Goal: Task Accomplishment & Management: Complete application form

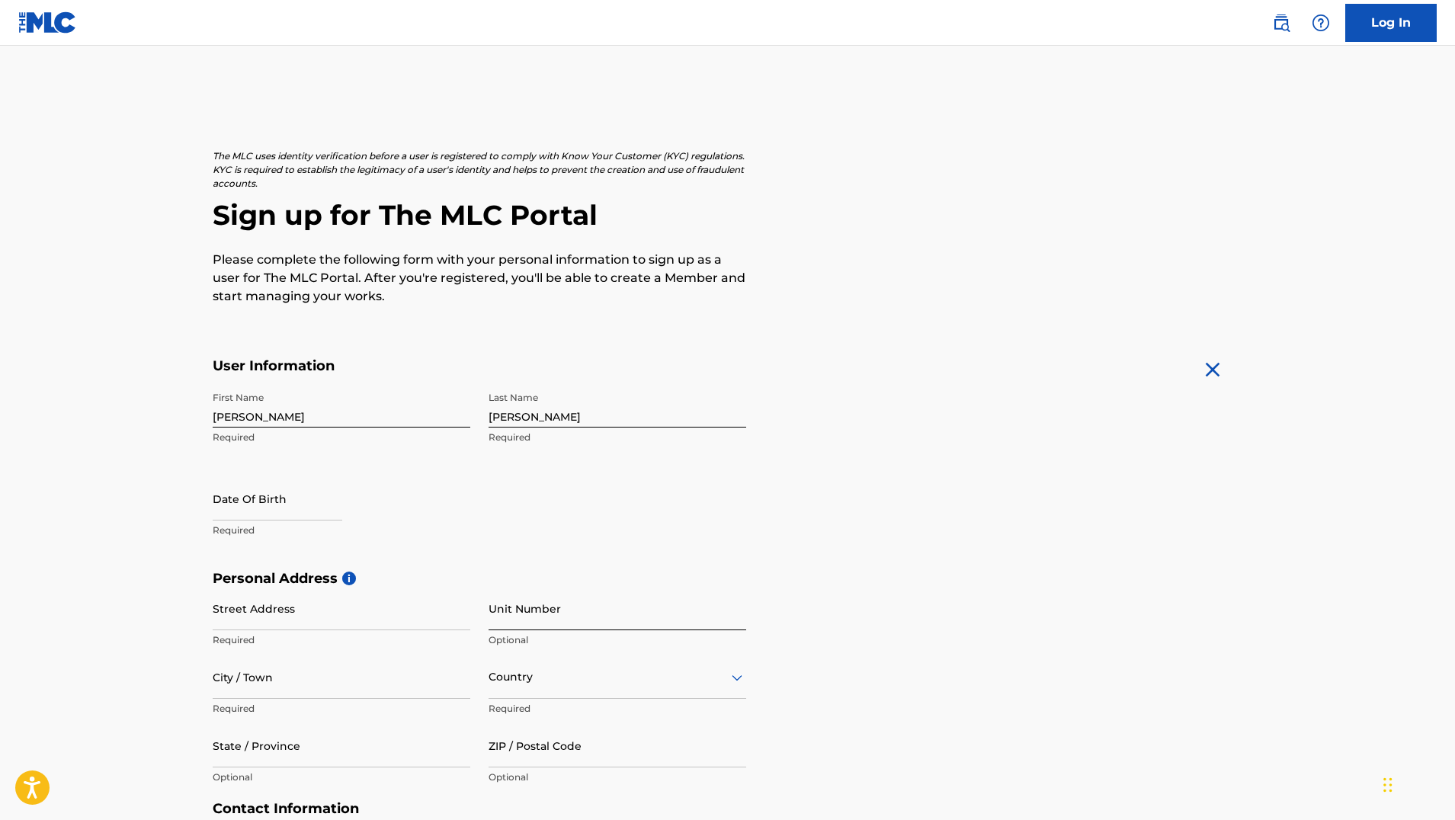
scroll to position [46, 0]
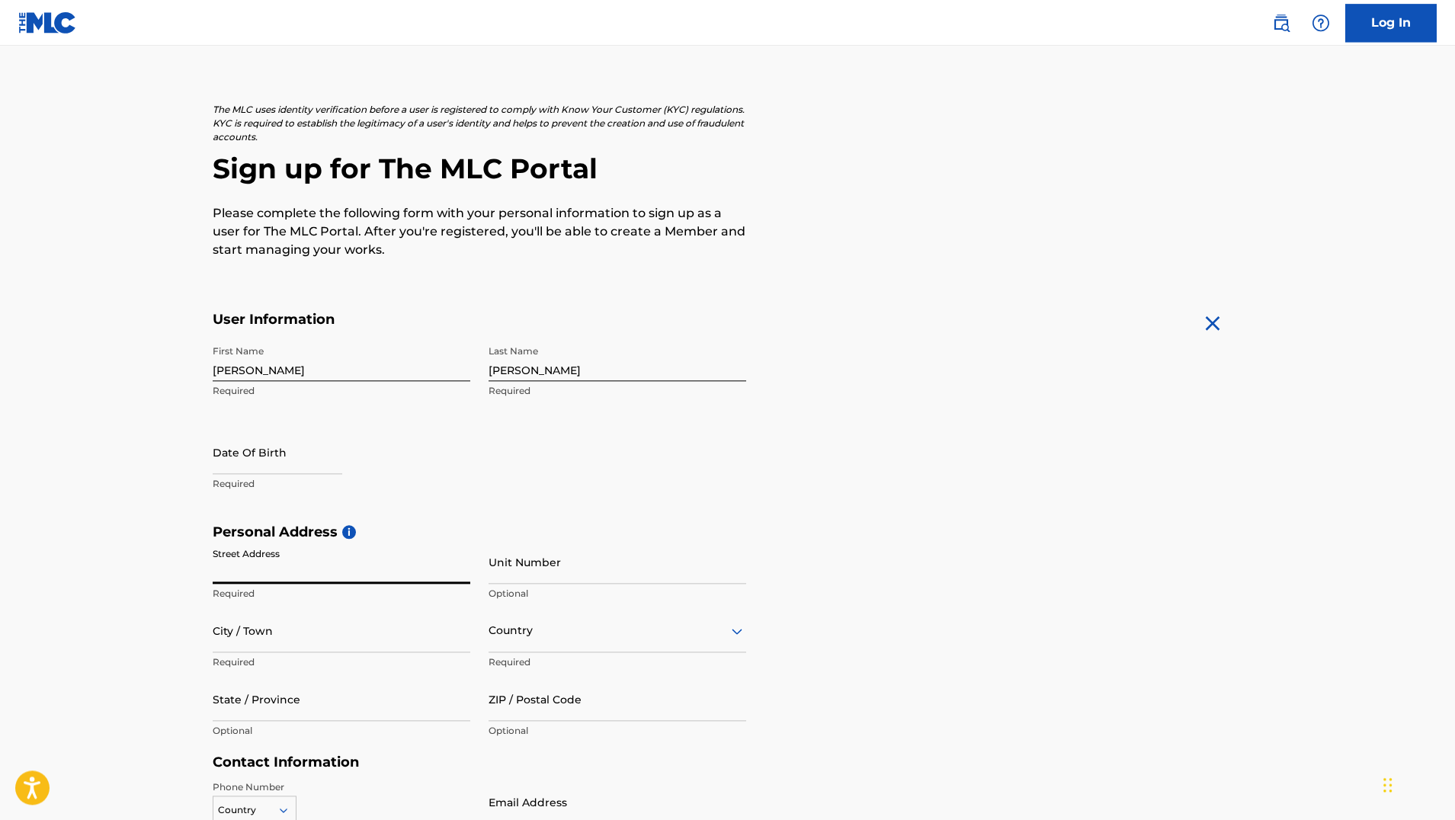
click at [276, 566] on input "Street Address" at bounding box center [342, 561] width 258 height 43
click at [319, 570] on input "[STREET_ADDRESS]" at bounding box center [342, 561] width 258 height 43
drag, startPoint x: 319, startPoint y: 570, endPoint x: 360, endPoint y: 578, distance: 42.0
click at [360, 578] on input "[STREET_ADDRESS]" at bounding box center [342, 561] width 258 height 43
type input "[STREET_ADDRESS]"
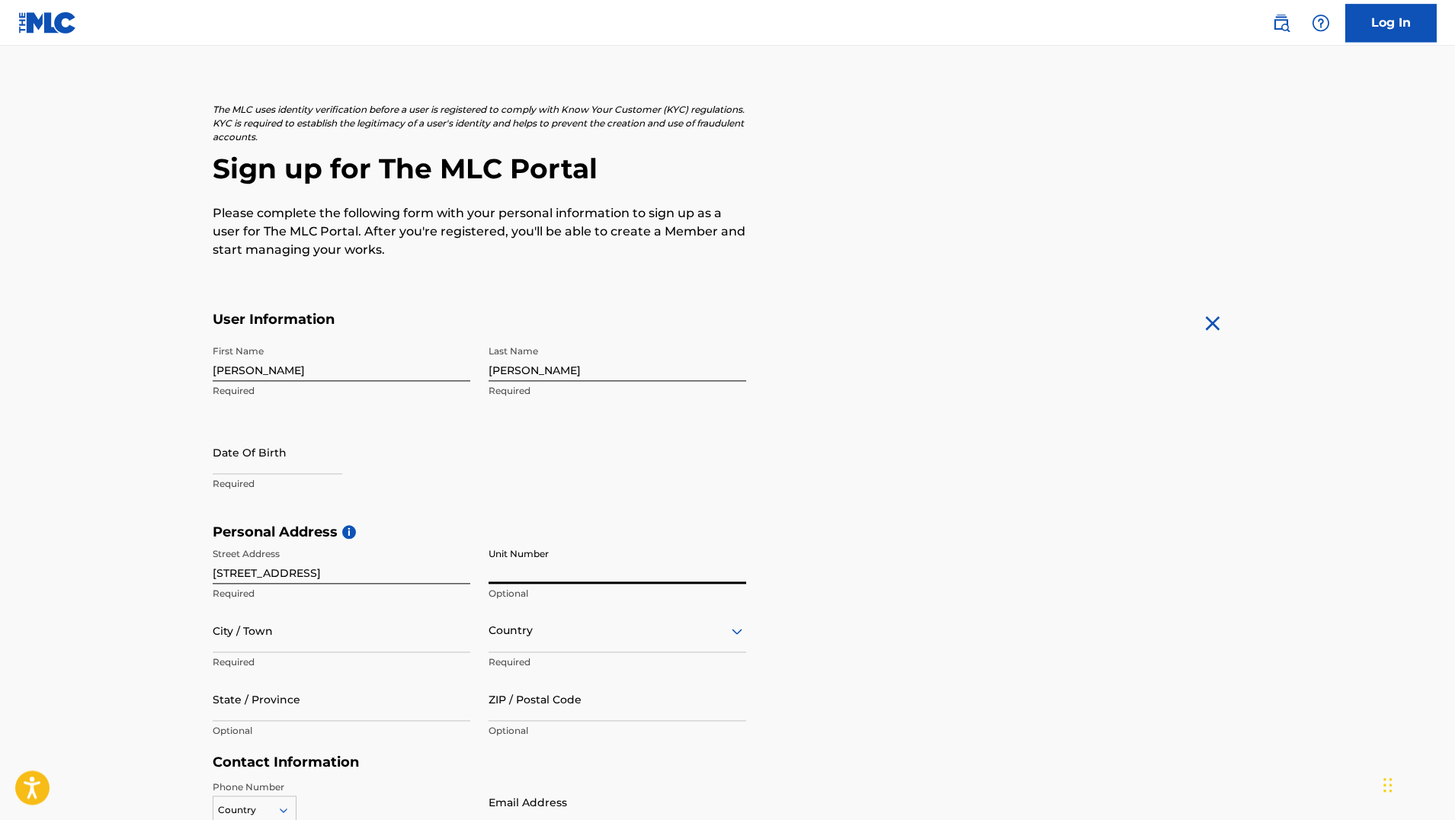
click at [524, 580] on input "Unit Number" at bounding box center [618, 561] width 258 height 43
type input "2G"
click at [989, 562] on div "Personal Address i Street Address [STREET_ADDRESS] Optional City / Town Require…" at bounding box center [728, 639] width 1030 height 231
click at [280, 636] on input "City / Town" at bounding box center [342, 630] width 258 height 43
type input "[GEOGRAPHIC_DATA]"
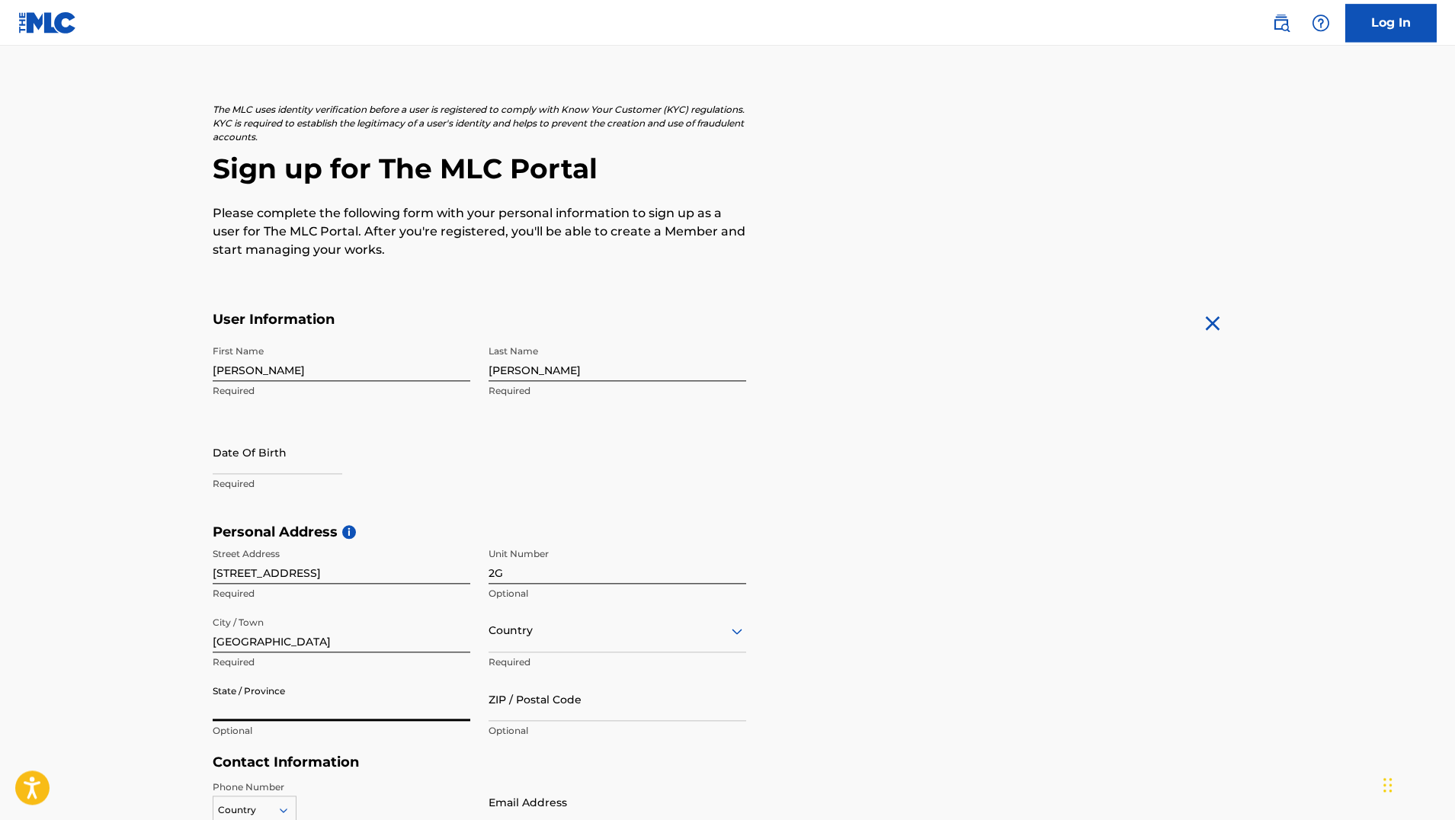
click at [283, 708] on input "State / Province" at bounding box center [342, 699] width 258 height 43
type input "[US_STATE]"
click at [556, 714] on input "ZIP / Postal Code" at bounding box center [618, 699] width 258 height 43
type input "10708"
click at [992, 646] on div "Personal Address i Street Address [STREET_ADDRESS] Optional City / [GEOGRAPHIC_…" at bounding box center [728, 639] width 1030 height 231
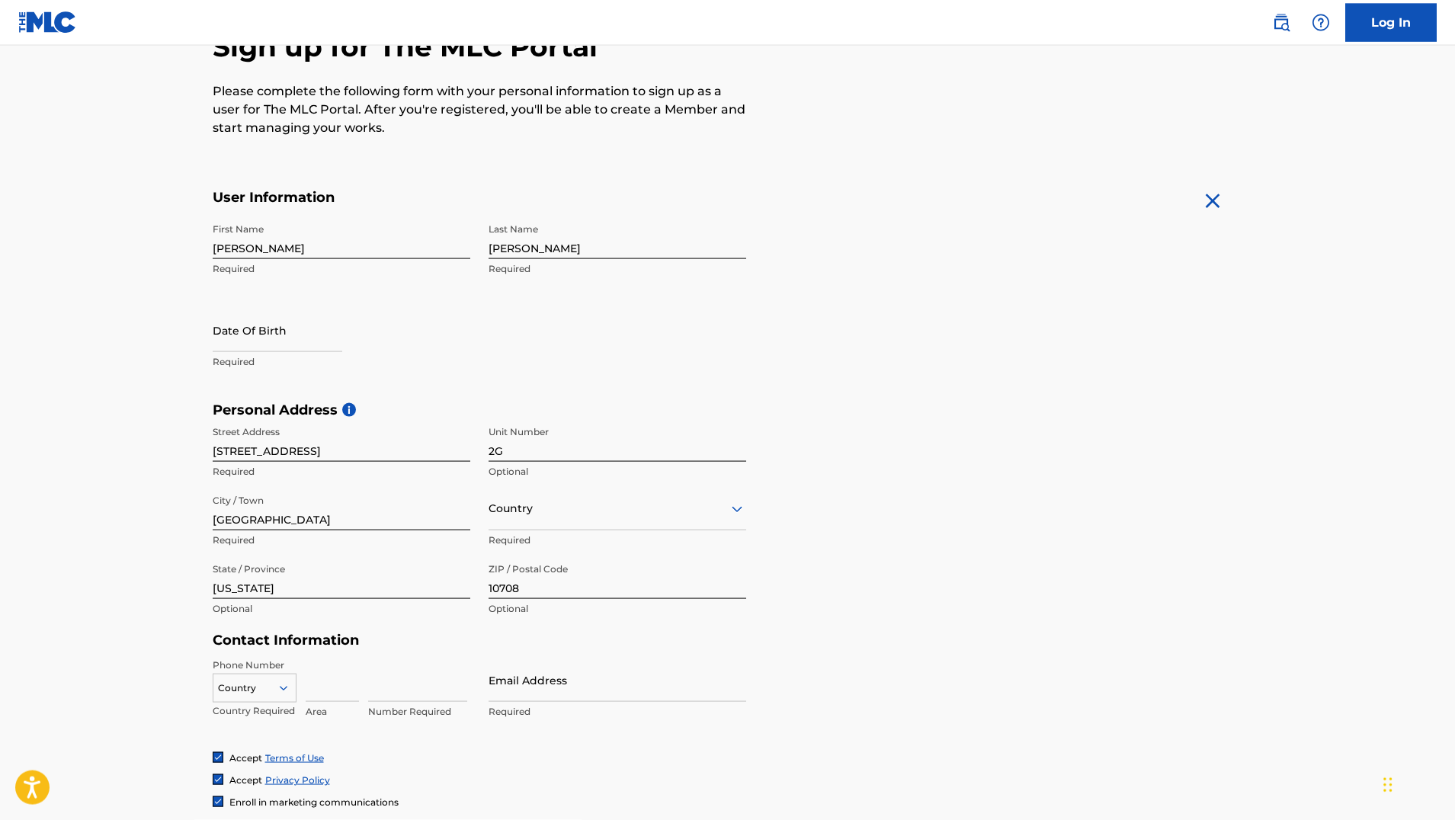
scroll to position [171, 0]
click at [248, 344] on input "text" at bounding box center [278, 327] width 130 height 43
select select "8"
select select "2025"
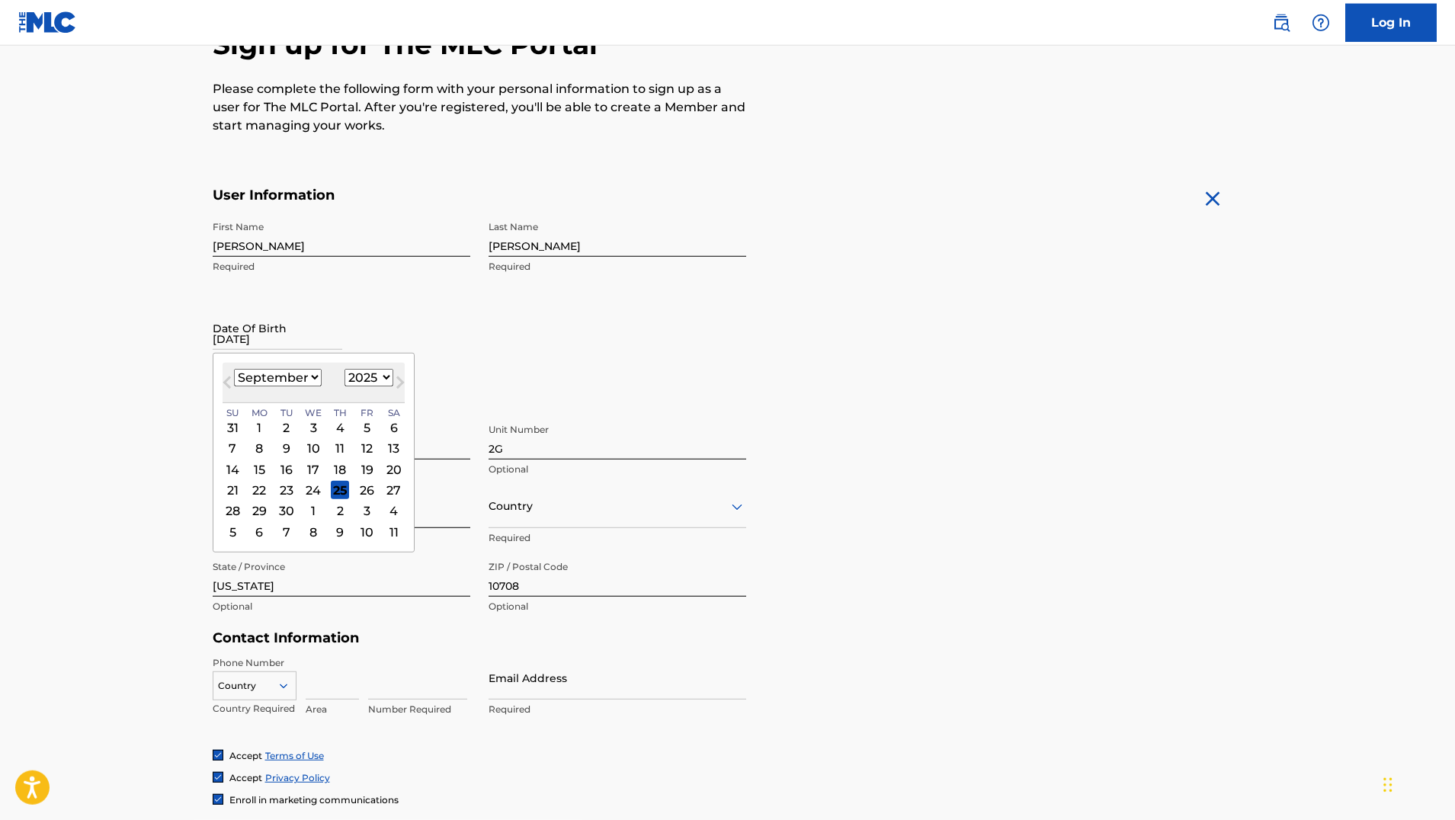
type input "[DATE]"
select select "11"
click option "December" at bounding box center [0, 0] width 0 height 0
click at [285, 492] on div "23" at bounding box center [286, 490] width 18 height 18
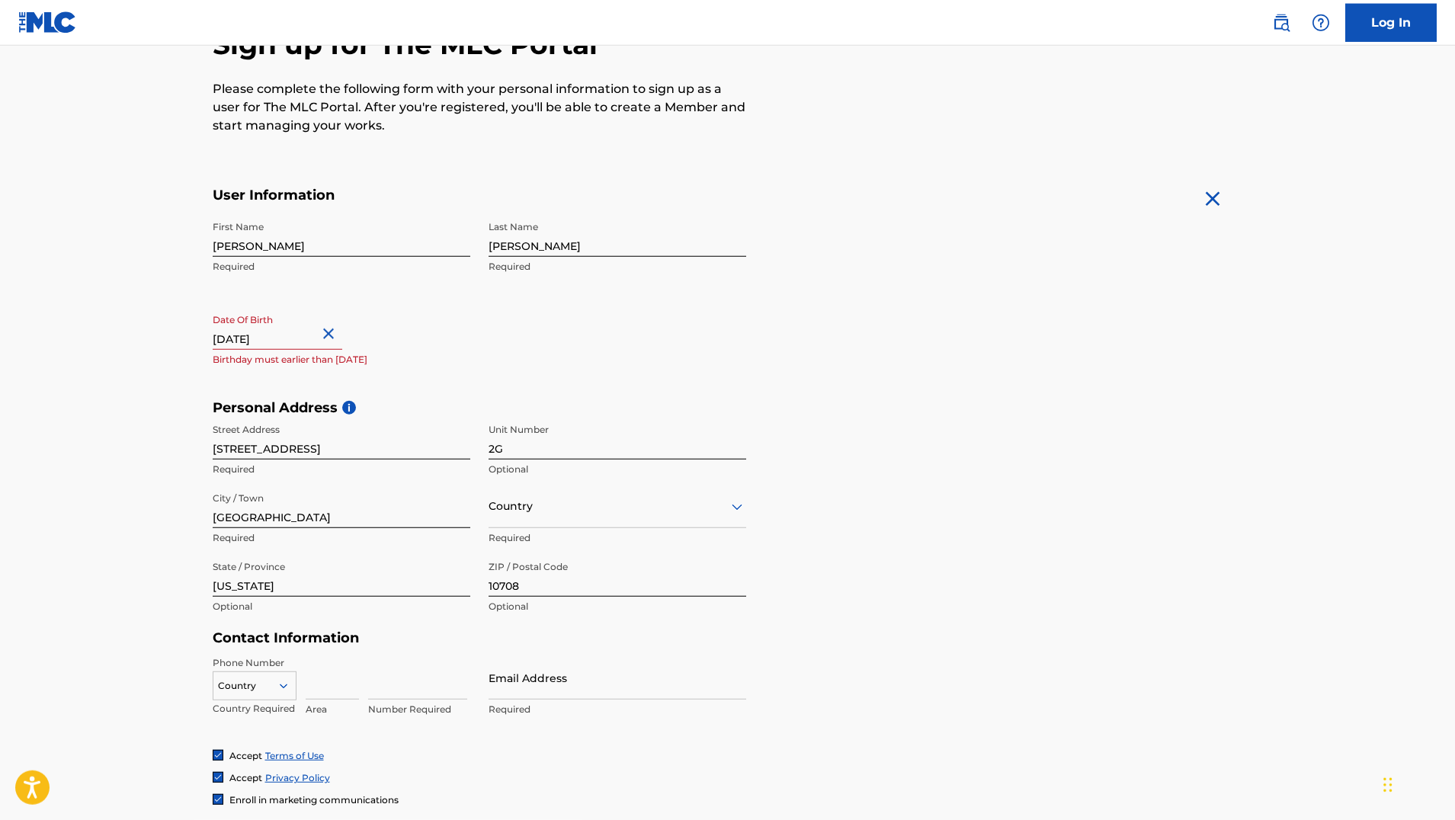
click at [315, 337] on input "[DATE]" at bounding box center [278, 327] width 130 height 43
select select "11"
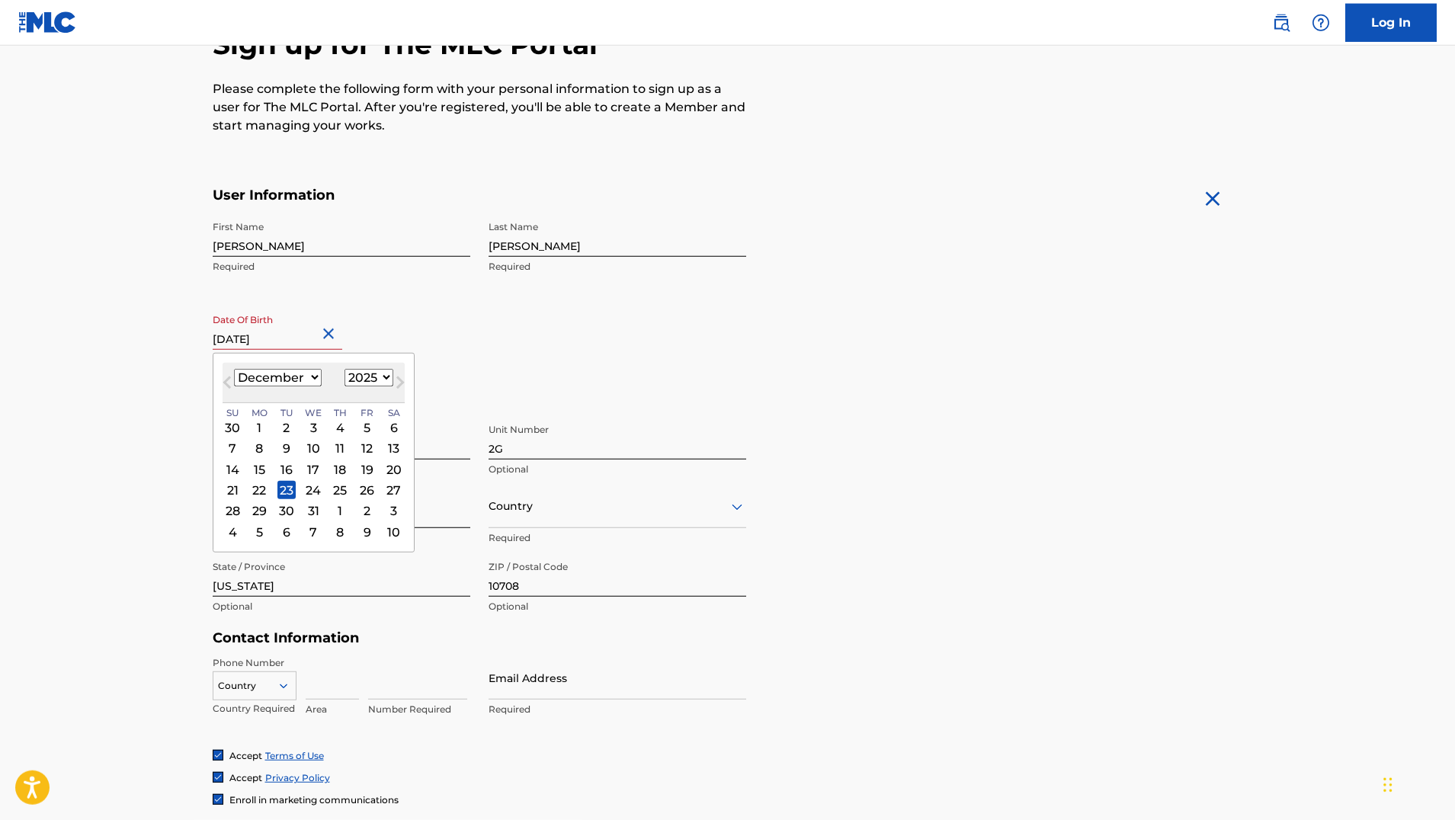
click at [345, 369] on select "1899 1900 1901 1902 1903 1904 1905 1906 1907 1908 1909 1910 1911 1912 1913 1914…" at bounding box center [369, 378] width 49 height 18
select select "1963"
click option "1963" at bounding box center [0, 0] width 0 height 0
click at [258, 491] on div "23" at bounding box center [259, 490] width 18 height 18
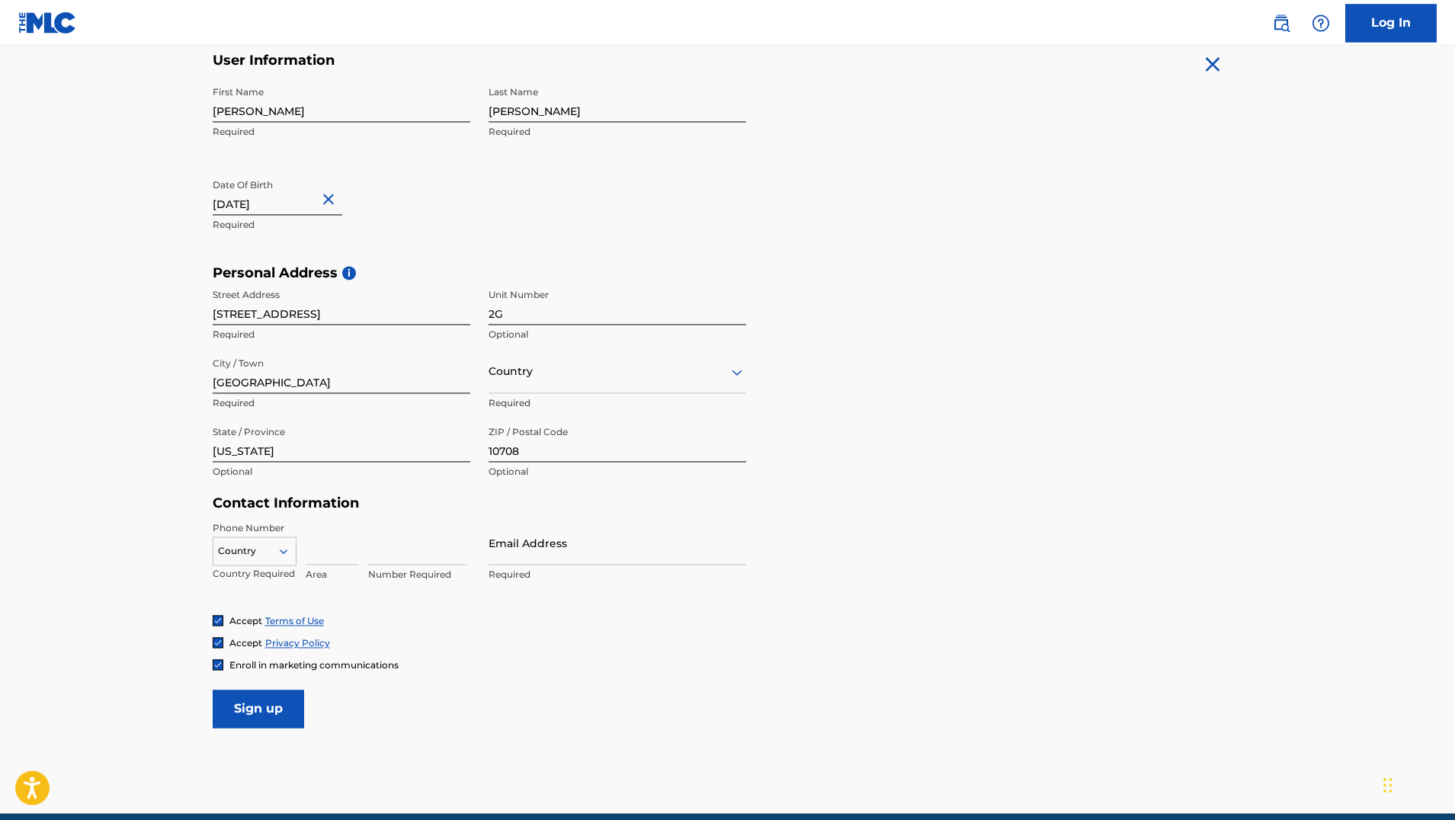
scroll to position [306, 0]
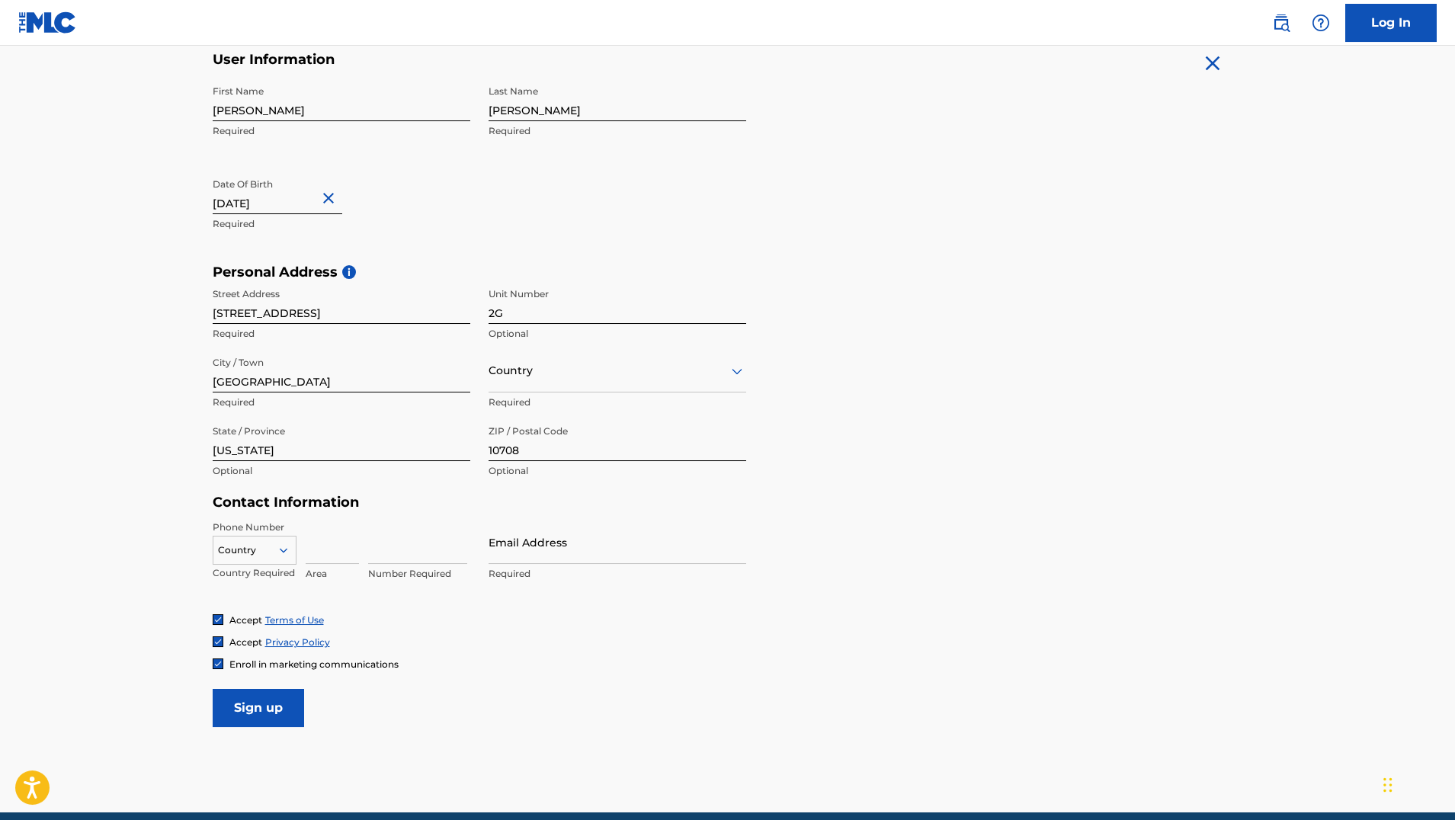
click at [284, 554] on icon at bounding box center [284, 550] width 14 height 14
click at [237, 572] on div "US, [GEOGRAPHIC_DATA] +1" at bounding box center [254, 588] width 82 height 59
click at [535, 553] on input "Email Address" at bounding box center [618, 542] width 258 height 43
click at [325, 556] on input at bounding box center [332, 542] width 53 height 43
type input "6463028478"
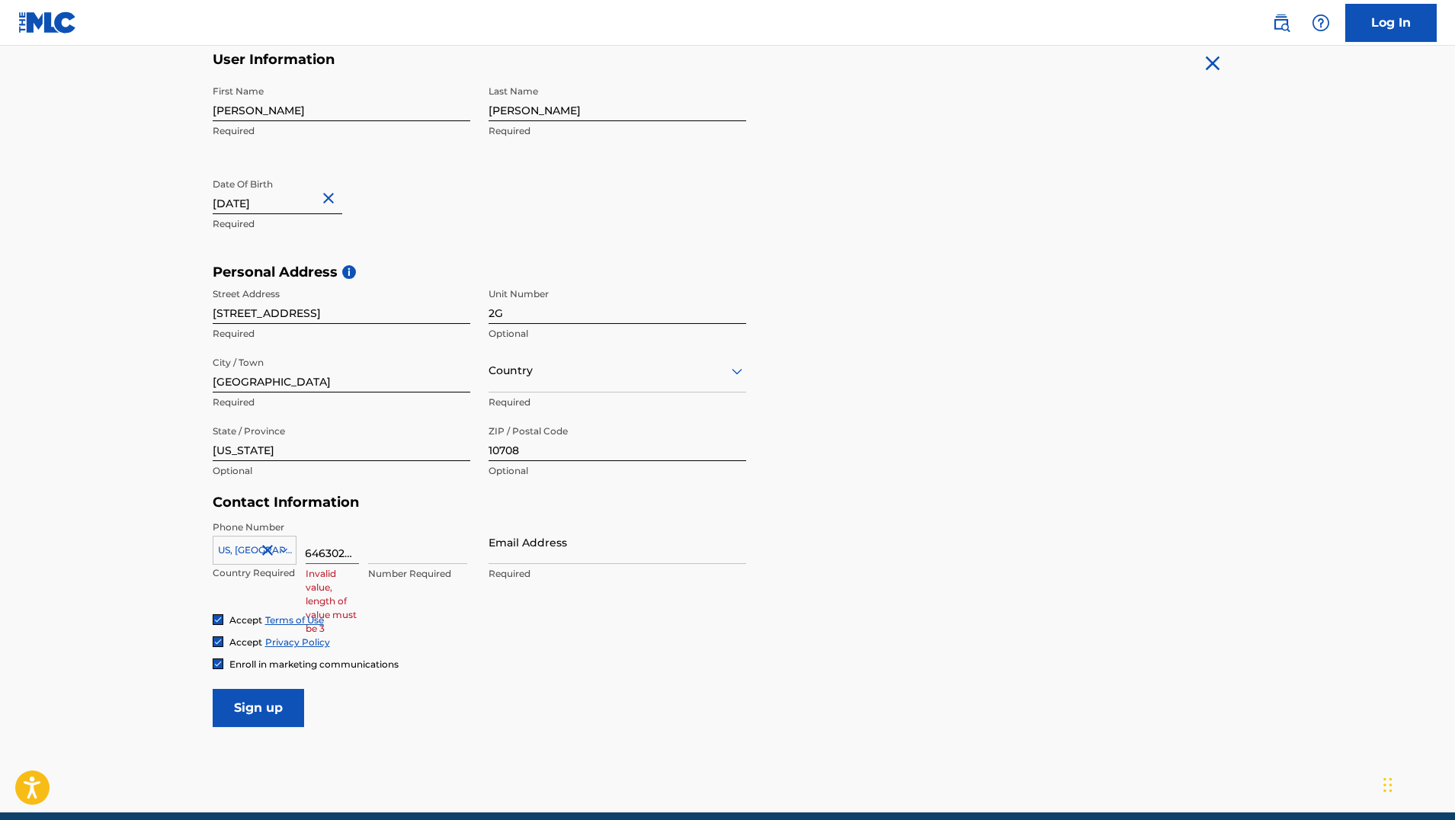
scroll to position [0, 0]
drag, startPoint x: 357, startPoint y: 551, endPoint x: 300, endPoint y: 553, distance: 58.0
click at [306, 553] on input "6463028478" at bounding box center [332, 542] width 53 height 43
type input "646"
click at [384, 555] on input at bounding box center [417, 542] width 99 height 43
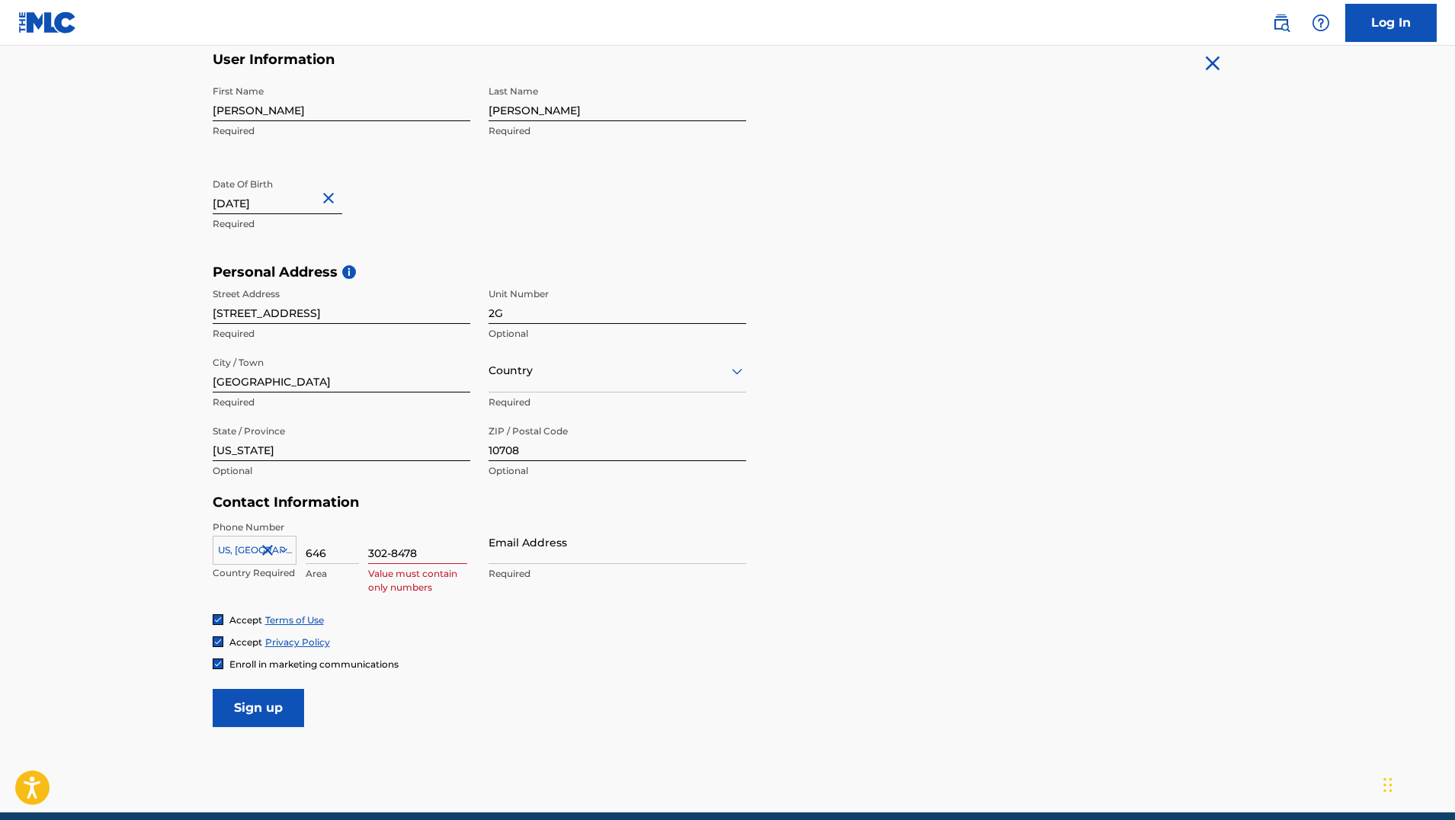
click at [386, 556] on input "302-8478" at bounding box center [417, 542] width 99 height 43
type input "3028478"
click at [516, 553] on input "Email Address" at bounding box center [618, 542] width 258 height 43
type input "[EMAIL_ADDRESS][DOMAIN_NAME]"
click at [828, 593] on form "User Information First Name [PERSON_NAME] Required Last Name [PERSON_NAME] Requ…" at bounding box center [728, 389] width 1030 height 676
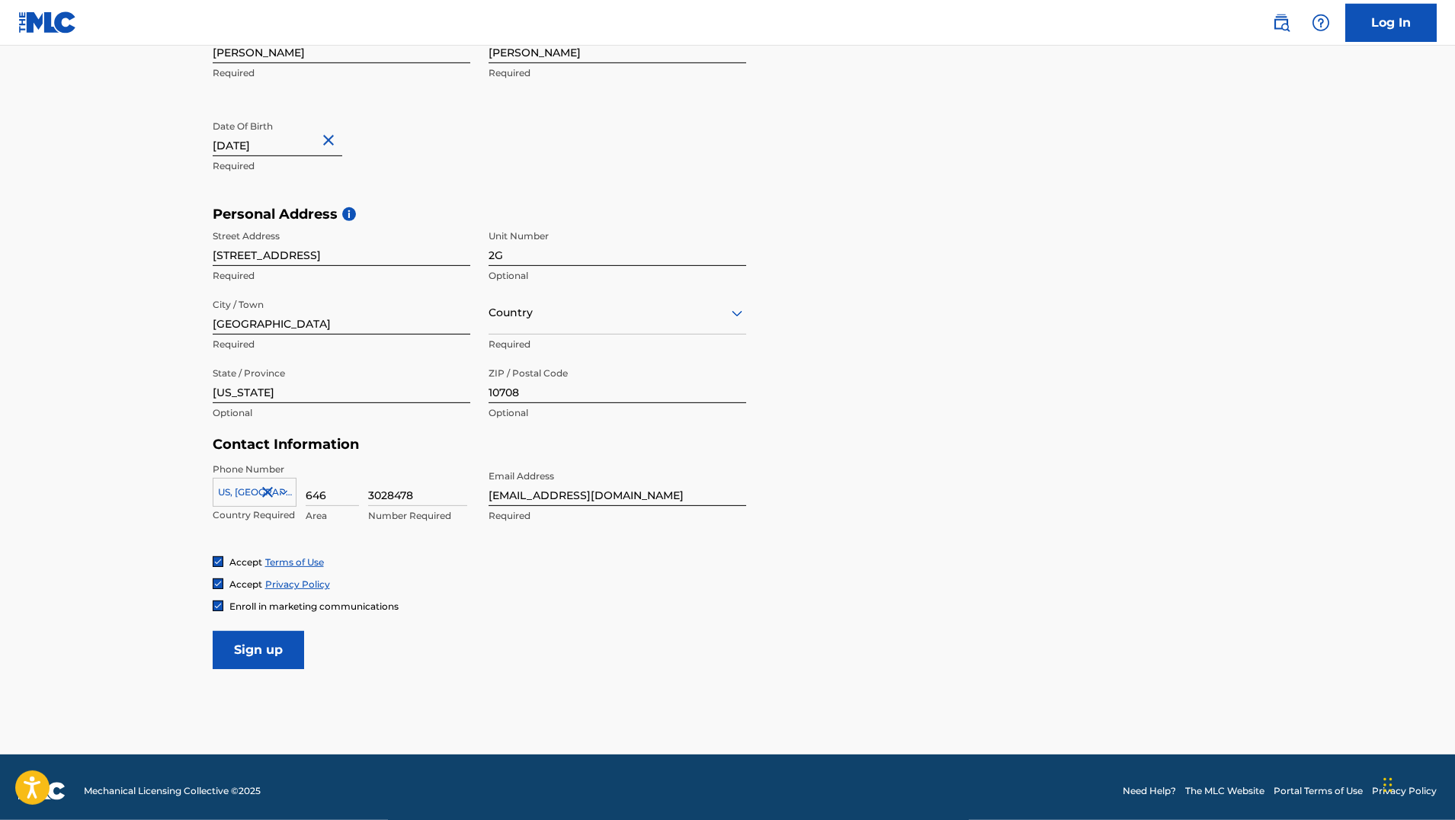
scroll to position [366, 0]
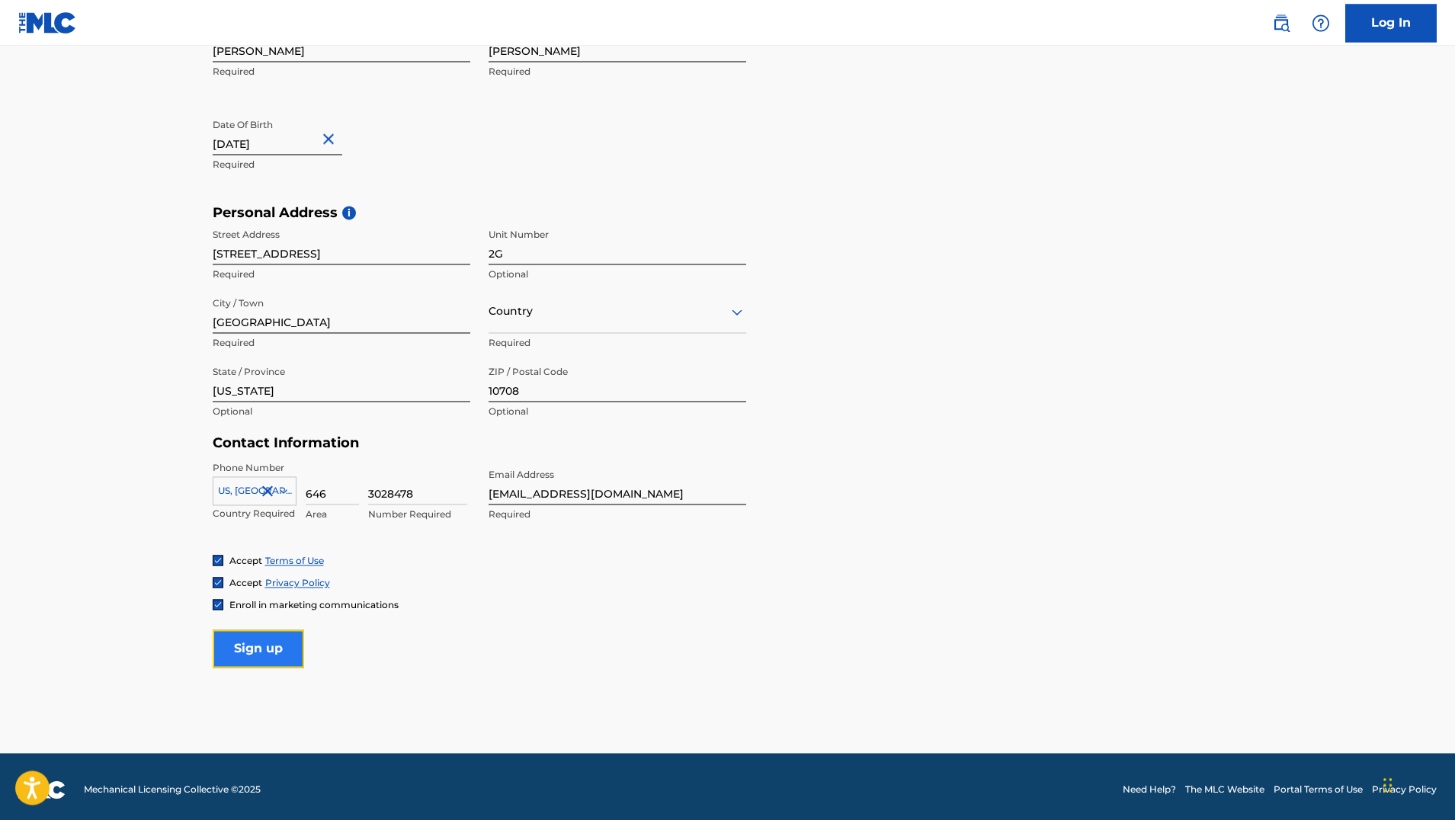
click at [271, 649] on input "Sign up" at bounding box center [258, 649] width 91 height 38
click at [264, 645] on input "Sign up" at bounding box center [258, 649] width 91 height 38
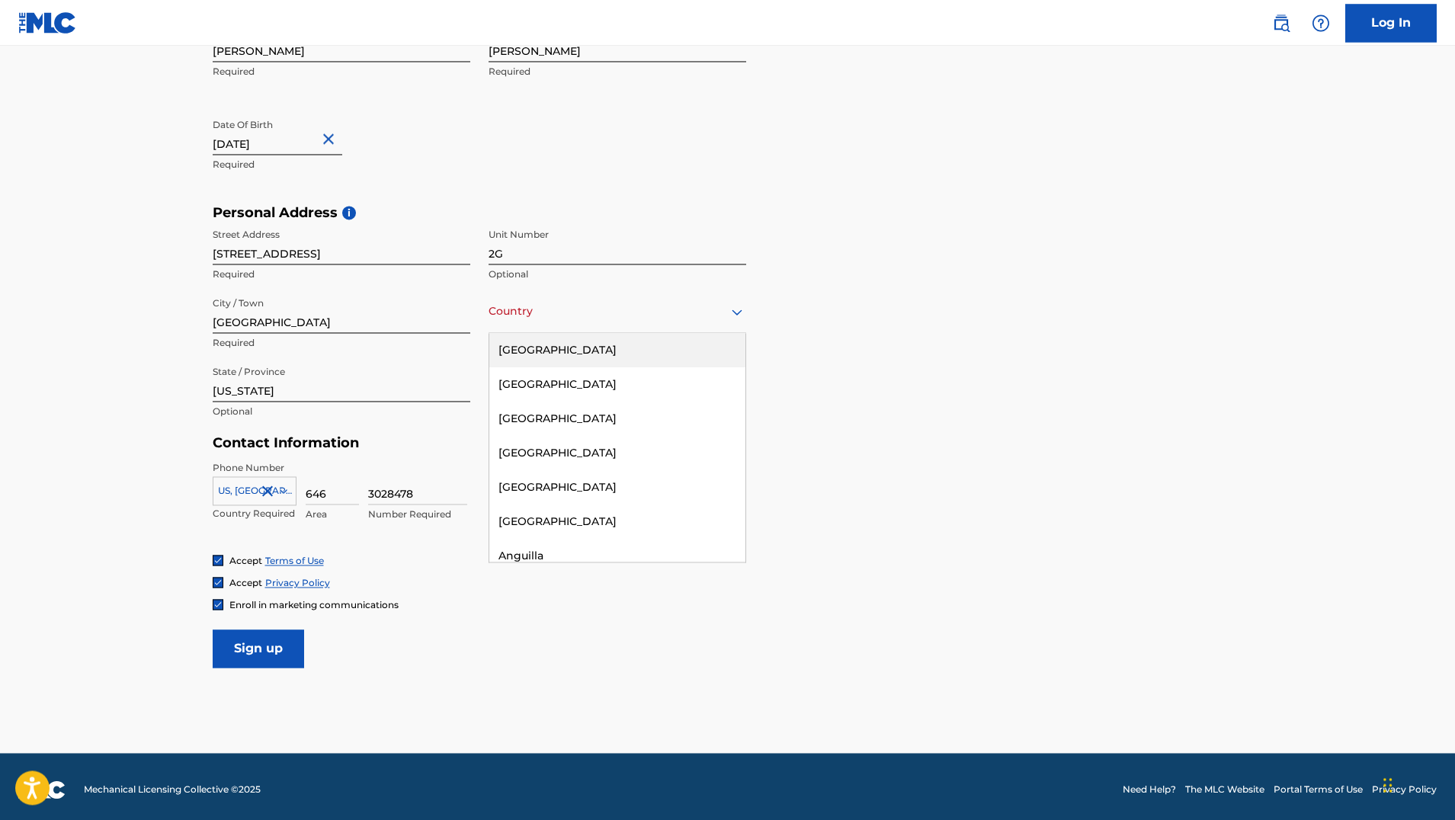
click at [511, 328] on div "Country" at bounding box center [618, 311] width 258 height 43
click at [532, 353] on div "[GEOGRAPHIC_DATA]" at bounding box center [617, 350] width 256 height 34
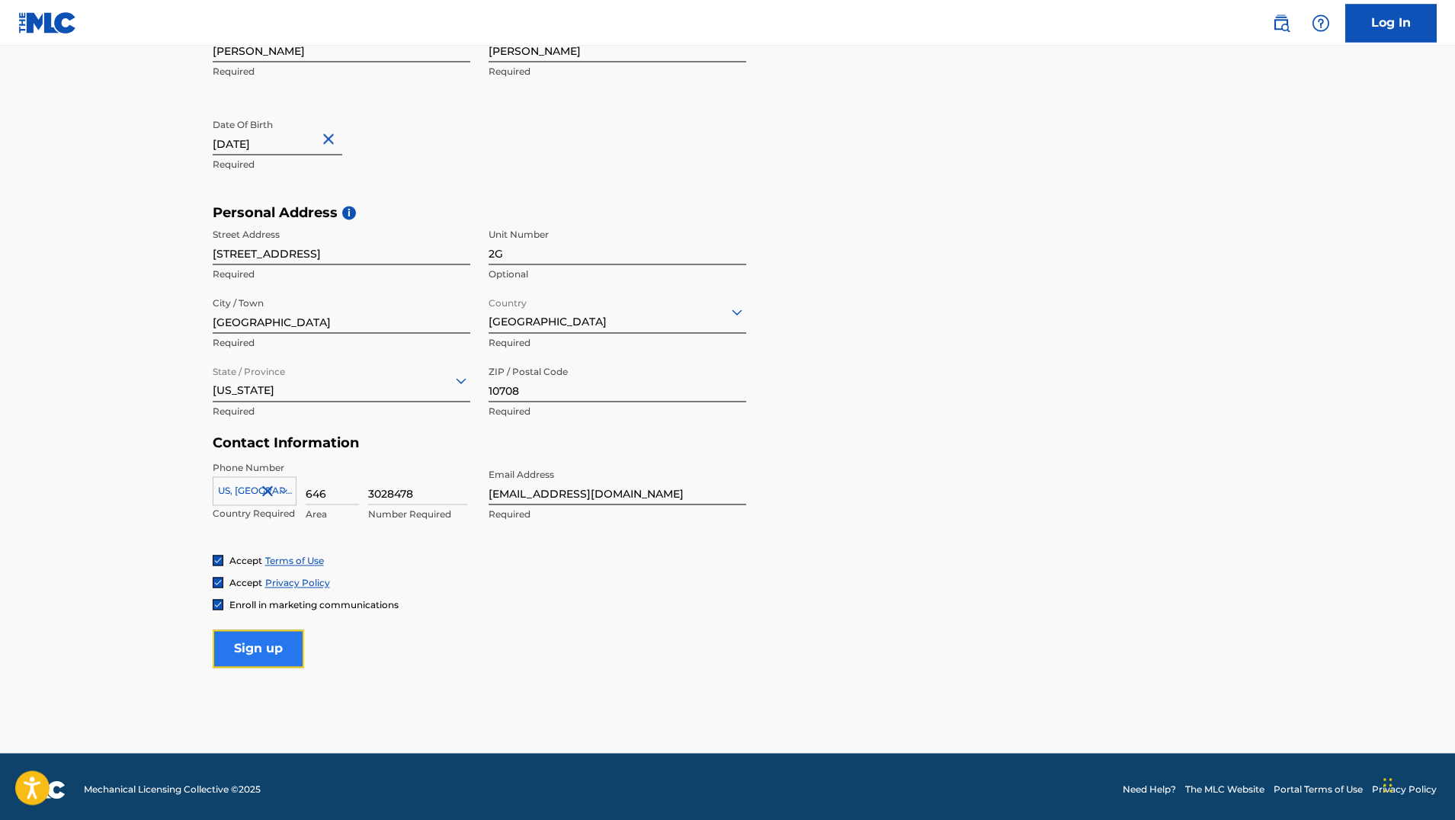
click at [254, 643] on input "Sign up" at bounding box center [258, 649] width 91 height 38
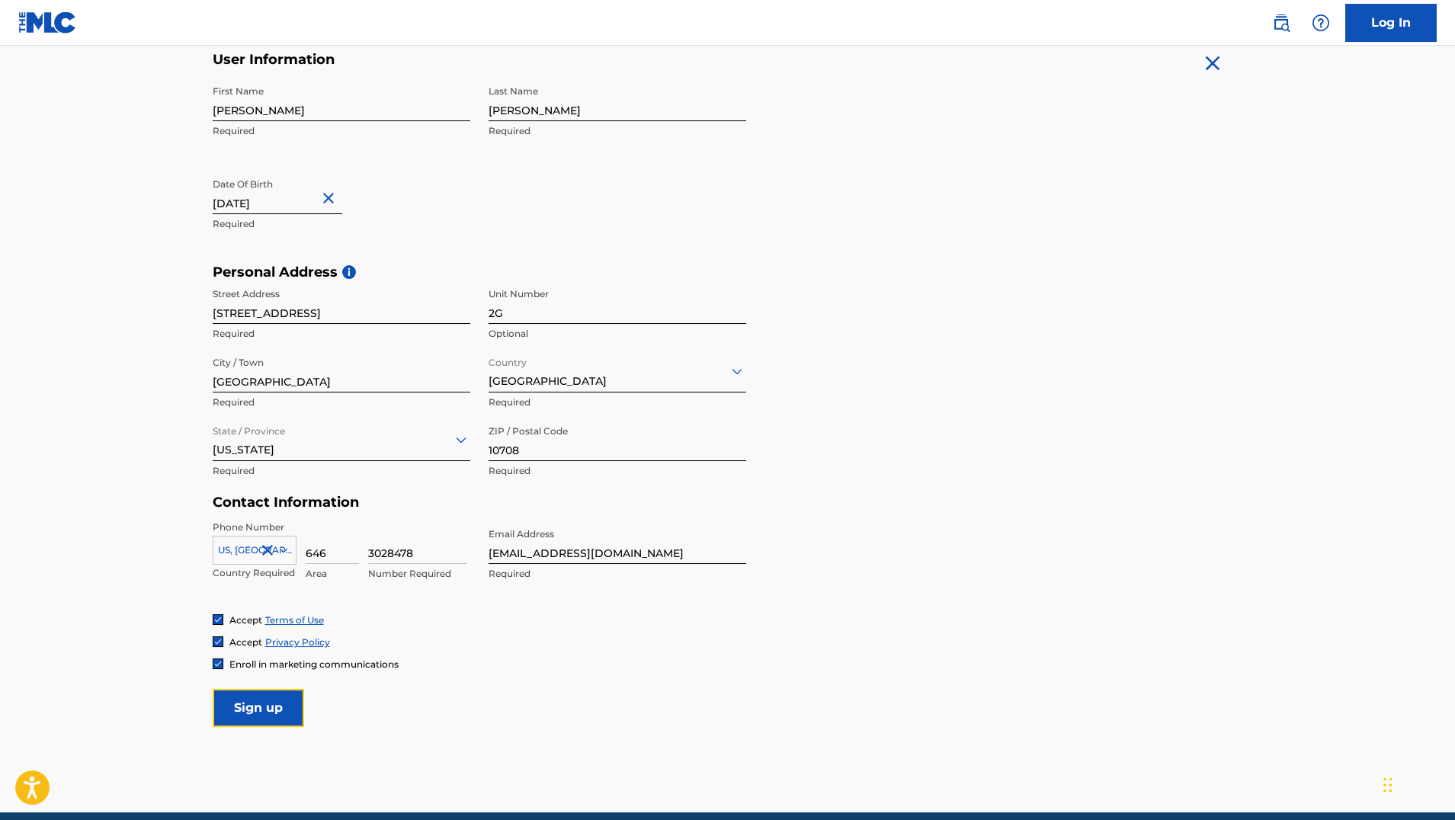
scroll to position [372, 0]
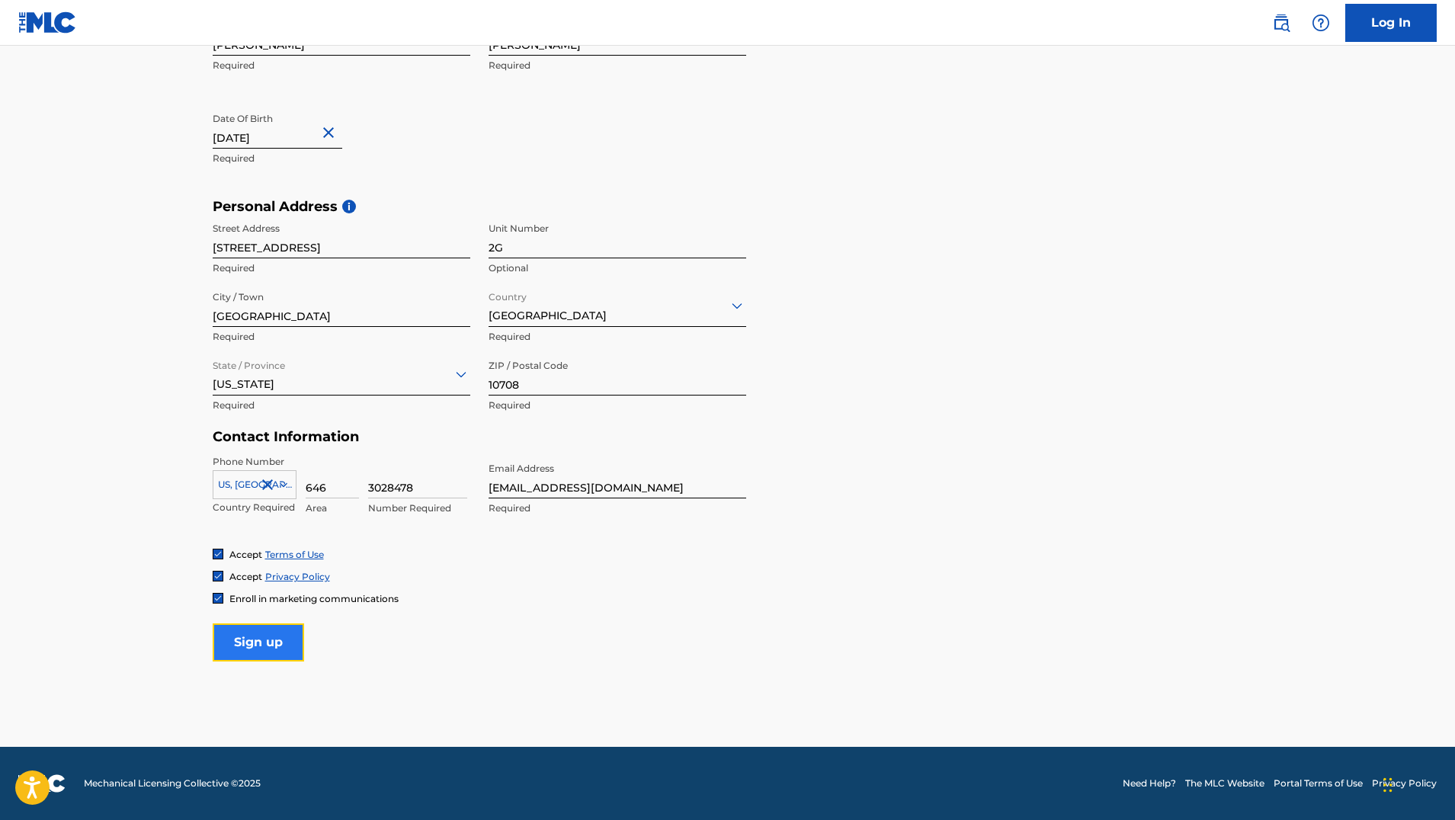
click at [261, 639] on input "Sign up" at bounding box center [258, 642] width 91 height 38
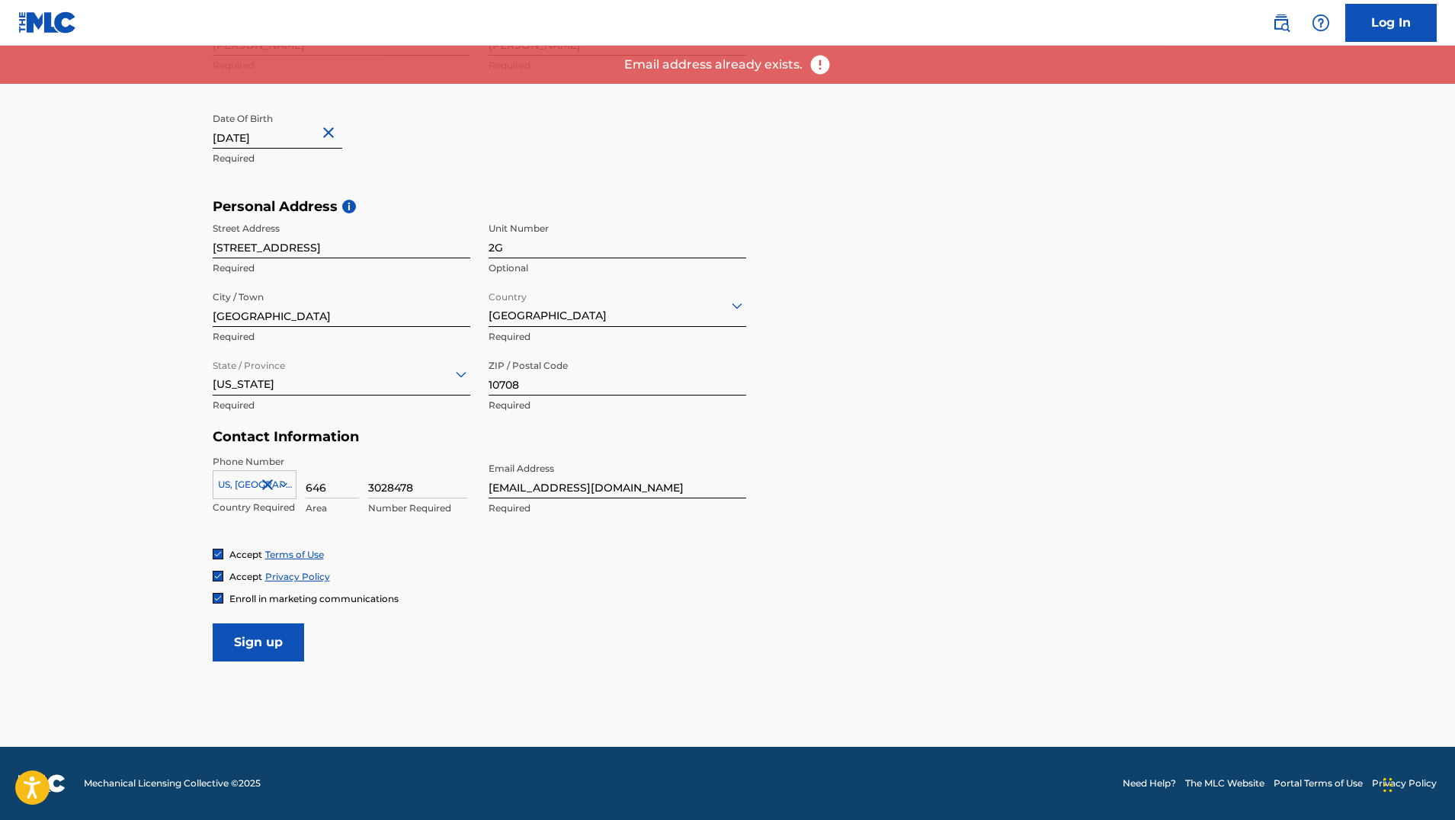
click at [820, 66] on img at bounding box center [820, 64] width 23 height 23
click at [735, 69] on p "Email address already exists." at bounding box center [713, 65] width 178 height 18
click at [1384, 33] on link "Log In" at bounding box center [1390, 23] width 91 height 38
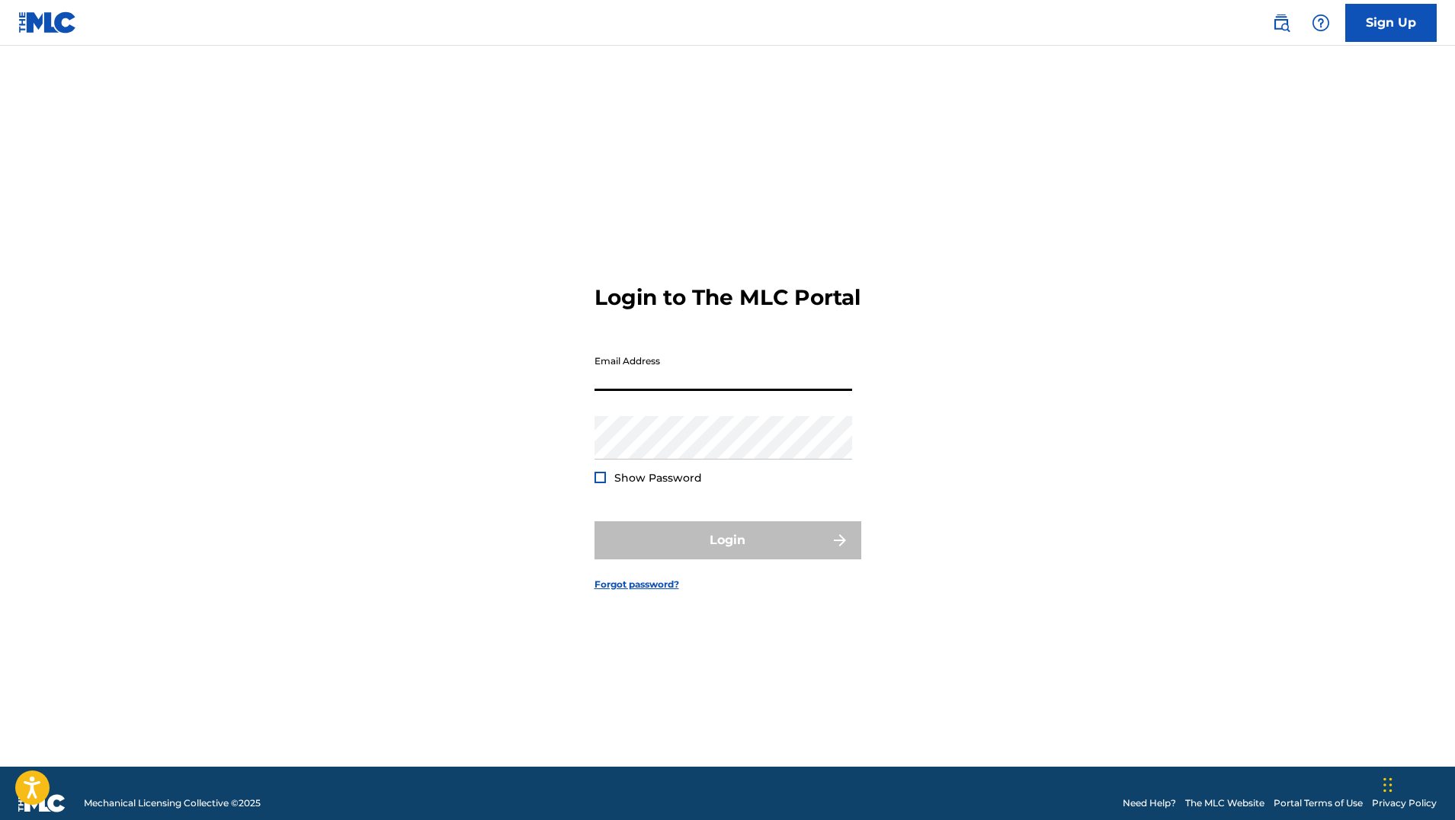
click at [649, 391] on input "Email Address" at bounding box center [723, 369] width 258 height 43
type input "[EMAIL_ADDRESS][DOMAIN_NAME]"
click at [634, 591] on link "Forgot password?" at bounding box center [636, 585] width 85 height 14
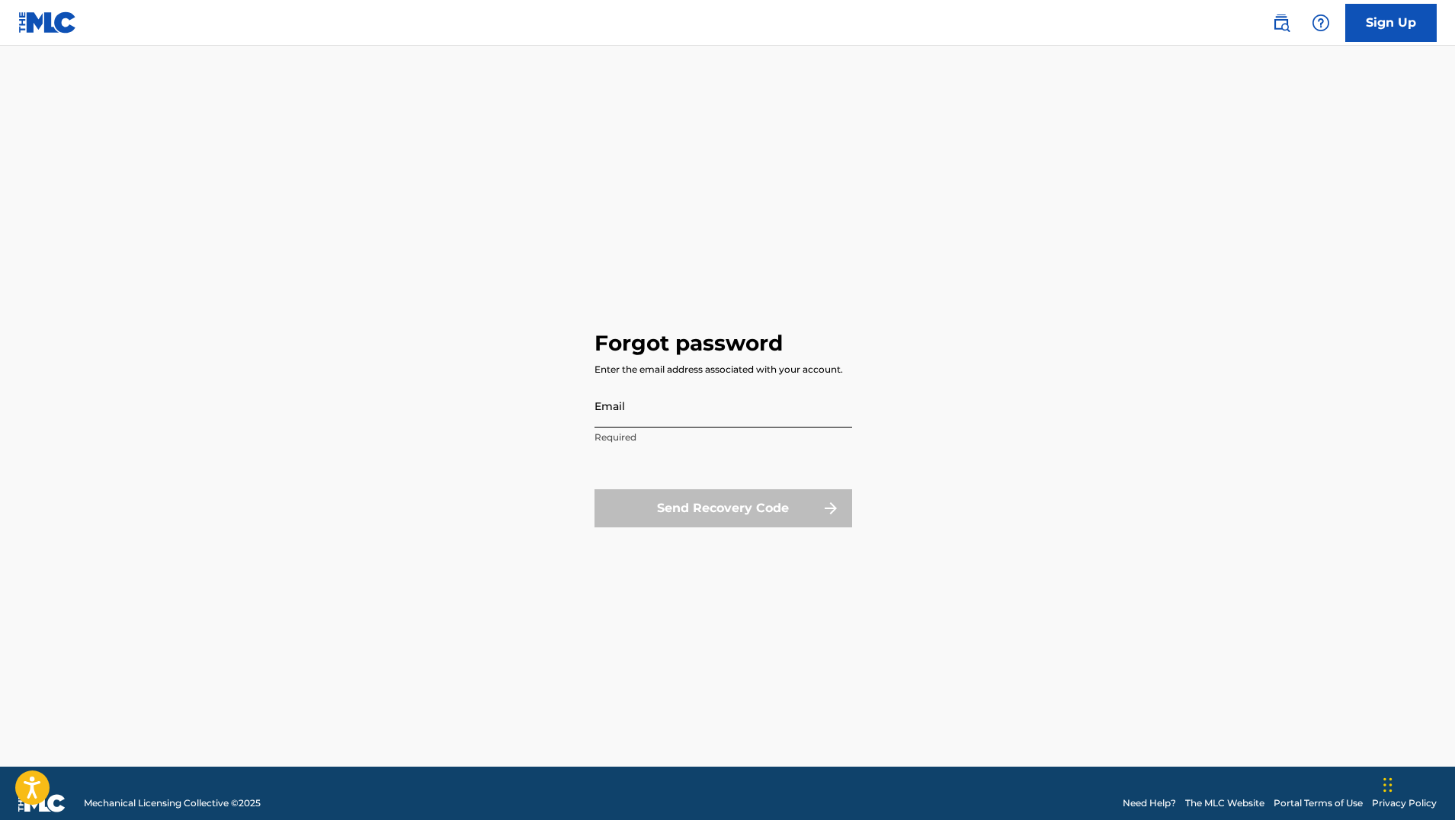
click at [627, 412] on input "Email" at bounding box center [723, 405] width 258 height 43
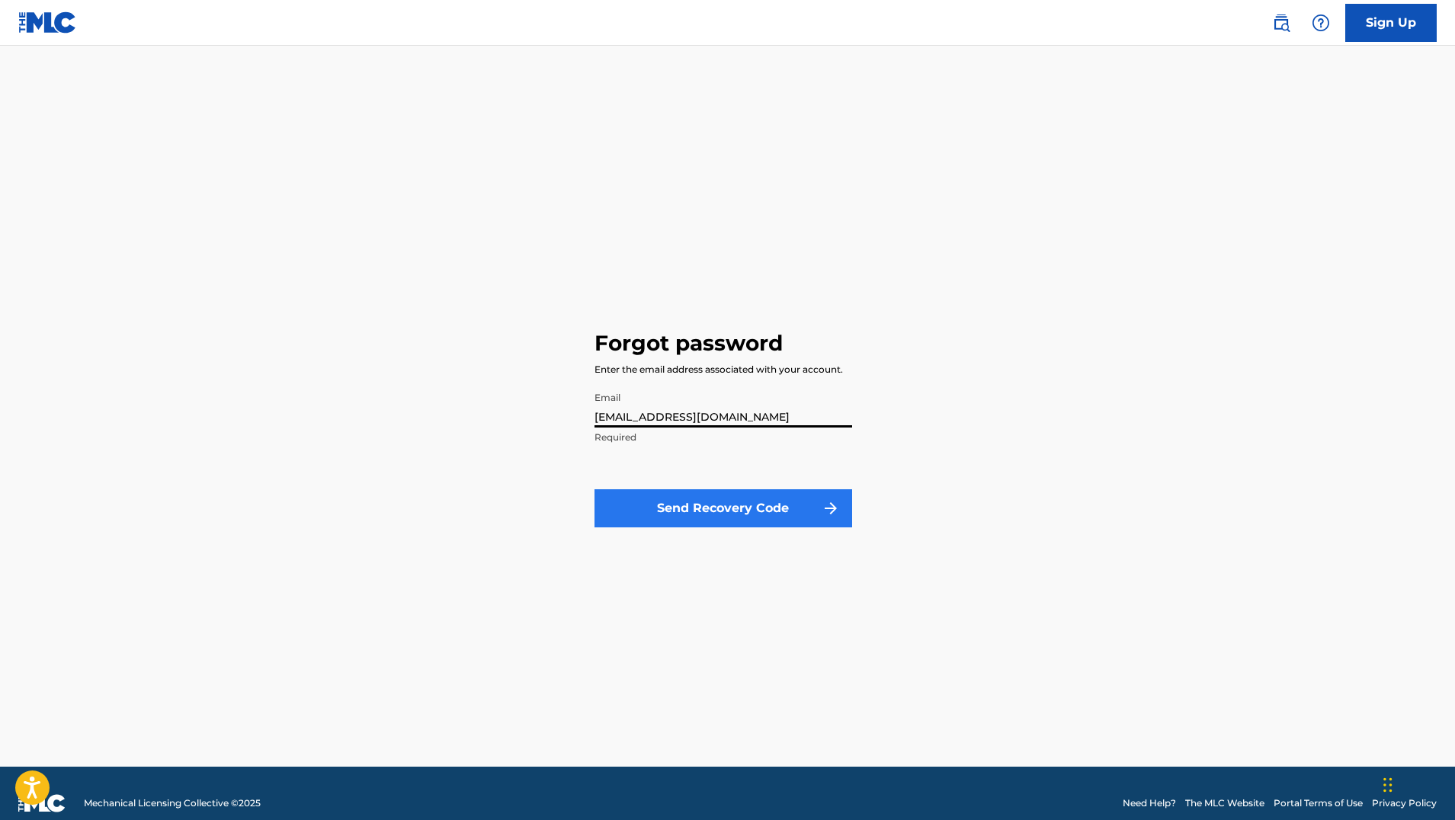
type input "[EMAIL_ADDRESS][DOMAIN_NAME]"
click at [716, 508] on button "Send Recovery Code" at bounding box center [723, 508] width 258 height 38
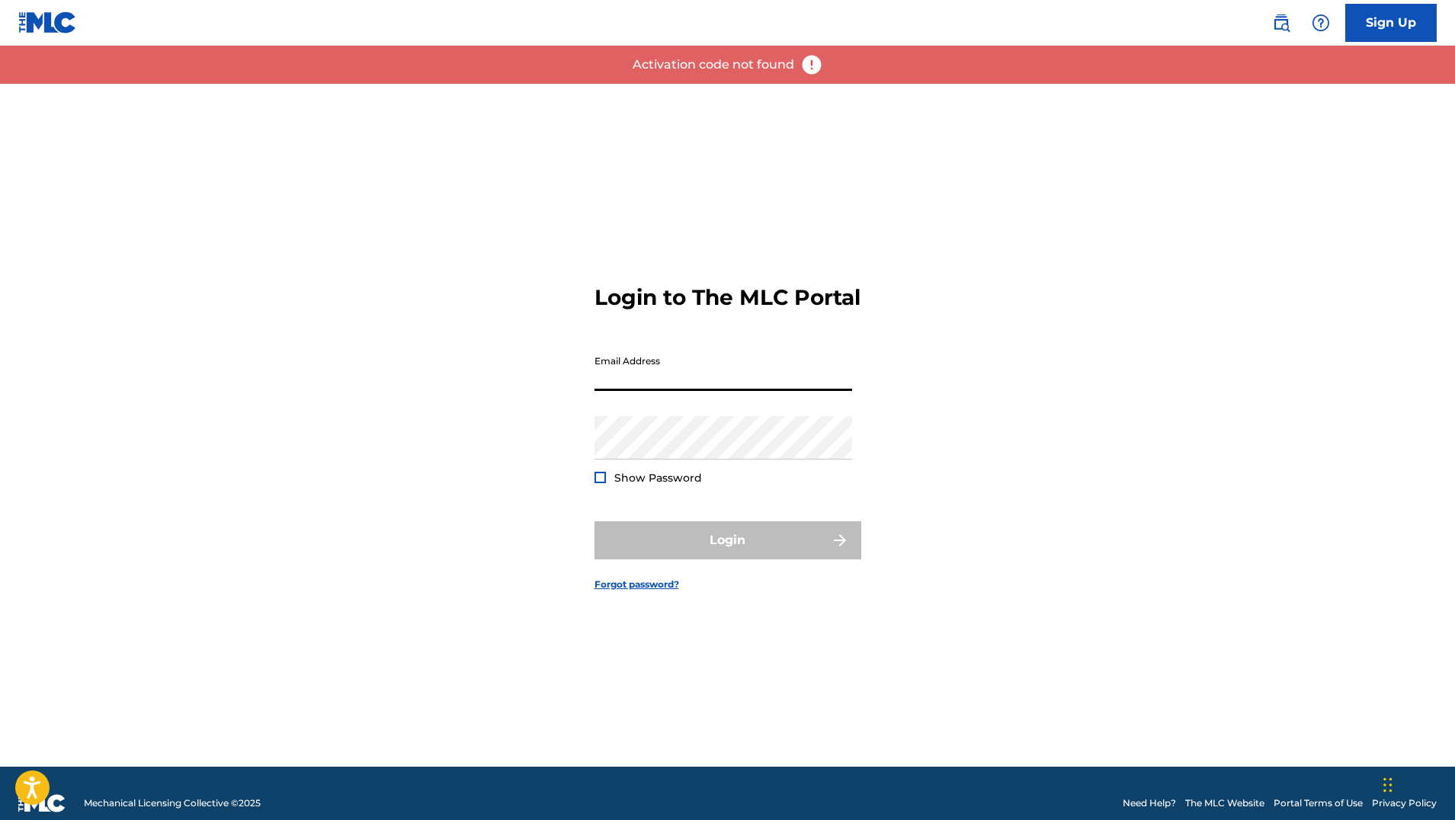
click at [648, 386] on input "Email Address" at bounding box center [723, 369] width 258 height 43
type input "[EMAIL_ADDRESS][DOMAIN_NAME]"
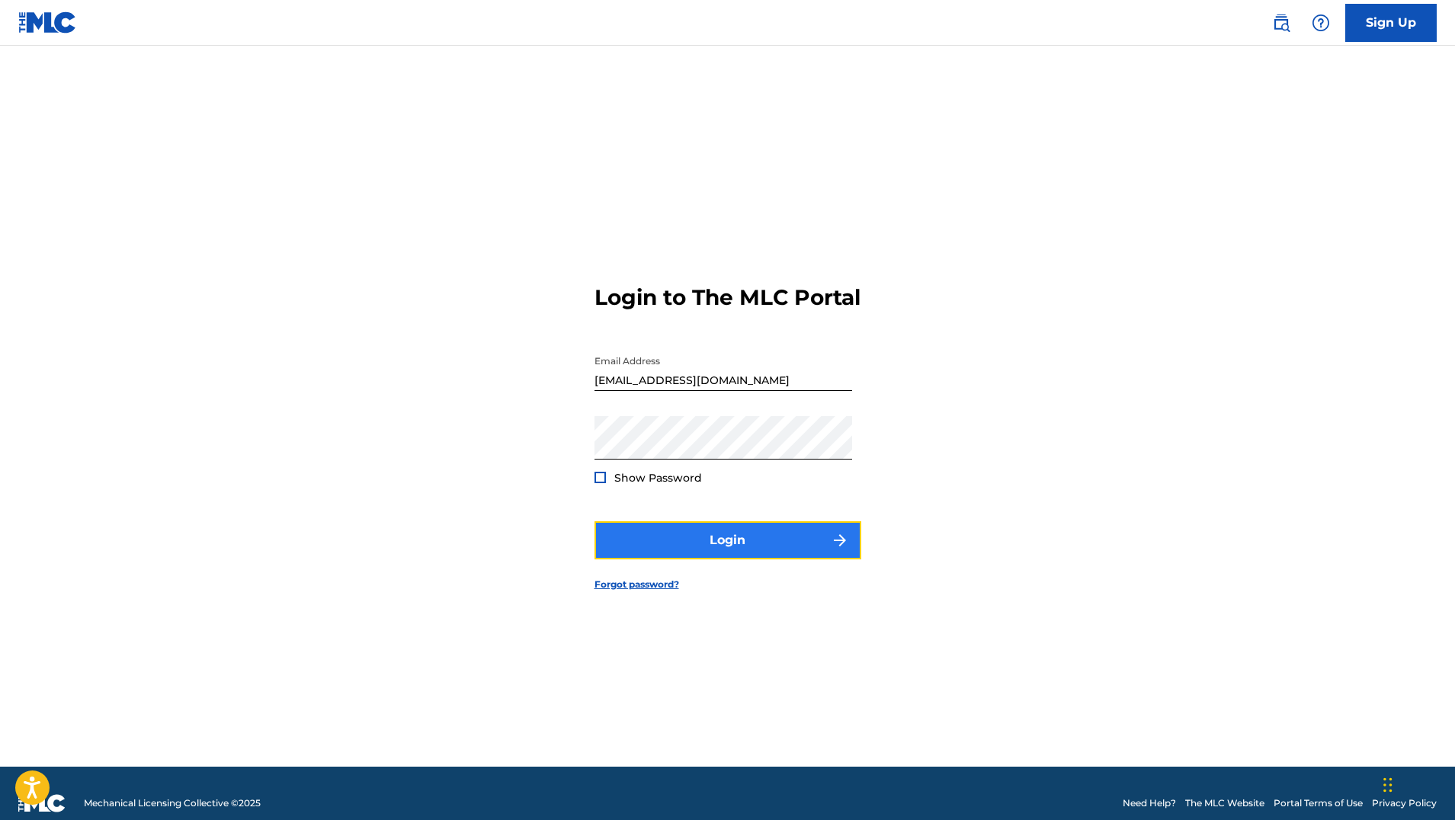
click at [742, 549] on button "Login" at bounding box center [727, 540] width 267 height 38
click at [725, 554] on button "Login" at bounding box center [727, 540] width 267 height 38
click at [41, 22] on img at bounding box center [47, 22] width 59 height 22
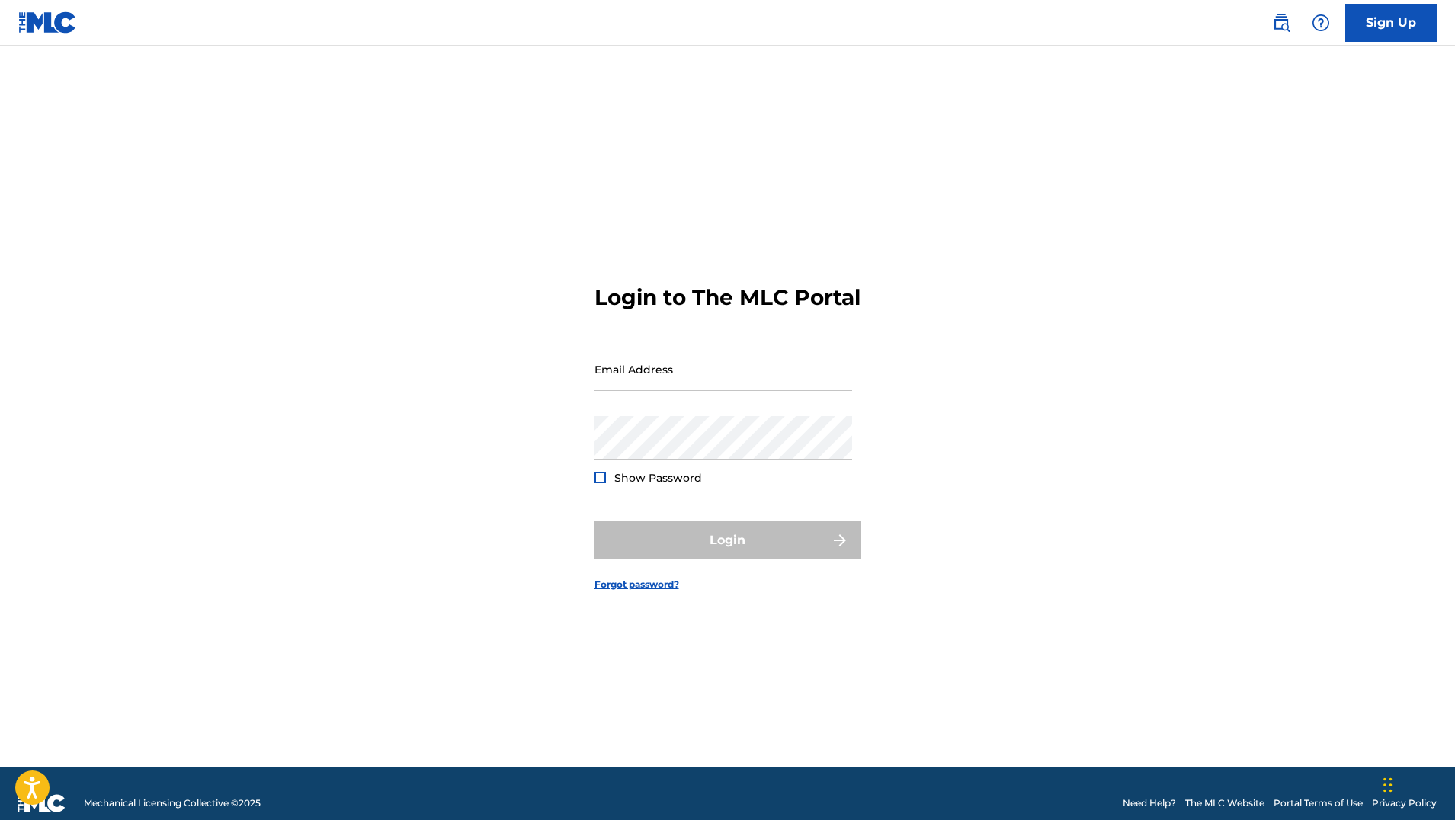
click at [41, 22] on img at bounding box center [47, 22] width 59 height 22
click at [37, 20] on img at bounding box center [47, 22] width 59 height 22
click at [1314, 20] on img at bounding box center [1321, 23] width 18 height 18
click at [1303, 101] on p "View portal intro" at bounding box center [1321, 100] width 130 height 37
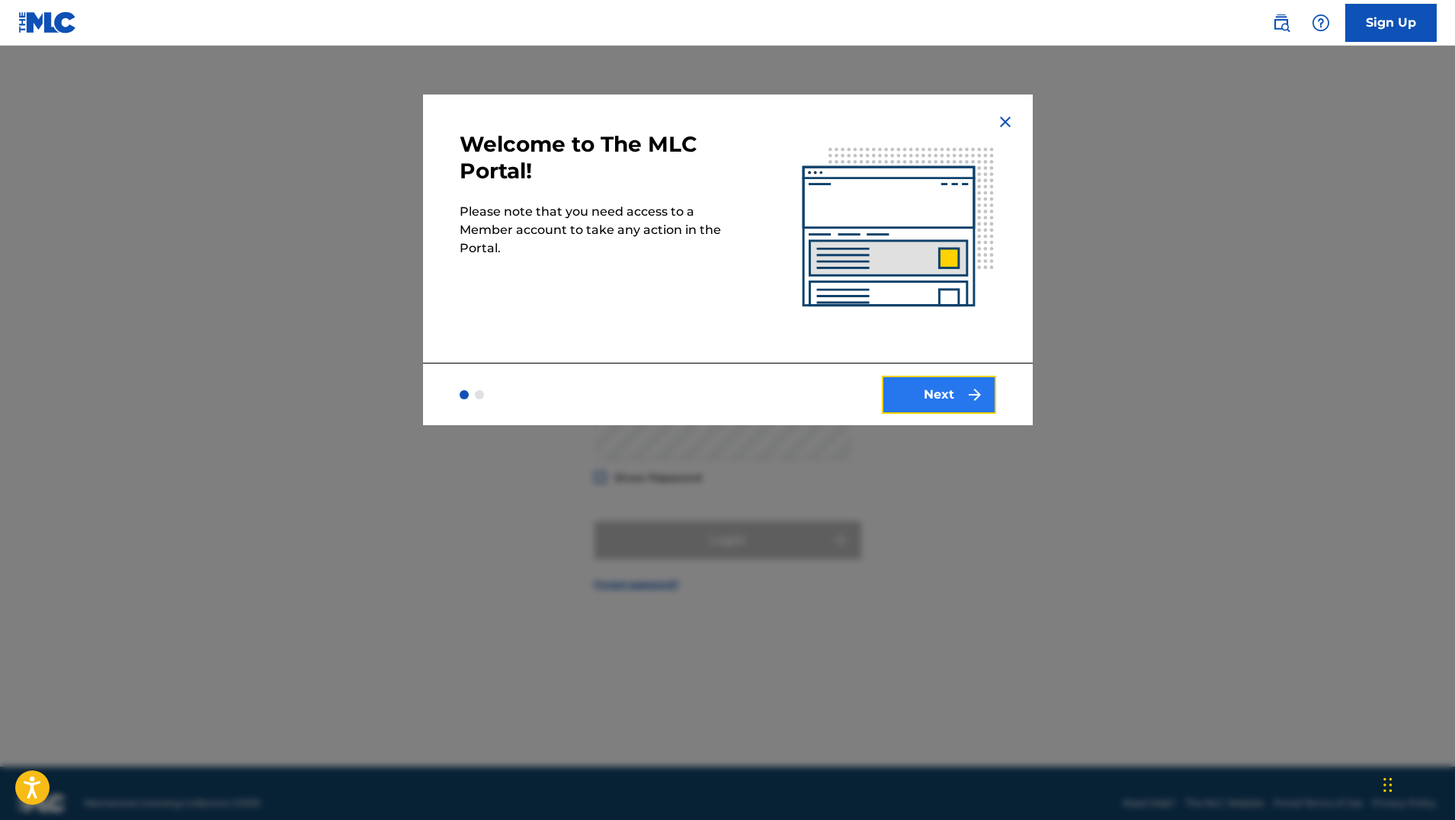
click at [940, 393] on button "Next" at bounding box center [939, 395] width 114 height 38
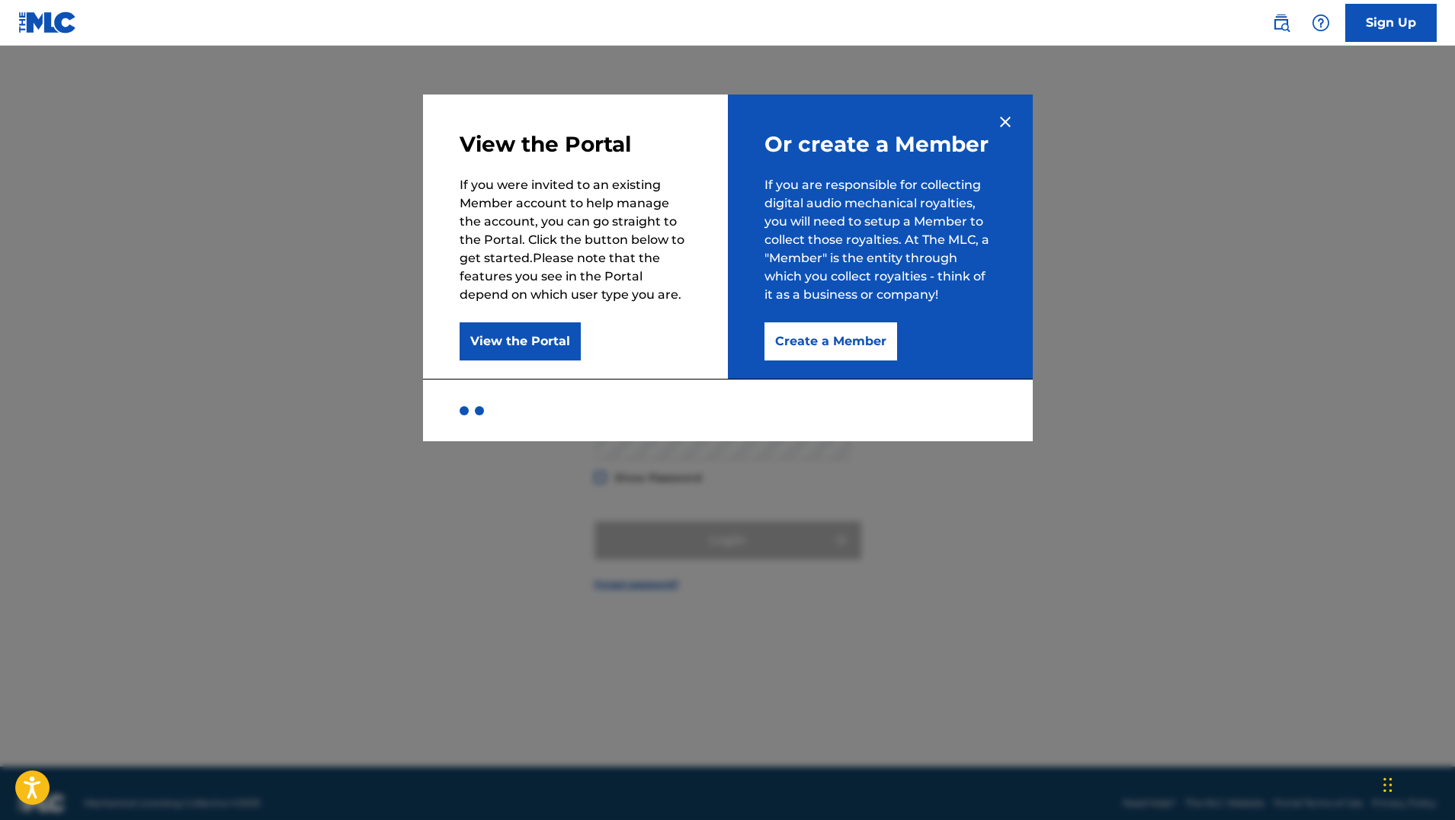
click at [1005, 120] on img at bounding box center [1005, 122] width 18 height 18
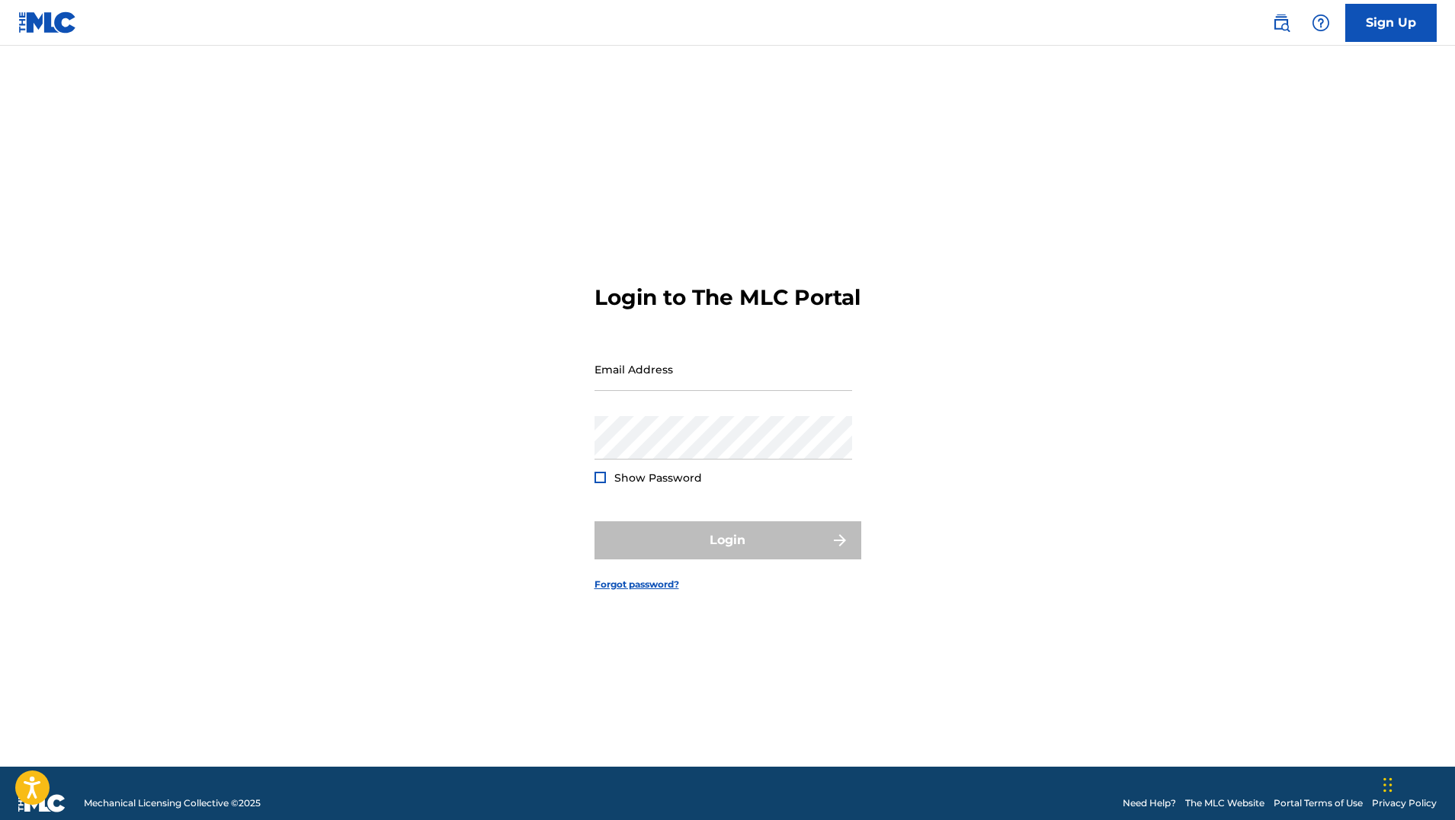
click at [36, 17] on img at bounding box center [47, 22] width 59 height 22
click at [1143, 802] on link "Need Help?" at bounding box center [1149, 803] width 53 height 14
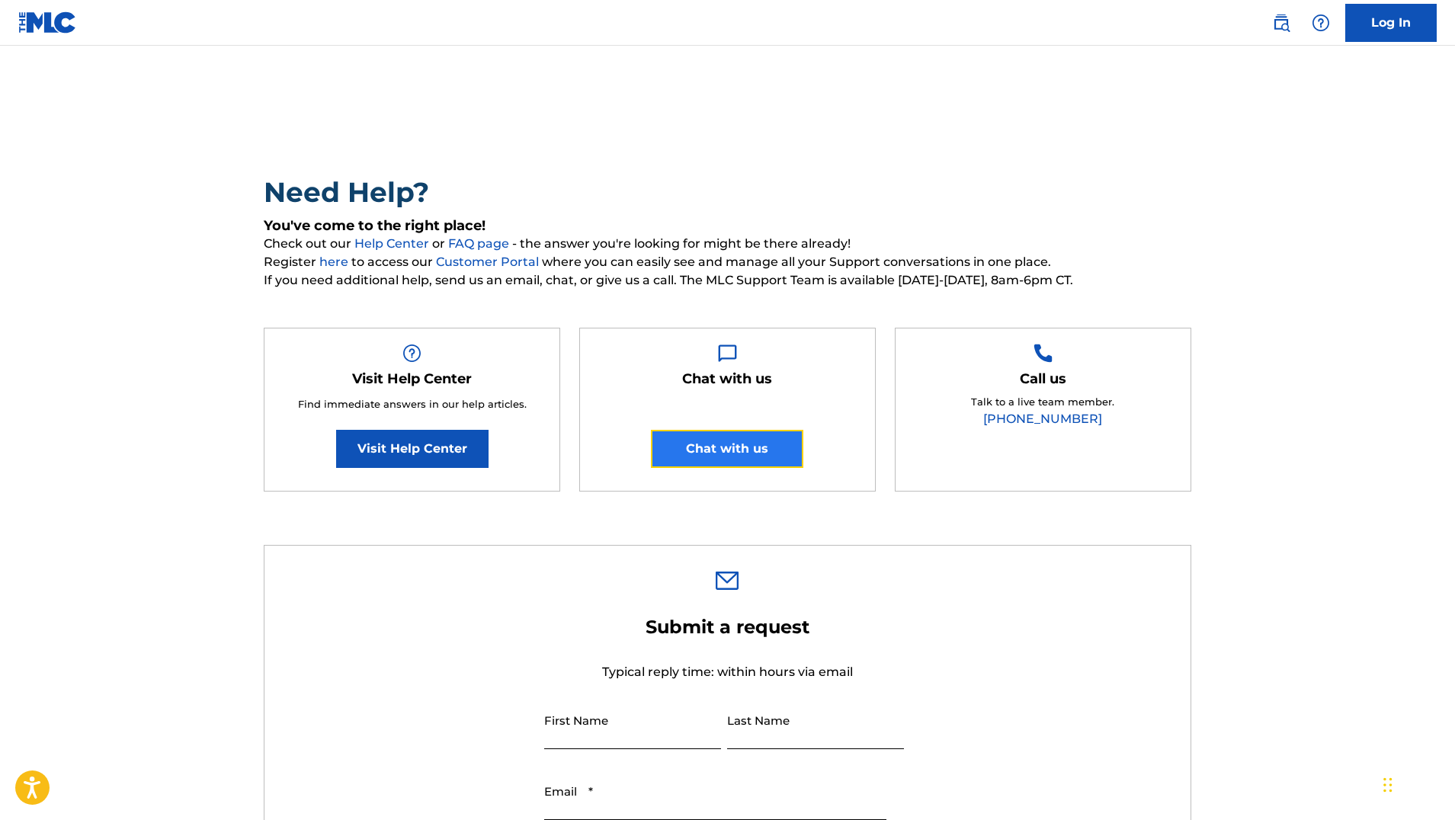
click at [707, 446] on button "Chat with us" at bounding box center [727, 449] width 152 height 38
click at [1248, 152] on div "Need Help? You've come to the right place! Check out our Help Center or FAQ pag…" at bounding box center [727, 817] width 1067 height 1467
click at [916, 143] on div "Need Help? You've come to the right place! Check out our Help Center or FAQ pag…" at bounding box center [727, 817] width 1067 height 1467
click at [46, 20] on img at bounding box center [47, 22] width 59 height 22
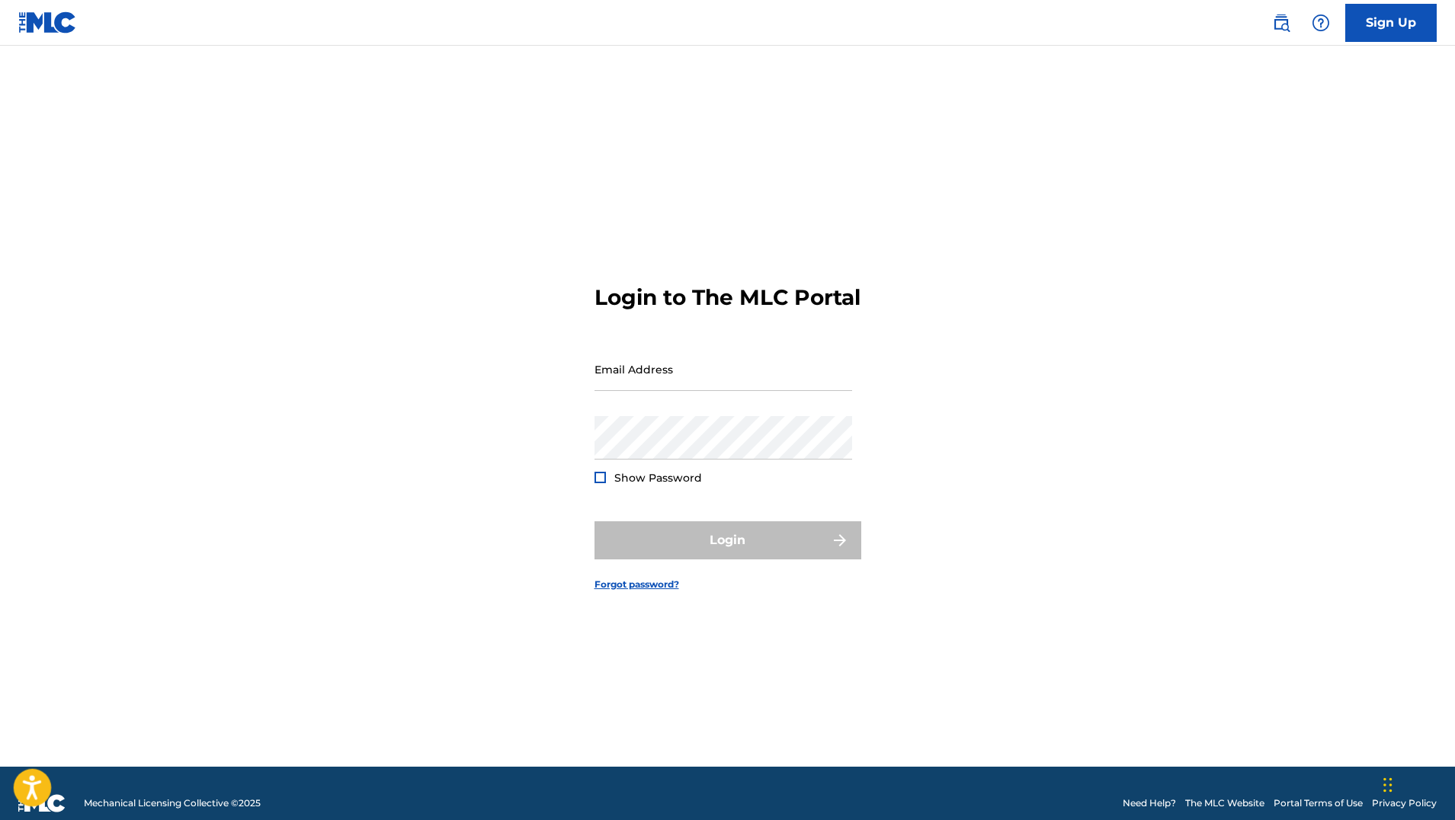
click at [34, 786] on icon "Open accessiBe: accessibility options, statement and help" at bounding box center [32, 787] width 18 height 24
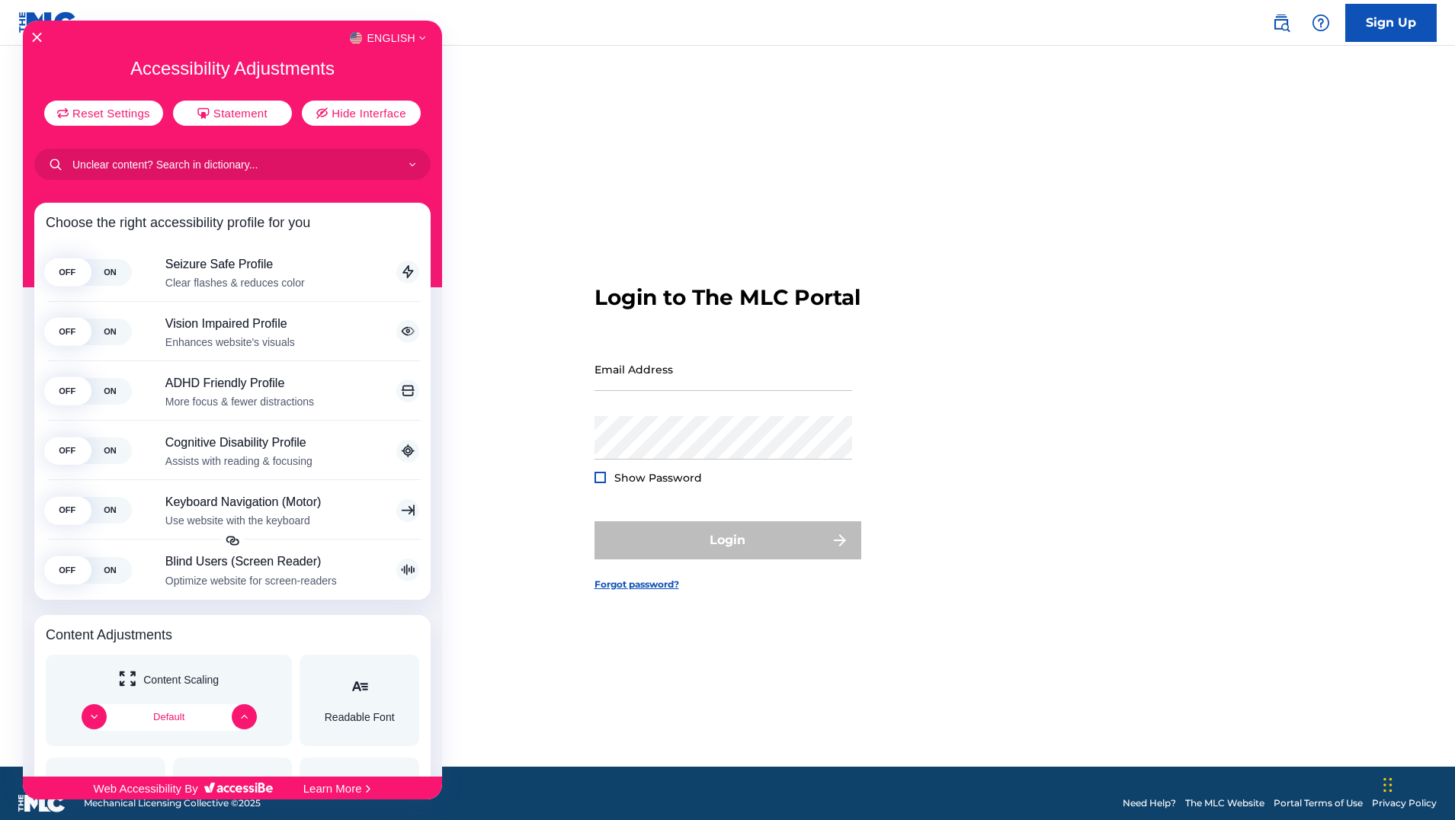
click at [565, 105] on div at bounding box center [727, 410] width 1455 height 820
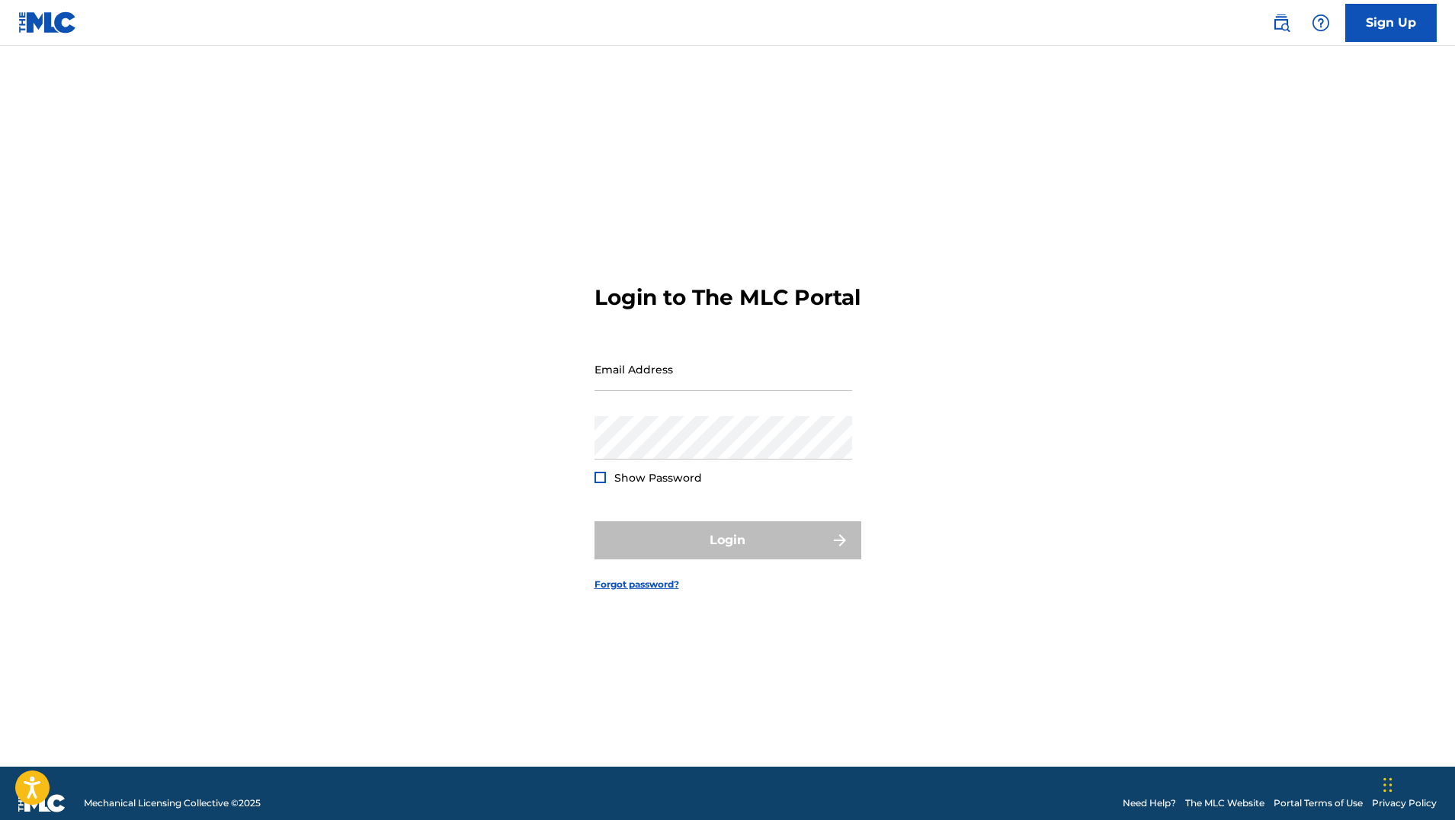
click at [46, 20] on img at bounding box center [47, 22] width 59 height 22
click at [48, 24] on img at bounding box center [47, 22] width 59 height 22
click at [31, 22] on img at bounding box center [47, 22] width 59 height 22
click at [27, 22] on img at bounding box center [47, 22] width 59 height 22
click at [30, 20] on img at bounding box center [47, 22] width 59 height 22
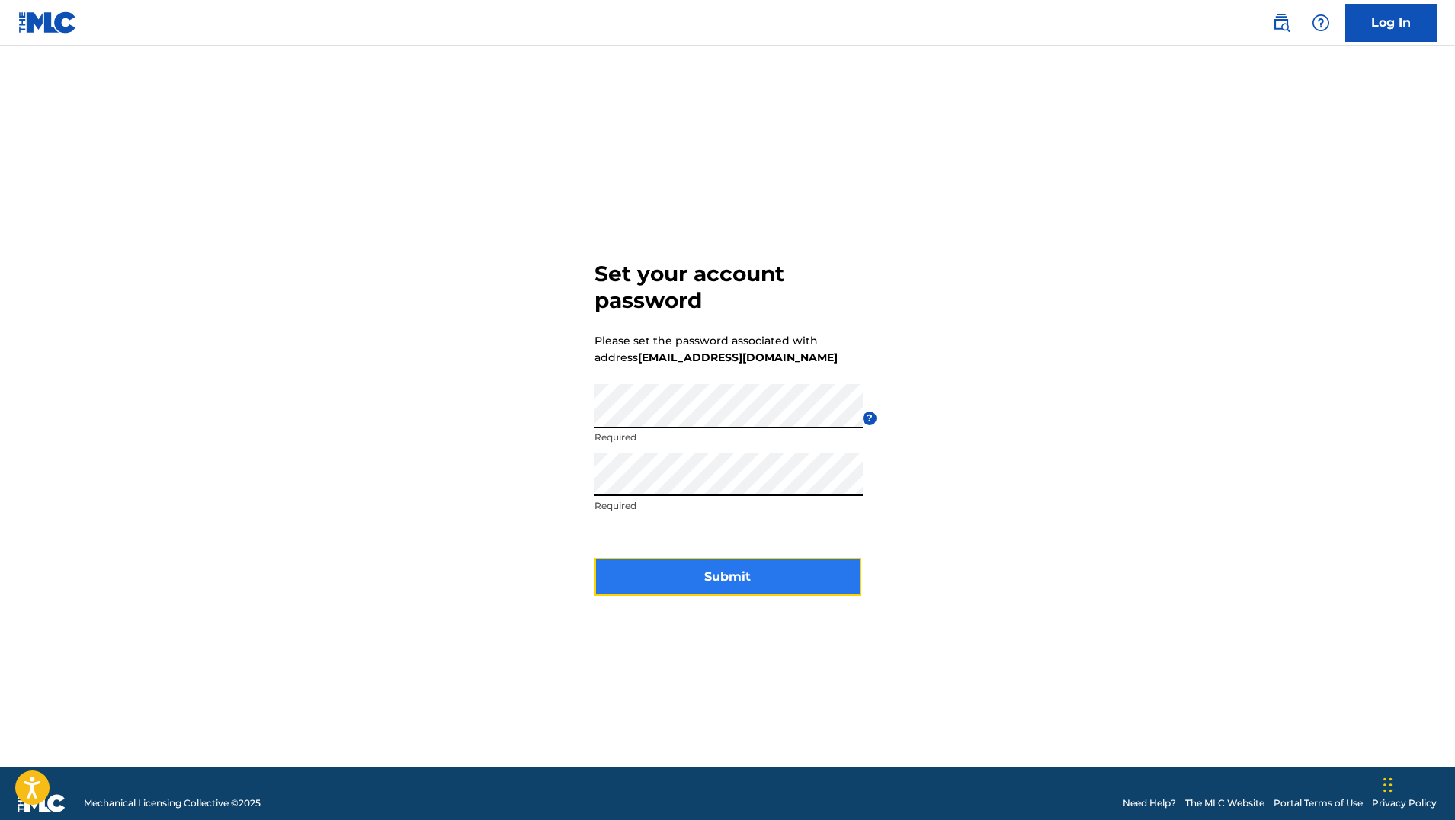
click at [748, 570] on button "Submit" at bounding box center [727, 577] width 267 height 38
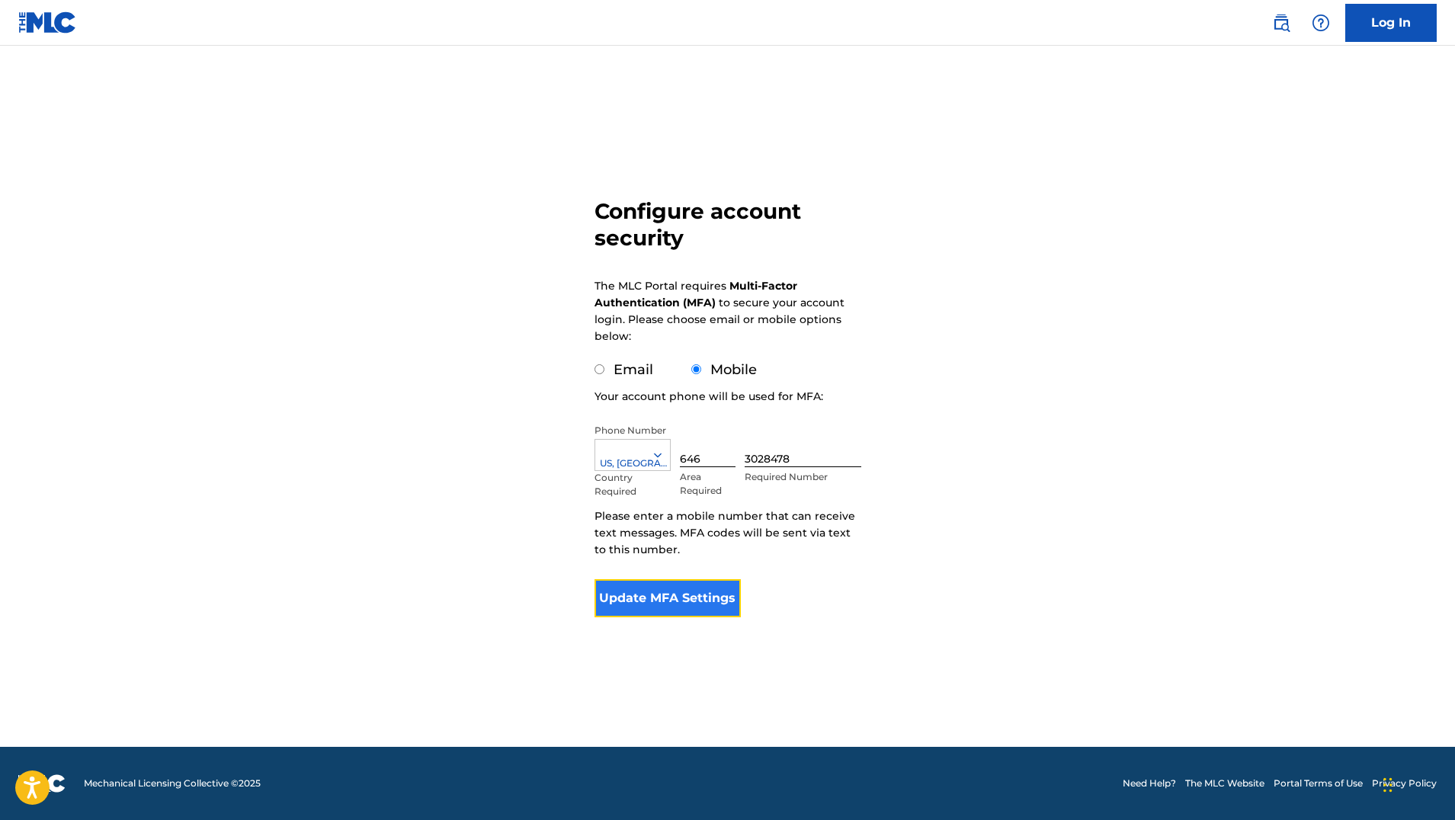
click at [653, 604] on button "Update MFA Settings" at bounding box center [667, 598] width 147 height 38
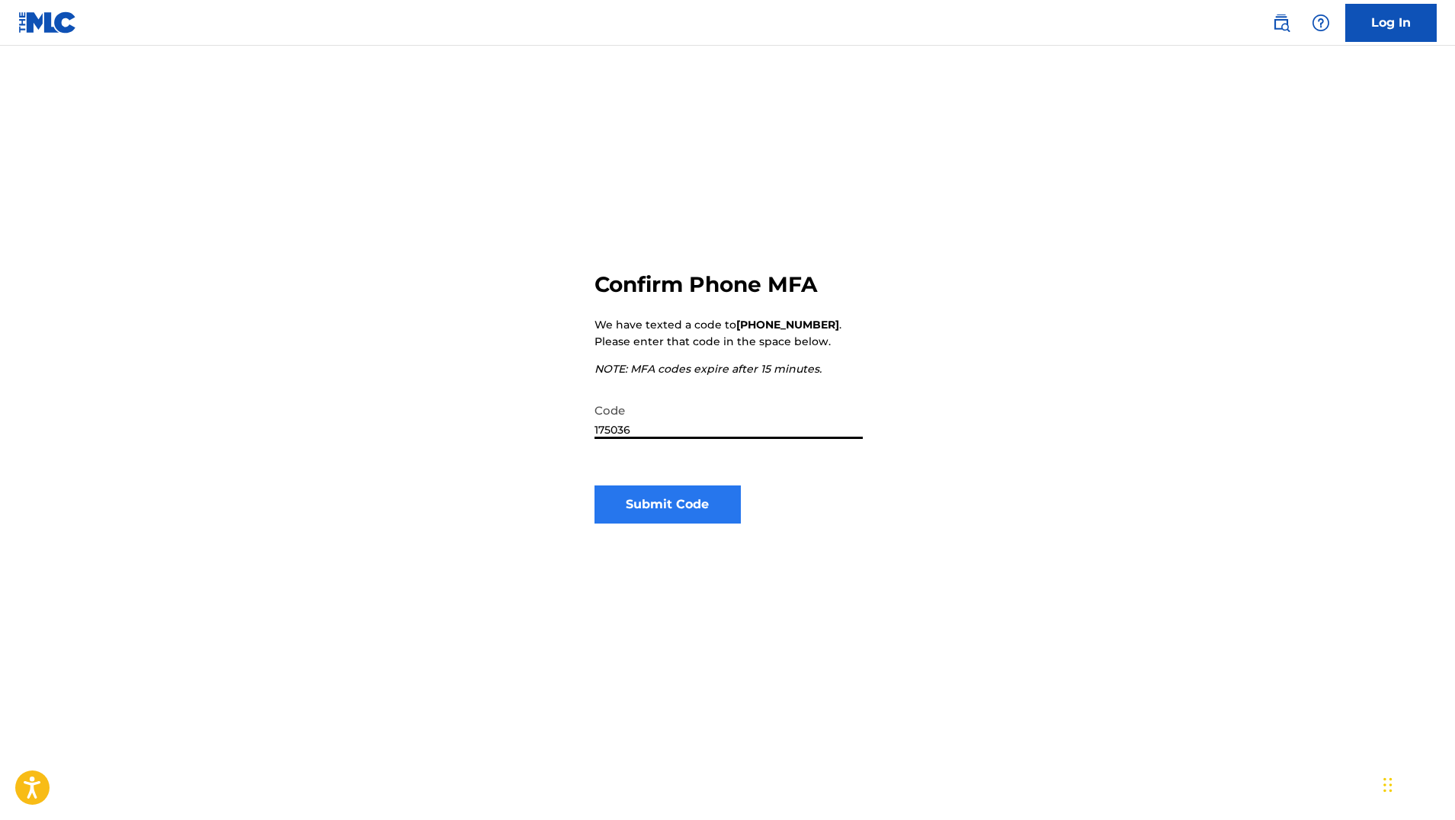
type input "175036"
click at [668, 511] on button "Submit Code" at bounding box center [667, 505] width 147 height 38
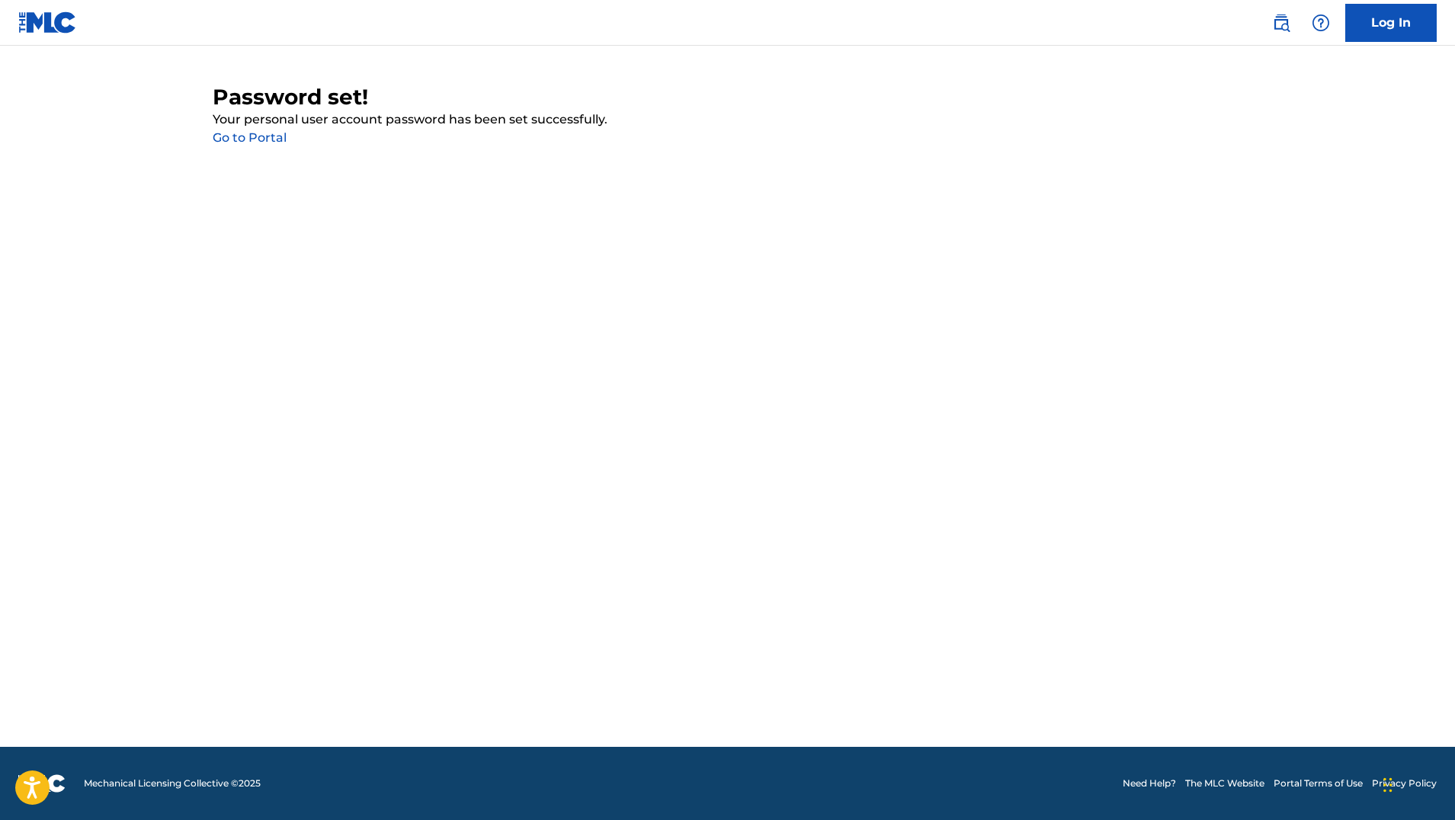
click at [263, 139] on link "Go to Portal" at bounding box center [250, 137] width 74 height 14
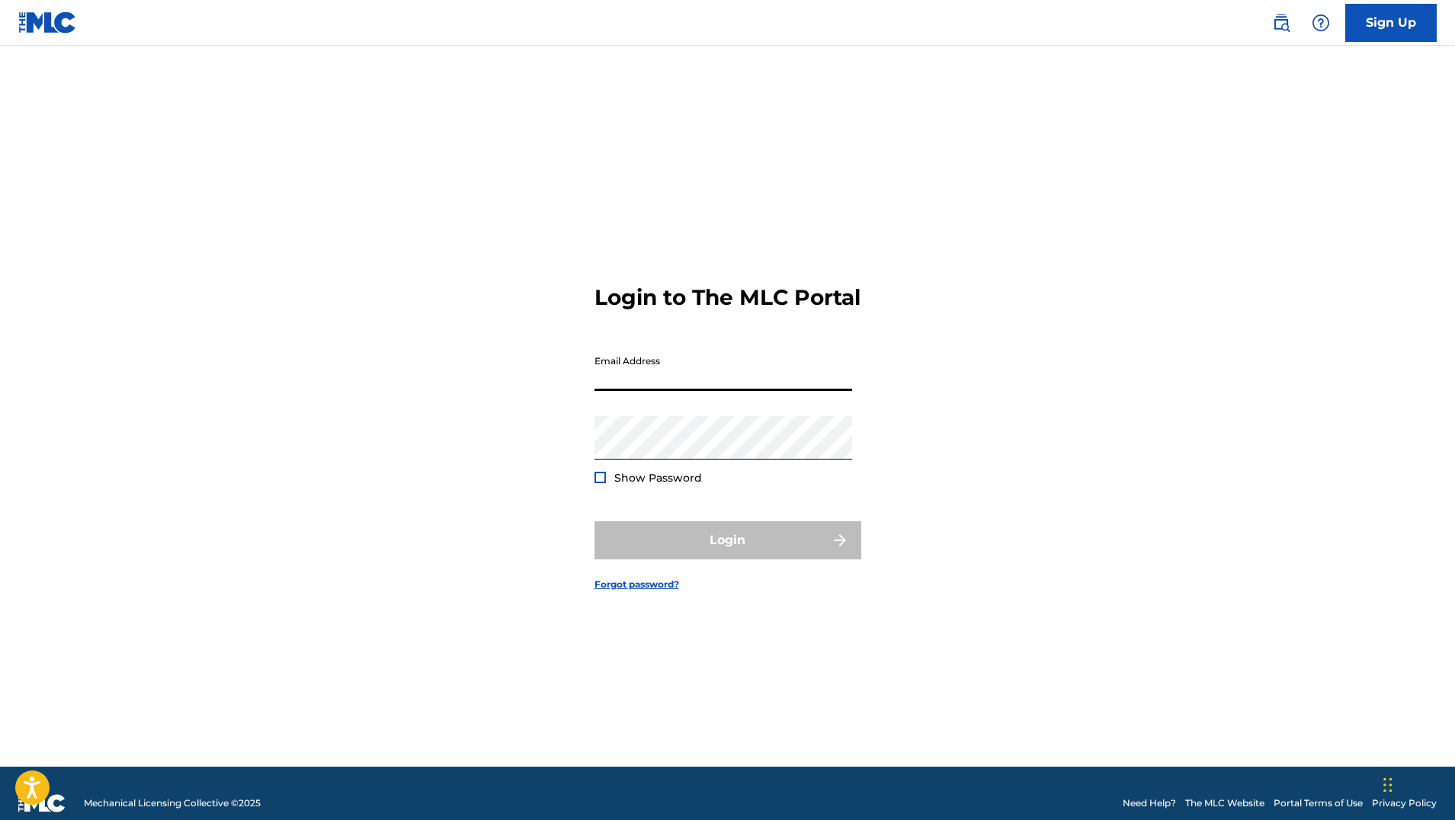
click at [650, 391] on input "Email Address" at bounding box center [723, 369] width 258 height 43
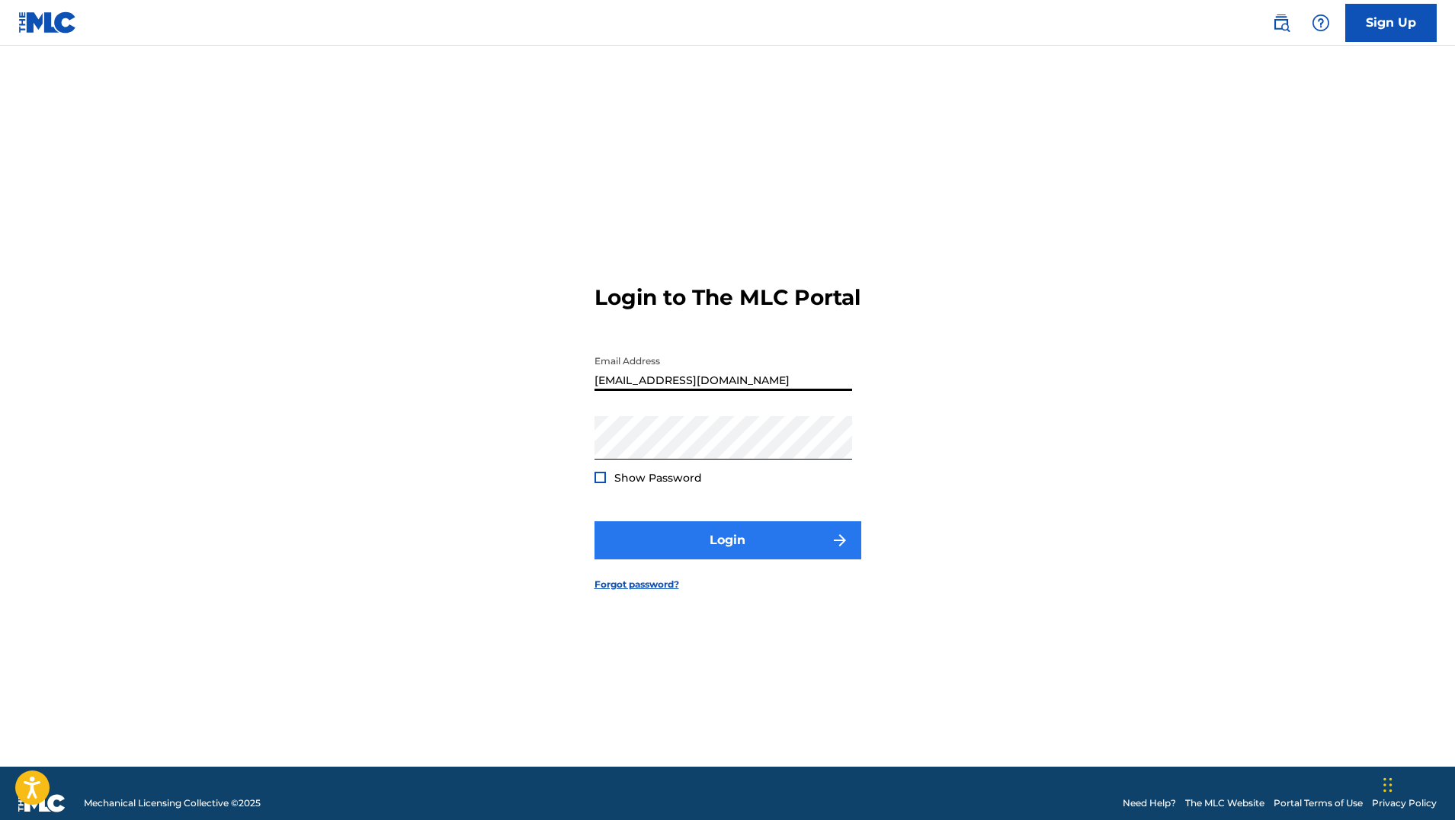
type input "[EMAIL_ADDRESS][DOMAIN_NAME]"
click at [740, 559] on button "Login" at bounding box center [727, 540] width 267 height 38
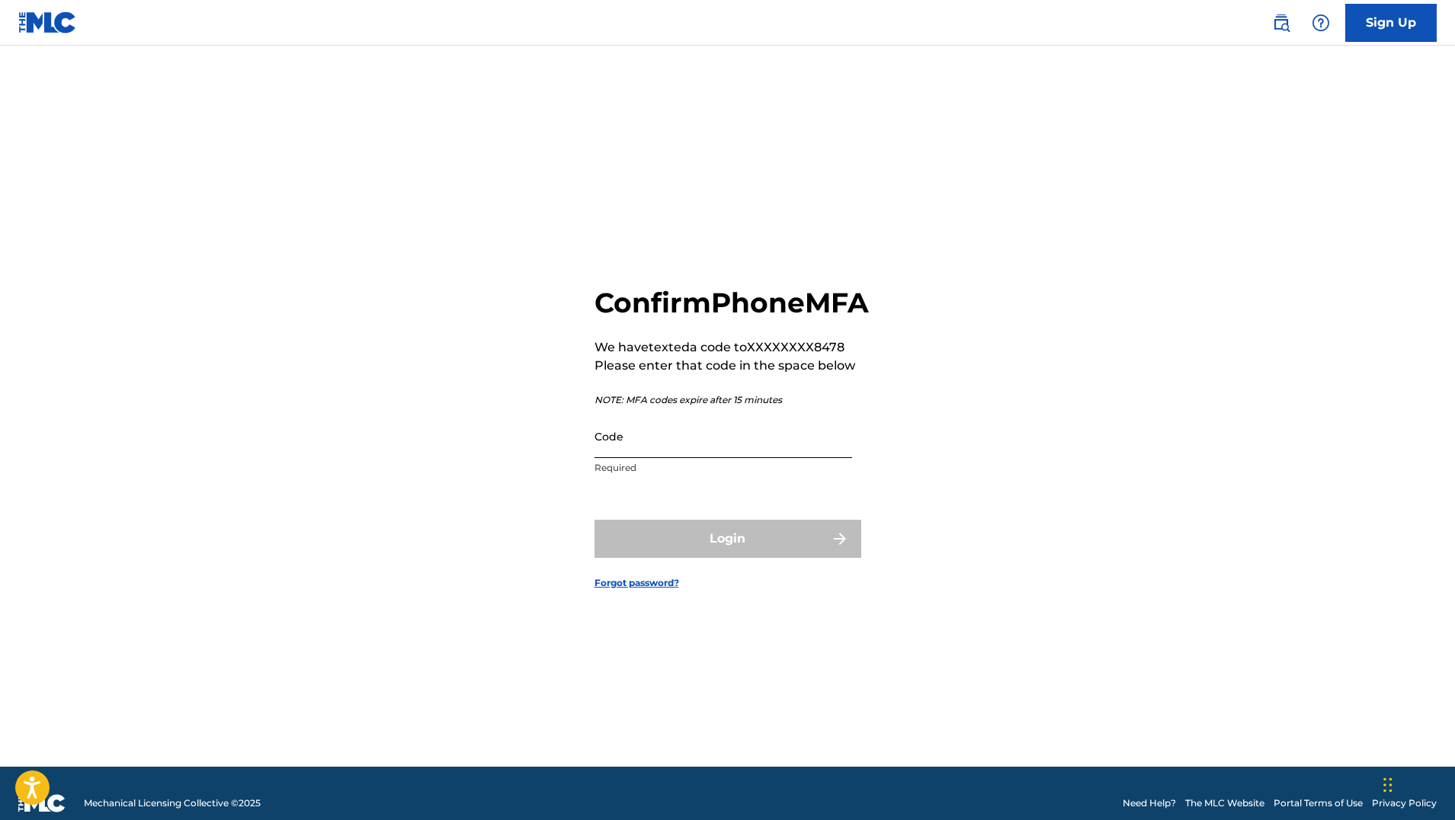
click at [663, 458] on input "Code" at bounding box center [723, 436] width 258 height 43
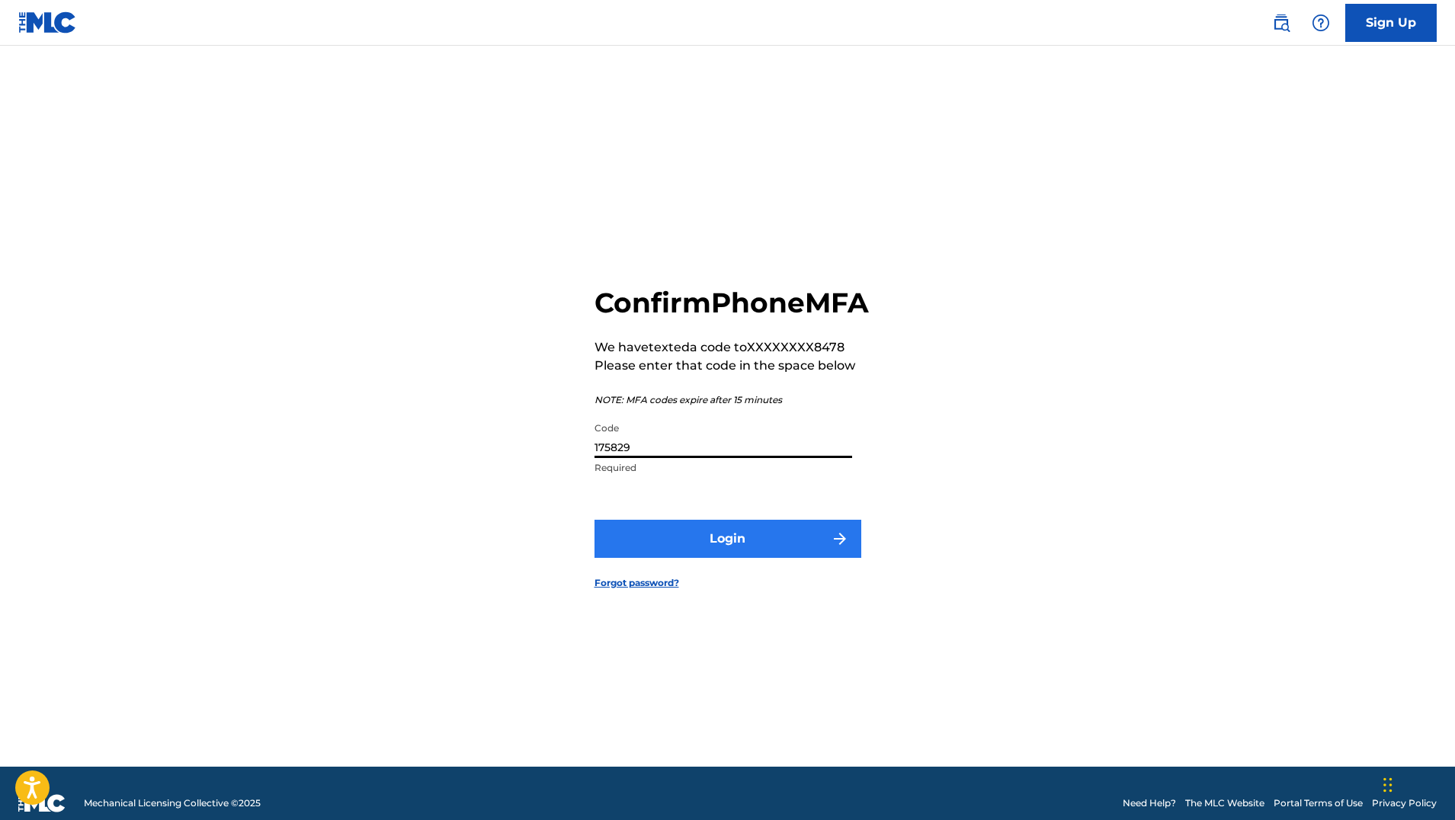
type input "175829"
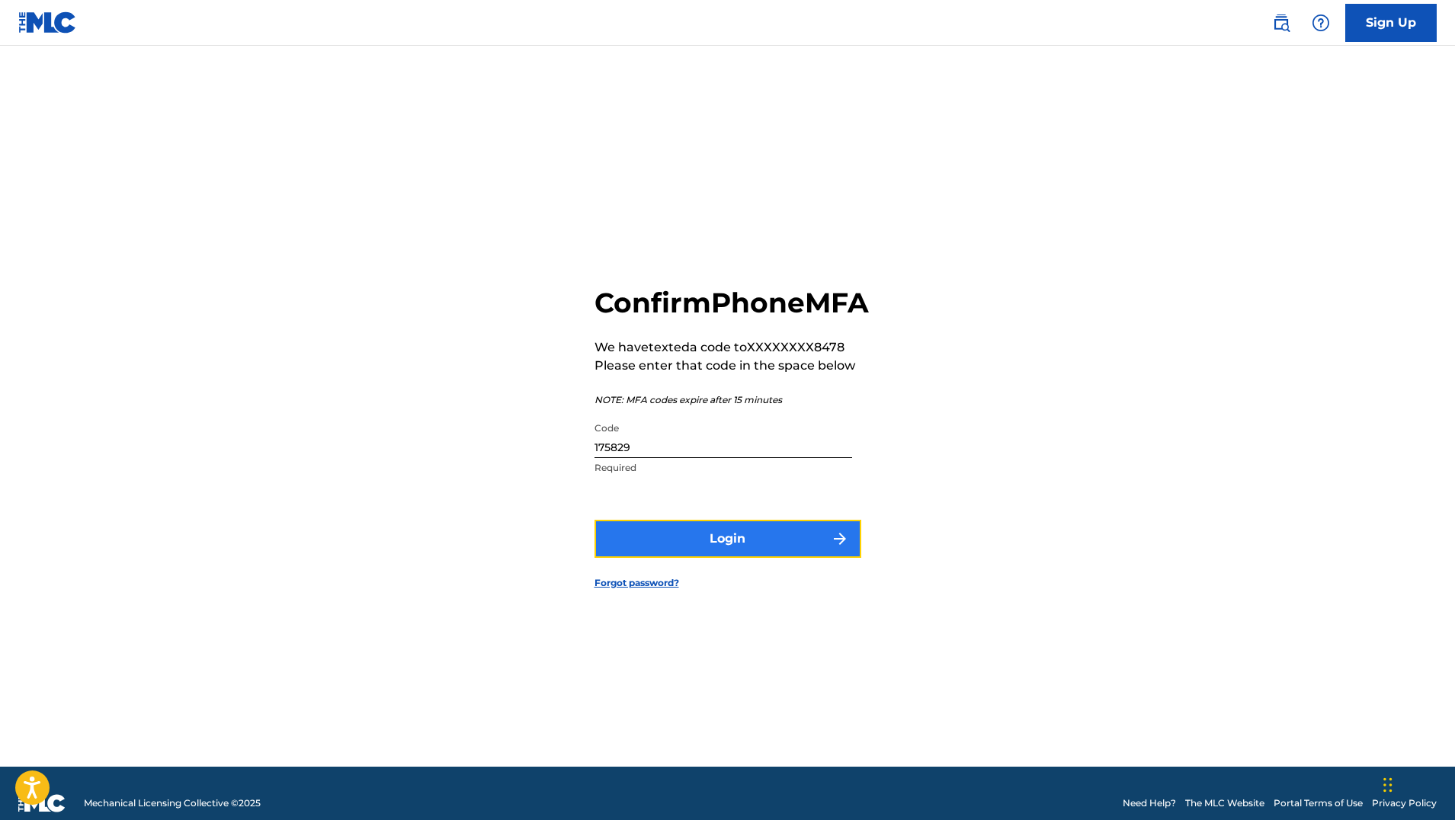
click at [781, 555] on button "Login" at bounding box center [727, 539] width 267 height 38
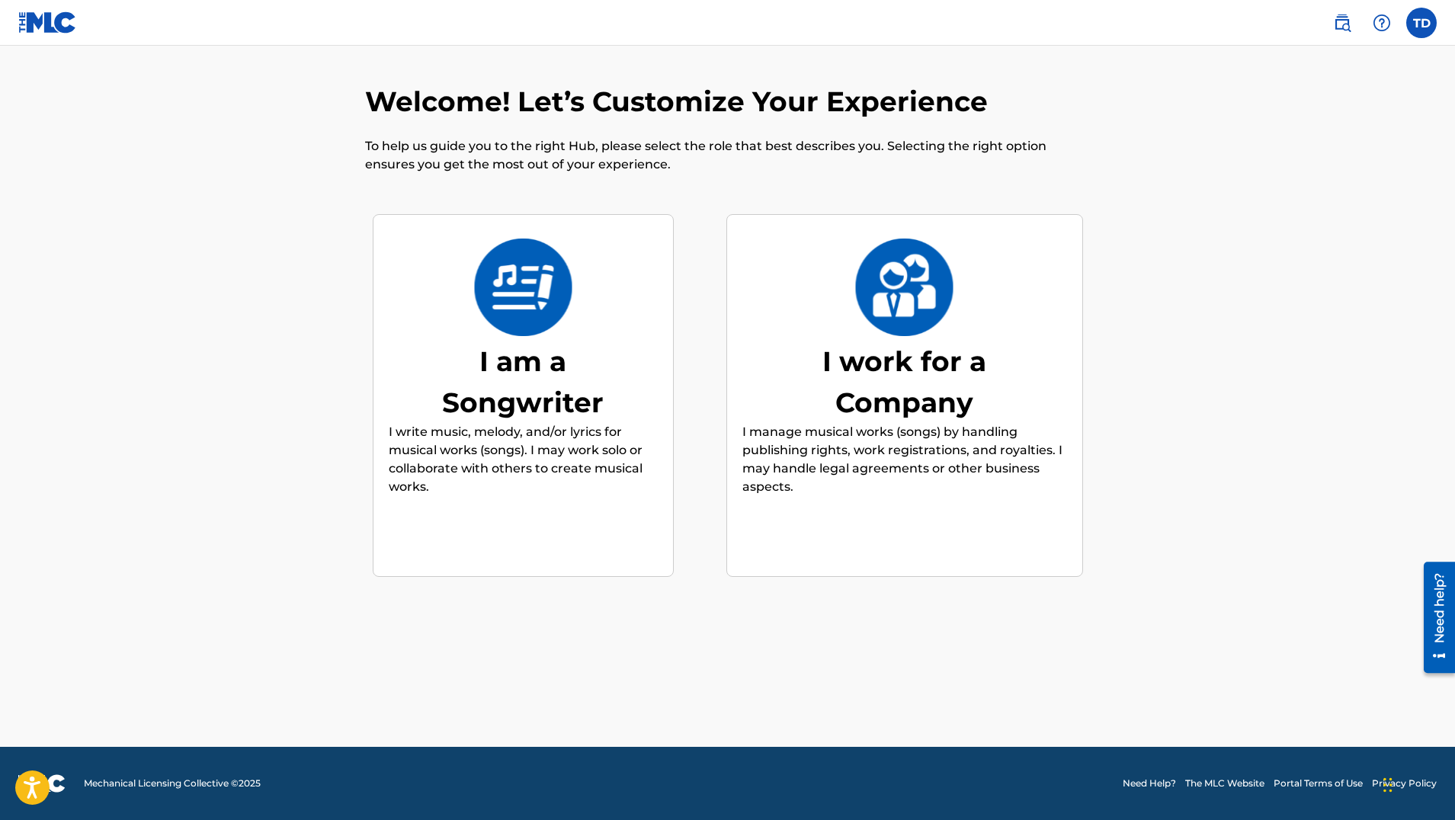
click at [526, 291] on img at bounding box center [523, 288] width 100 height 98
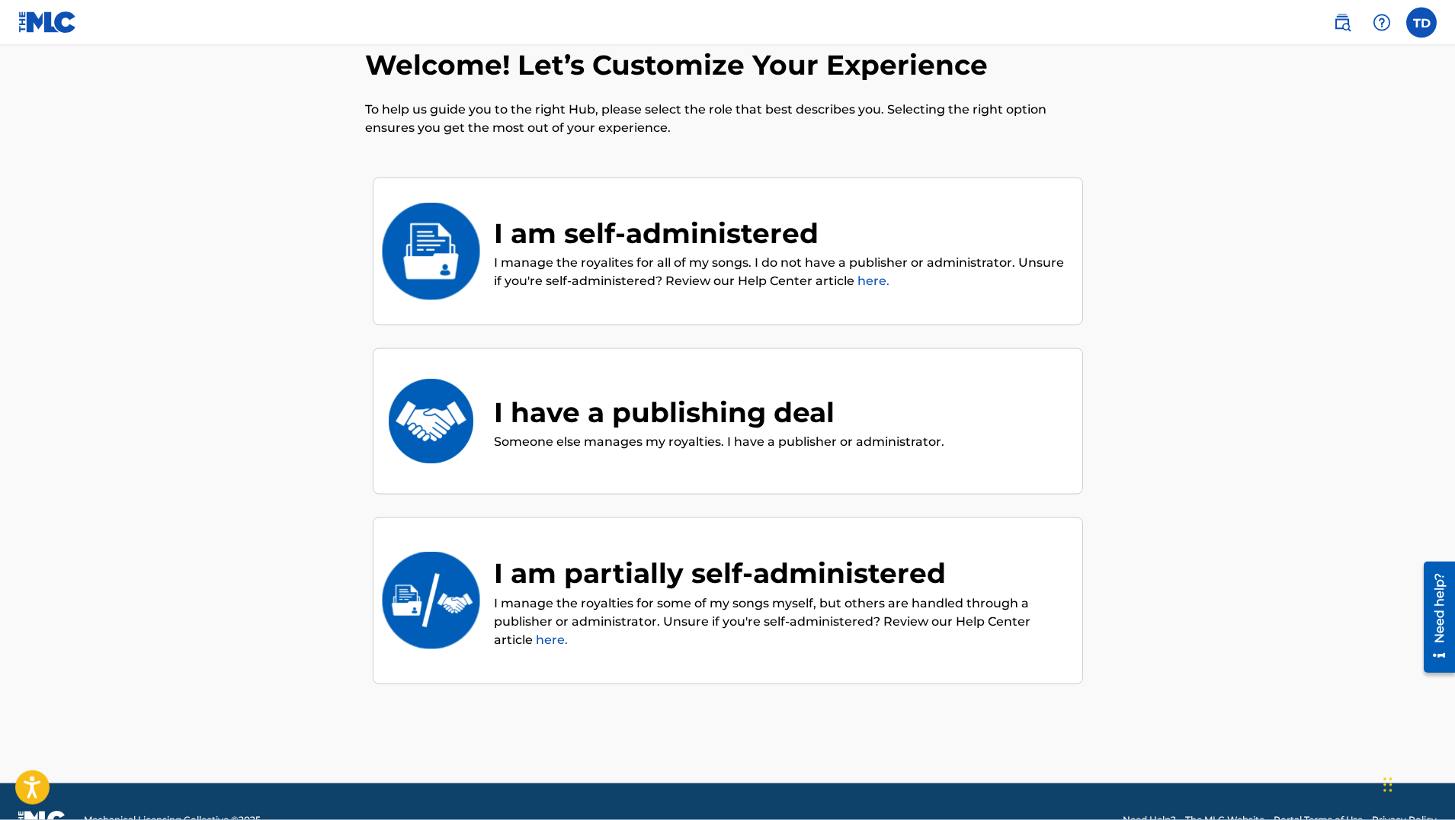
scroll to position [38, 0]
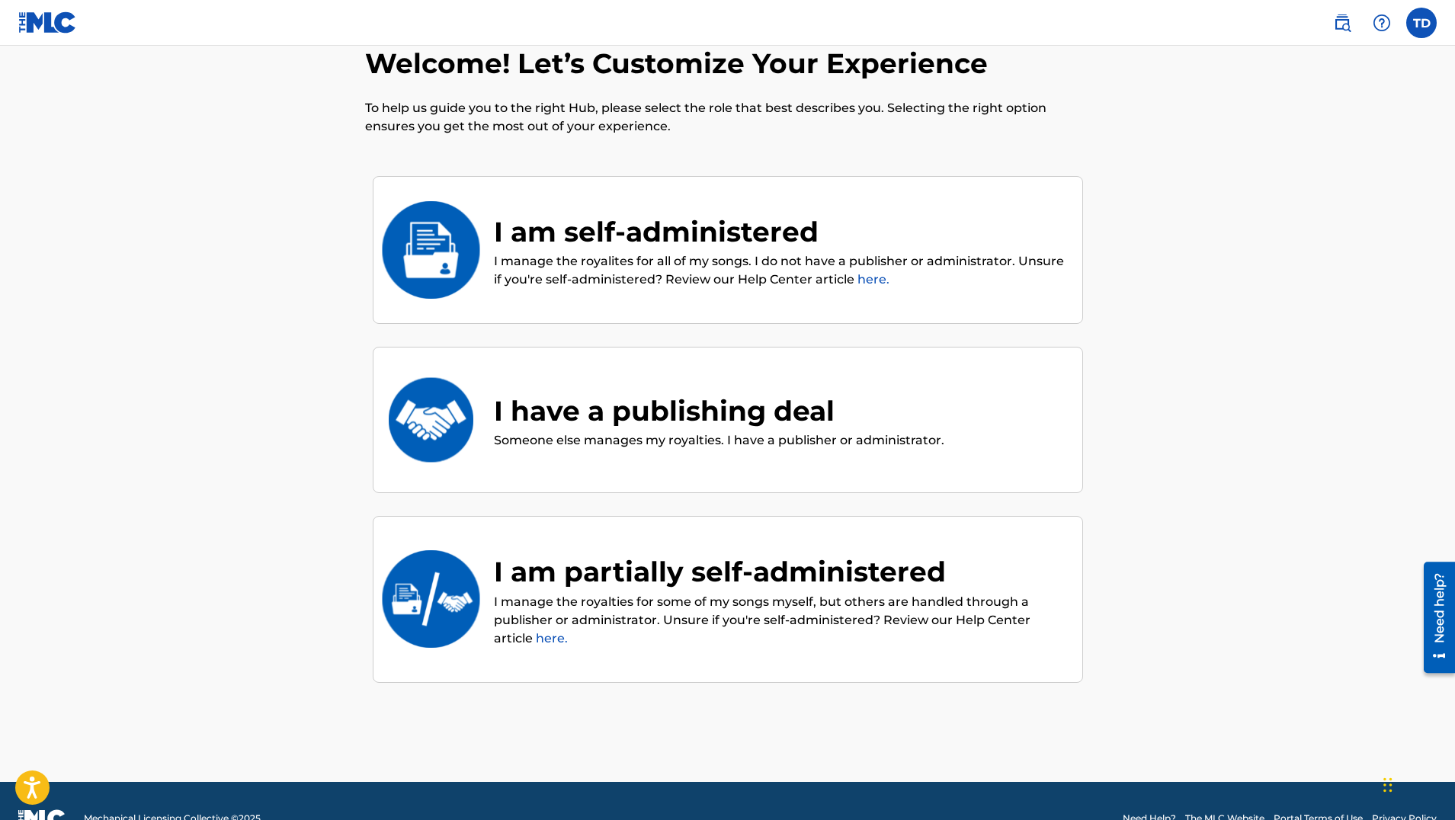
click at [435, 244] on img at bounding box center [430, 250] width 100 height 98
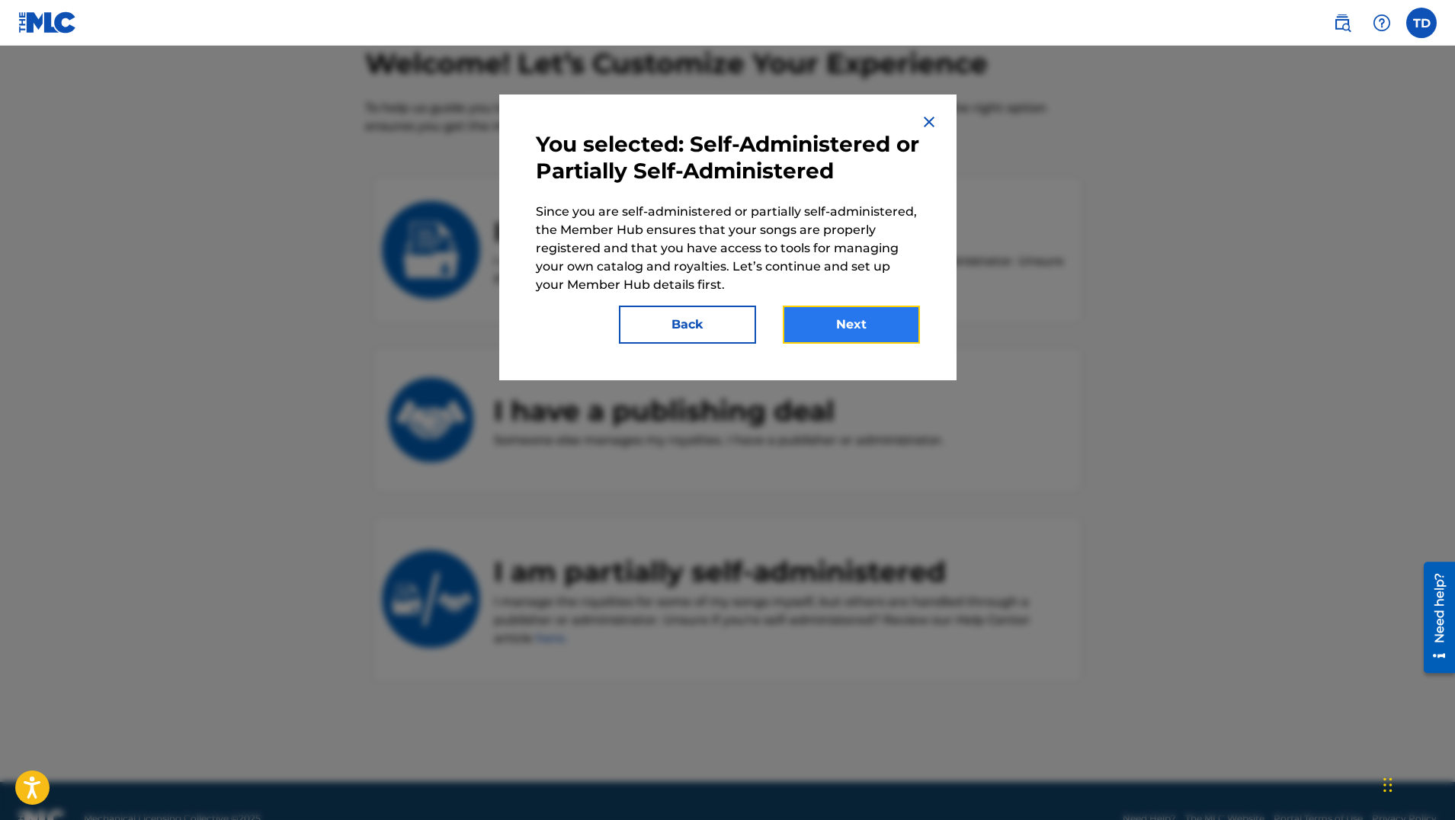
click at [868, 328] on button "Next" at bounding box center [851, 325] width 137 height 38
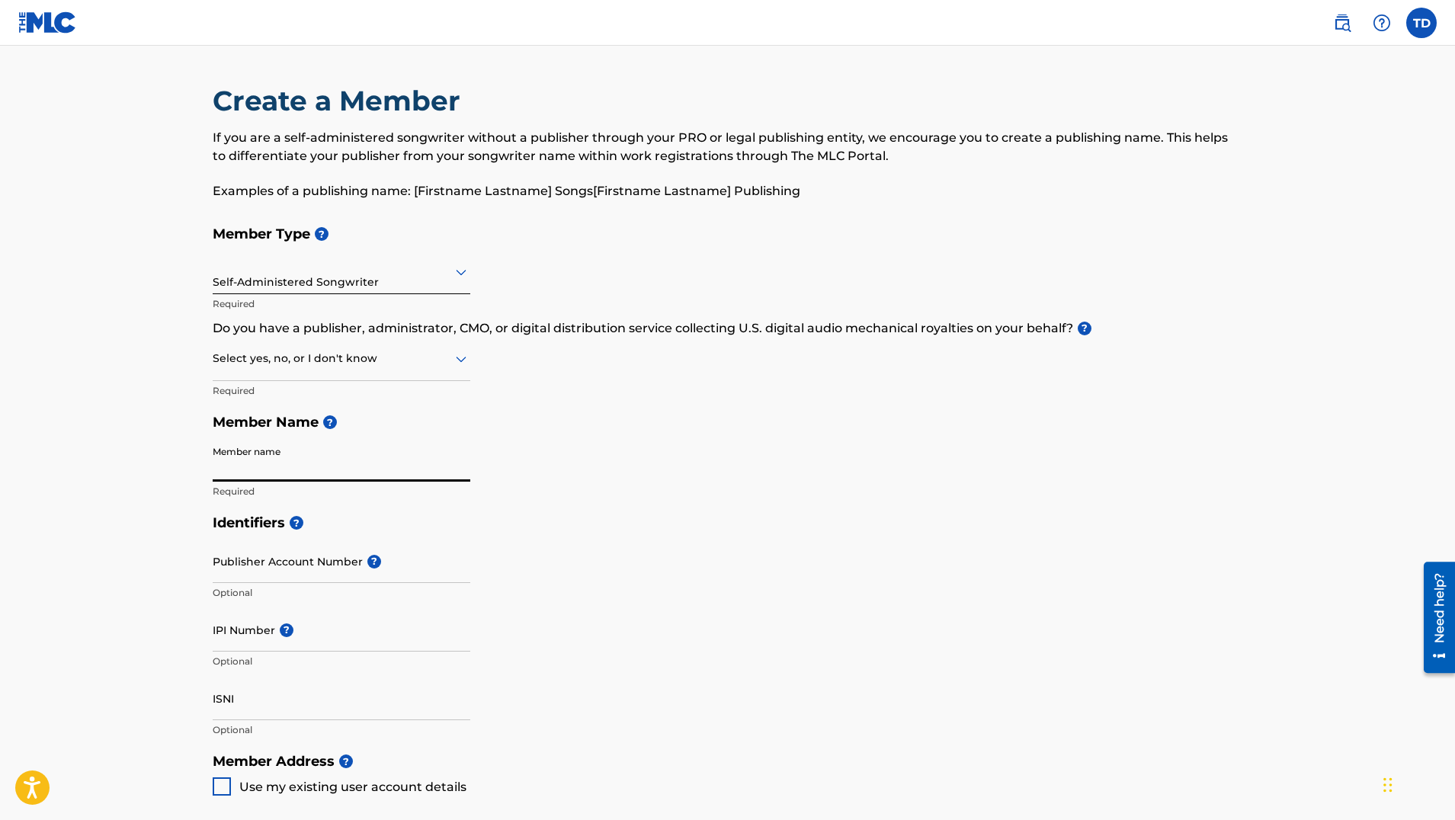
click at [306, 461] on input "Member name" at bounding box center [342, 459] width 258 height 43
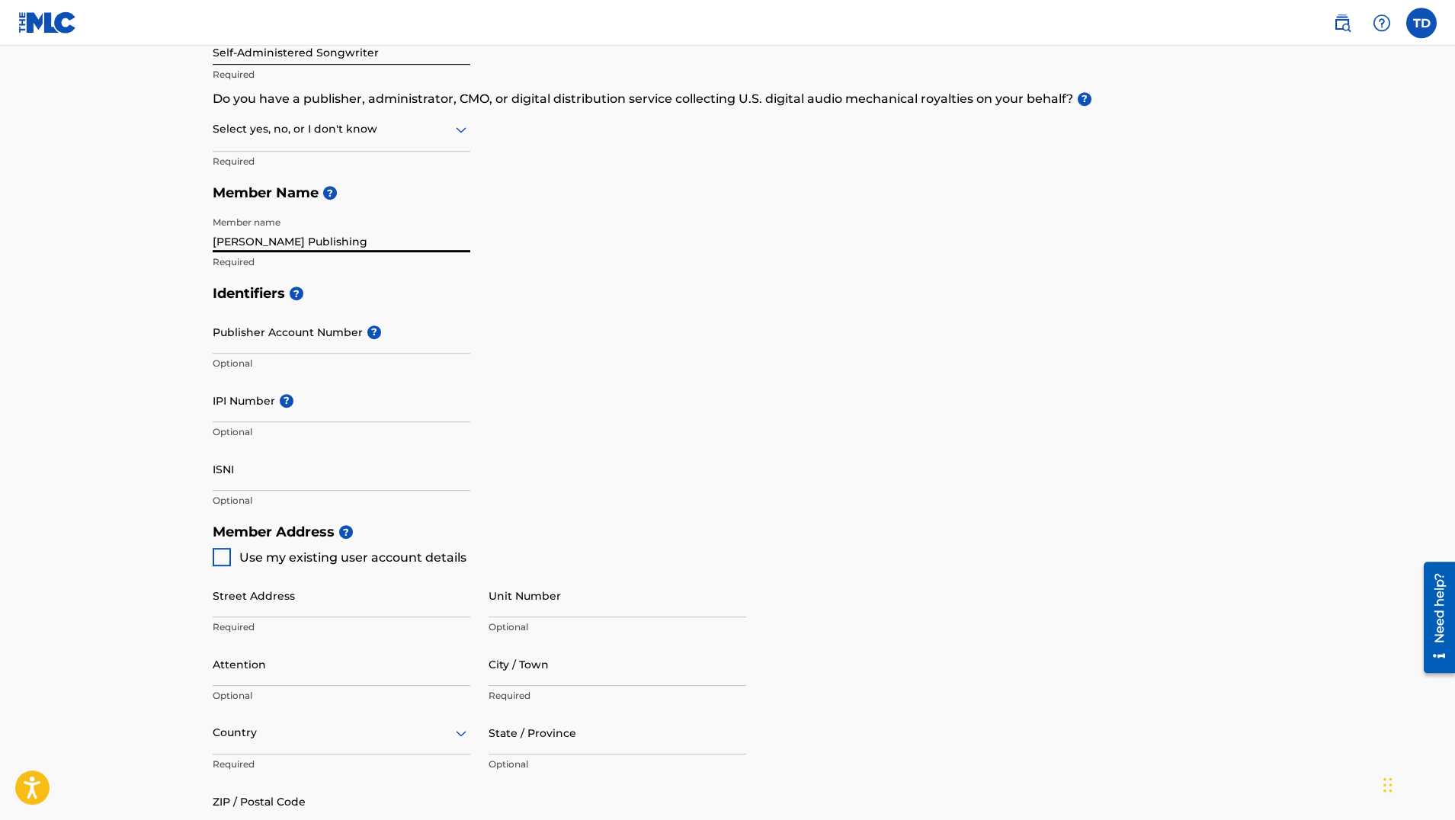
scroll to position [235, 0]
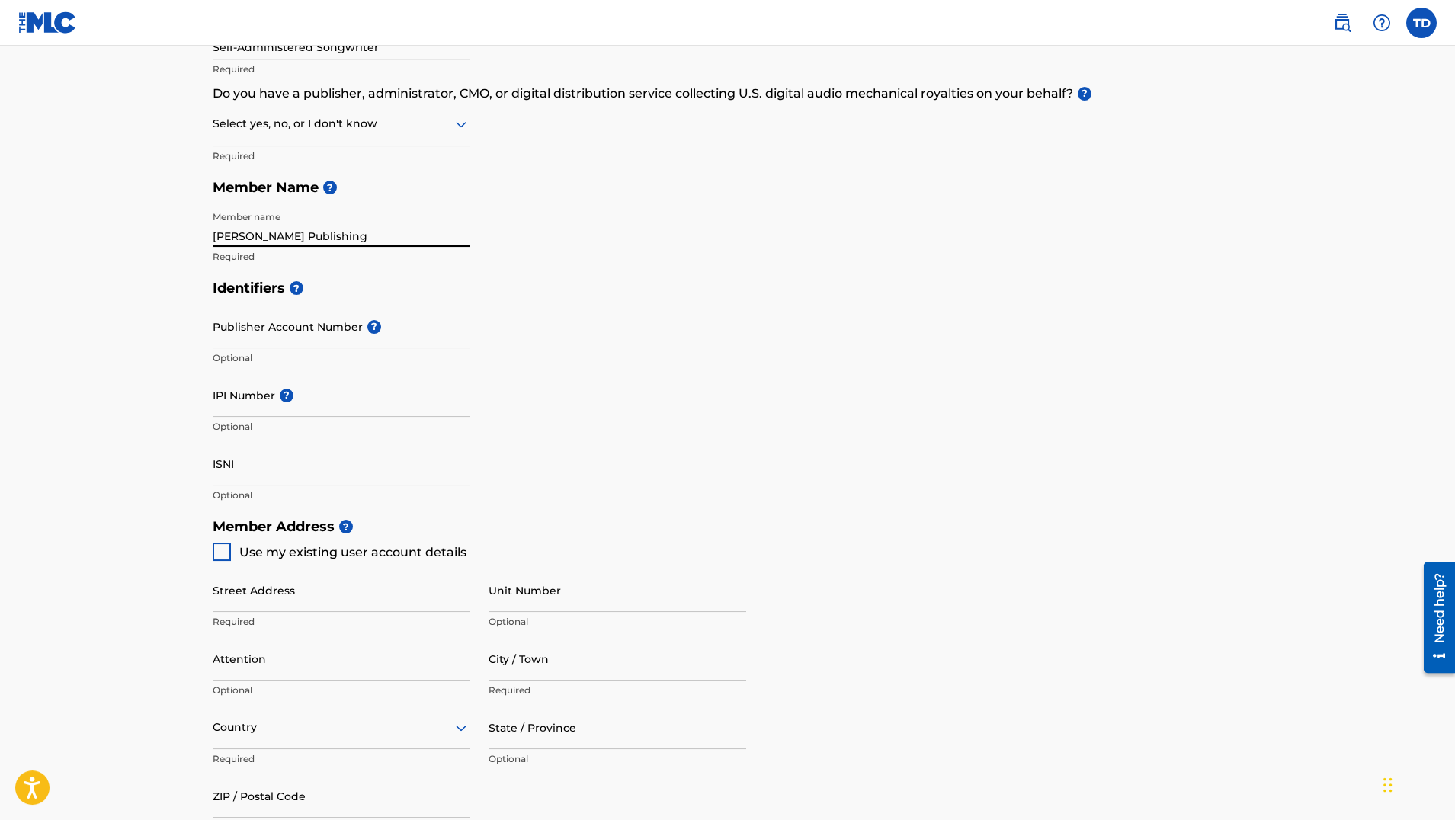
type input "Tommy John Publishing"
click at [220, 550] on div at bounding box center [222, 552] width 18 height 18
type input "755 Bronx River Rd."
type input "[GEOGRAPHIC_DATA]"
type input "10708"
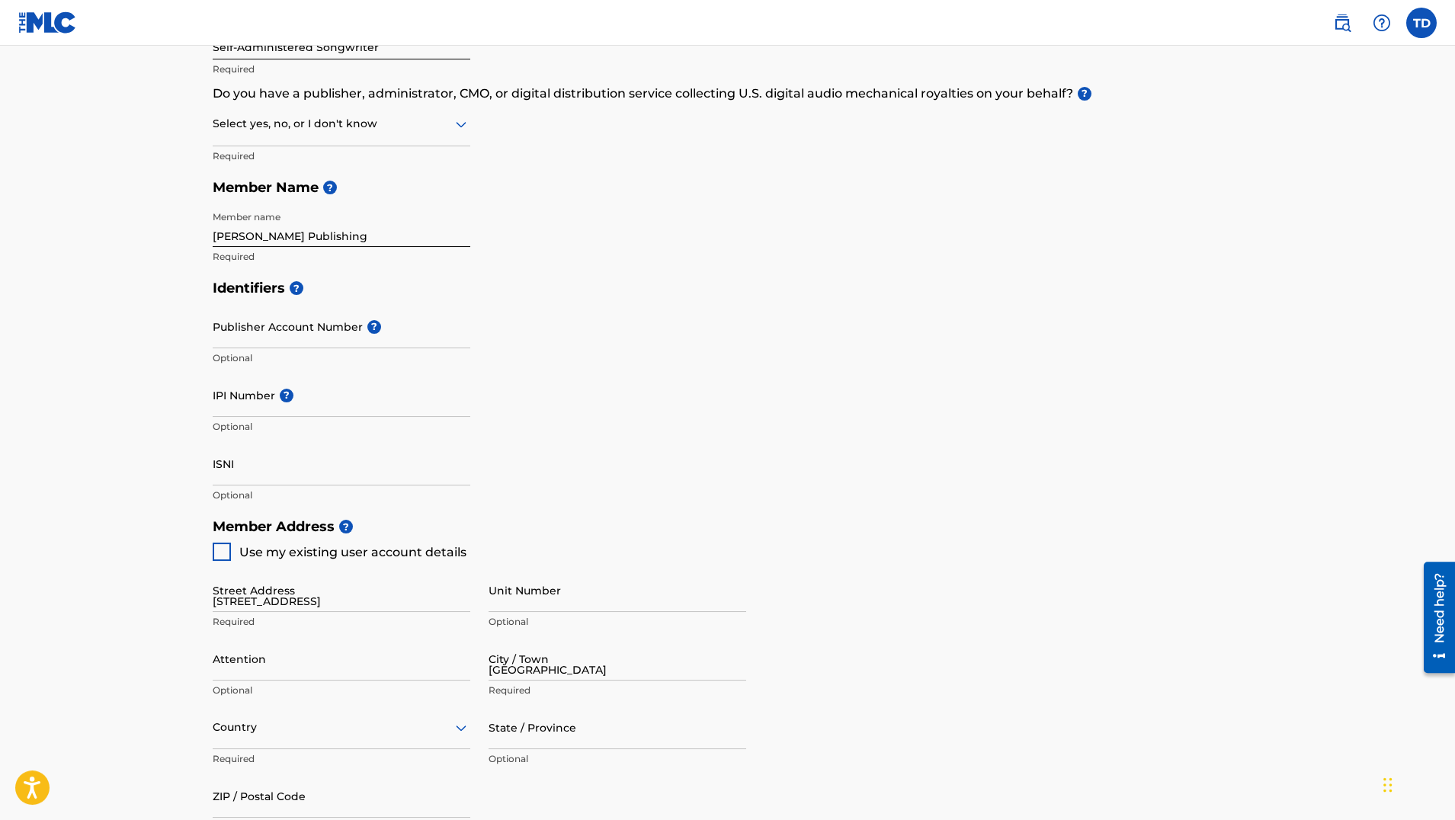
type input "646"
type input "3028478"
type input "[EMAIL_ADDRESS][DOMAIN_NAME]"
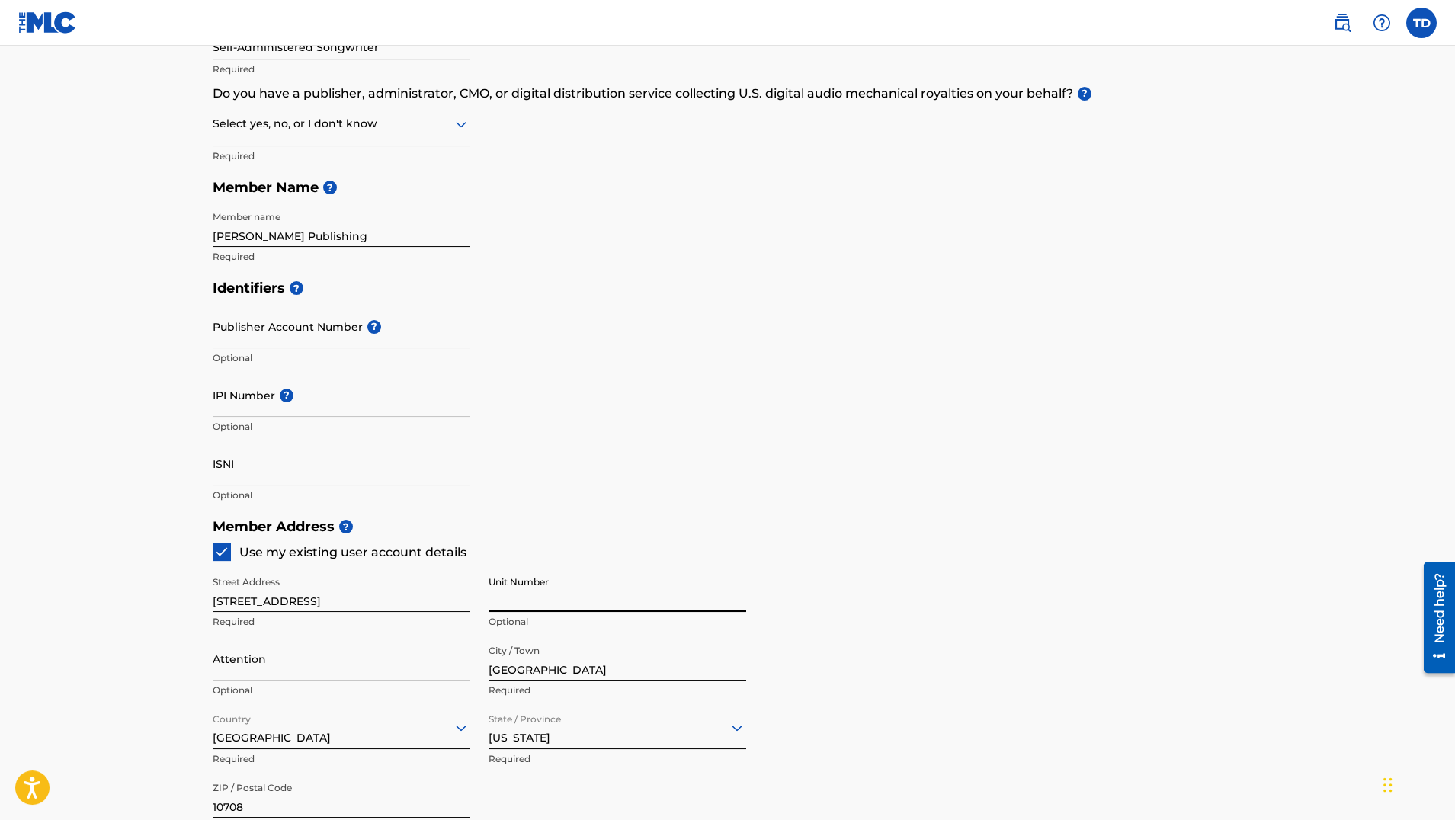
click at [532, 603] on input "Unit Number" at bounding box center [618, 590] width 258 height 43
type input "@"
type input "2G"
click at [931, 627] on div "Member Address ? Use my existing user account details Street Address 755 Bronx …" at bounding box center [728, 685] width 1030 height 348
drag, startPoint x: 267, startPoint y: 661, endPoint x: 223, endPoint y: 658, distance: 44.3
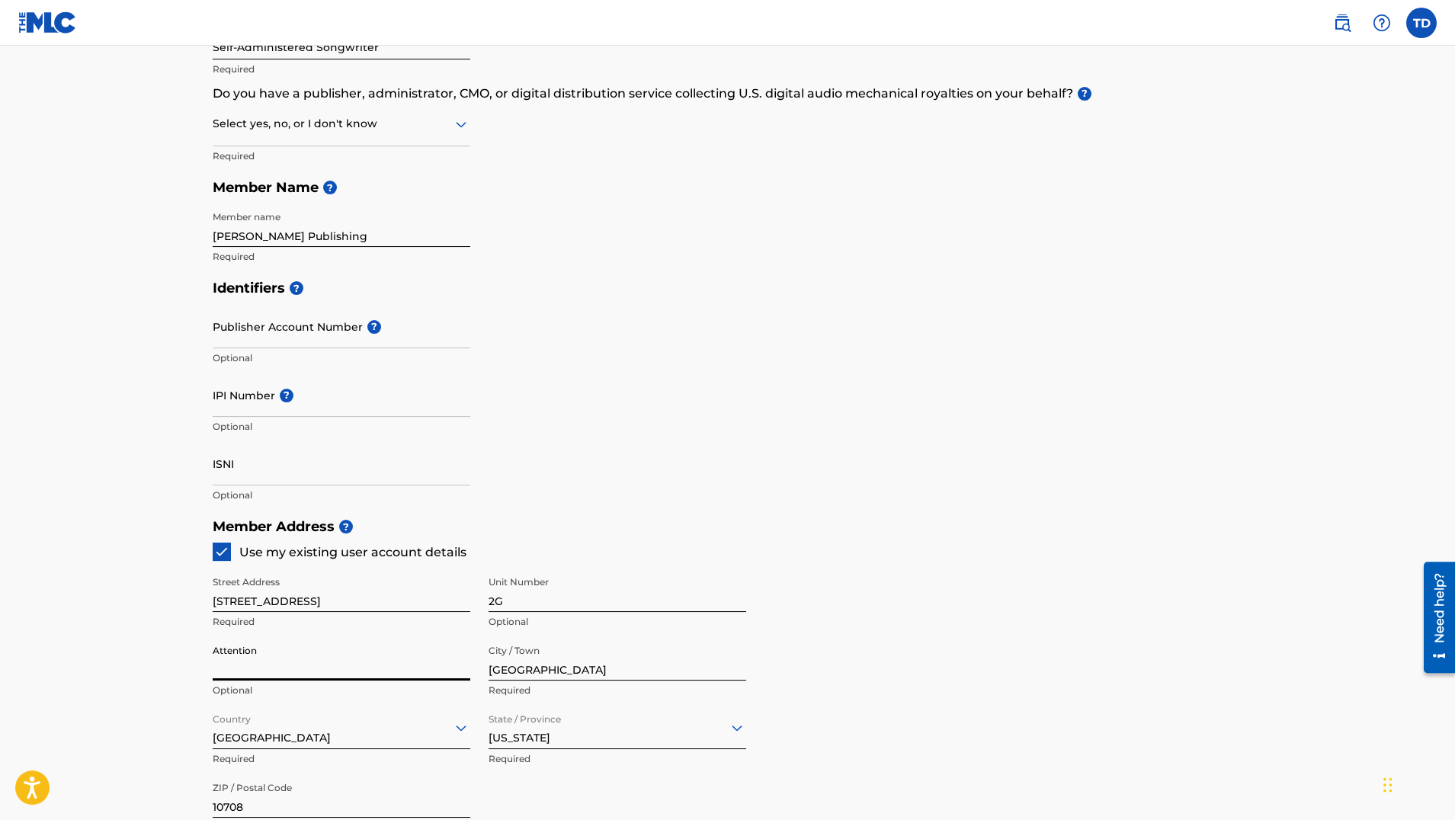
click at [223, 658] on input "Attention" at bounding box center [342, 658] width 258 height 43
click at [258, 649] on input "Attention" at bounding box center [342, 658] width 258 height 43
drag, startPoint x: 244, startPoint y: 651, endPoint x: 218, endPoint y: 652, distance: 25.9
click at [218, 652] on input "Attention" at bounding box center [342, 658] width 258 height 43
click at [242, 662] on input "Attention" at bounding box center [342, 658] width 258 height 43
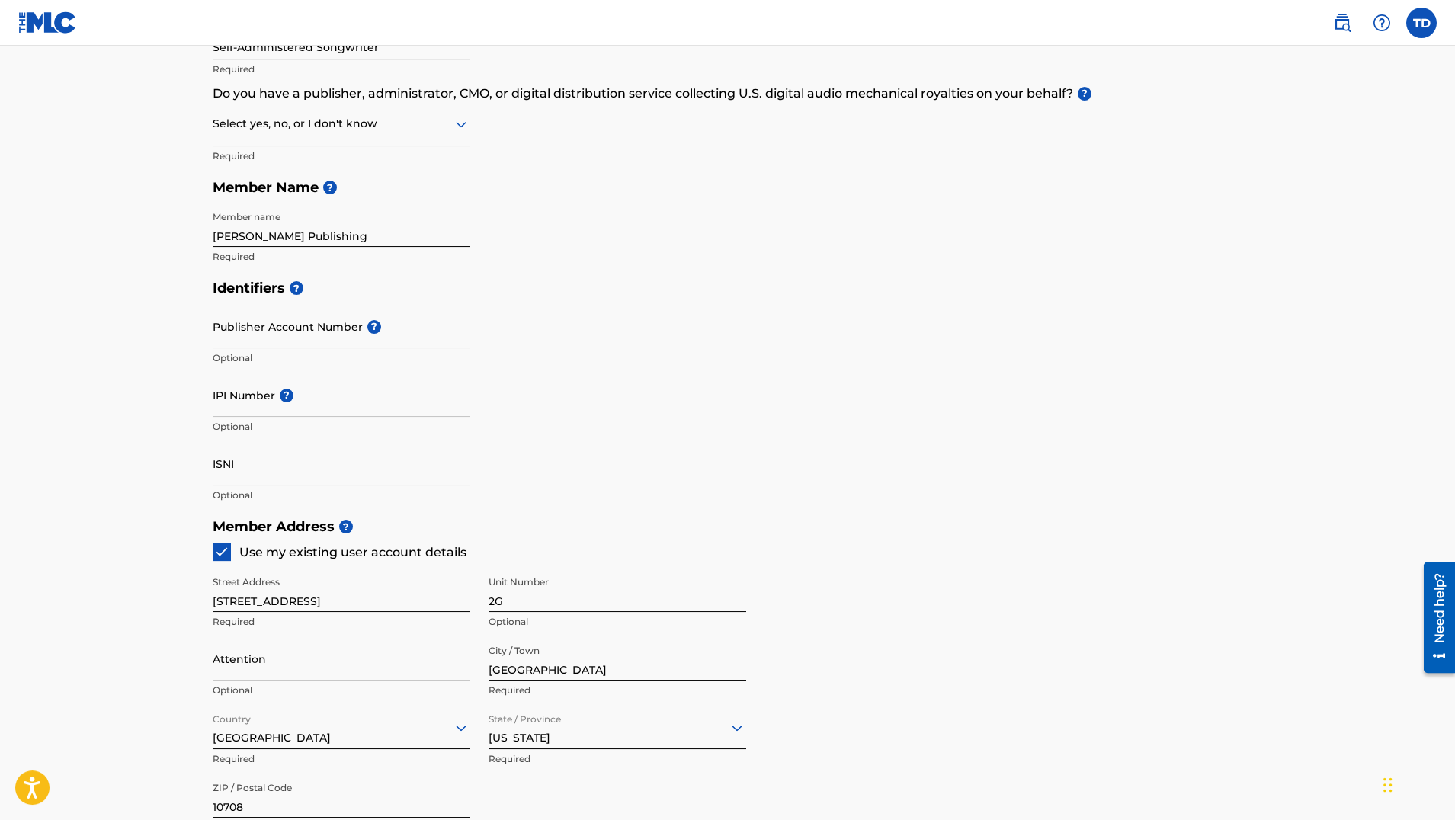
click at [1046, 620] on div "Member Address ? Use my existing user account details Street Address 755 Bronx …" at bounding box center [728, 685] width 1030 height 348
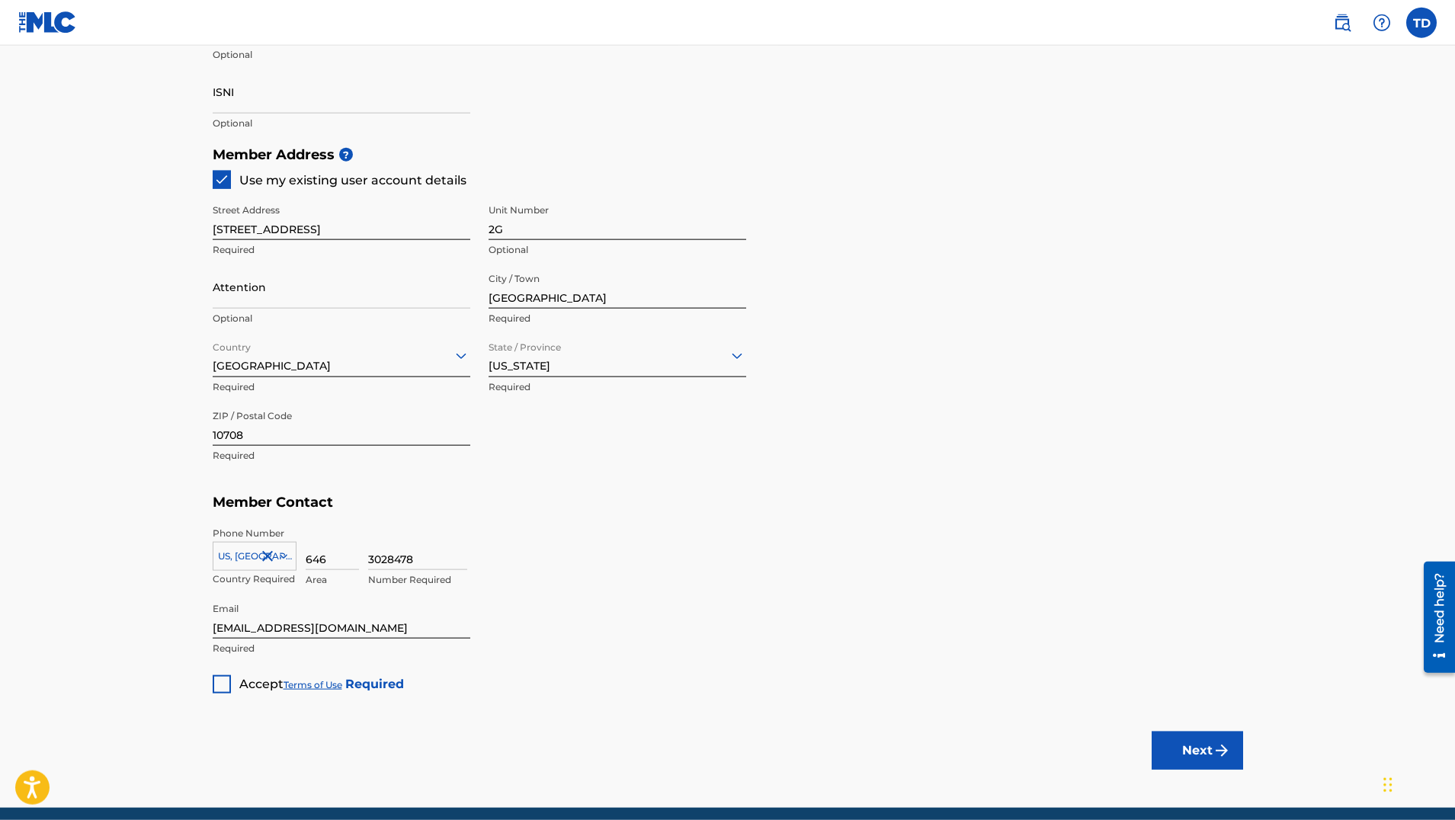
scroll to position [623, 0]
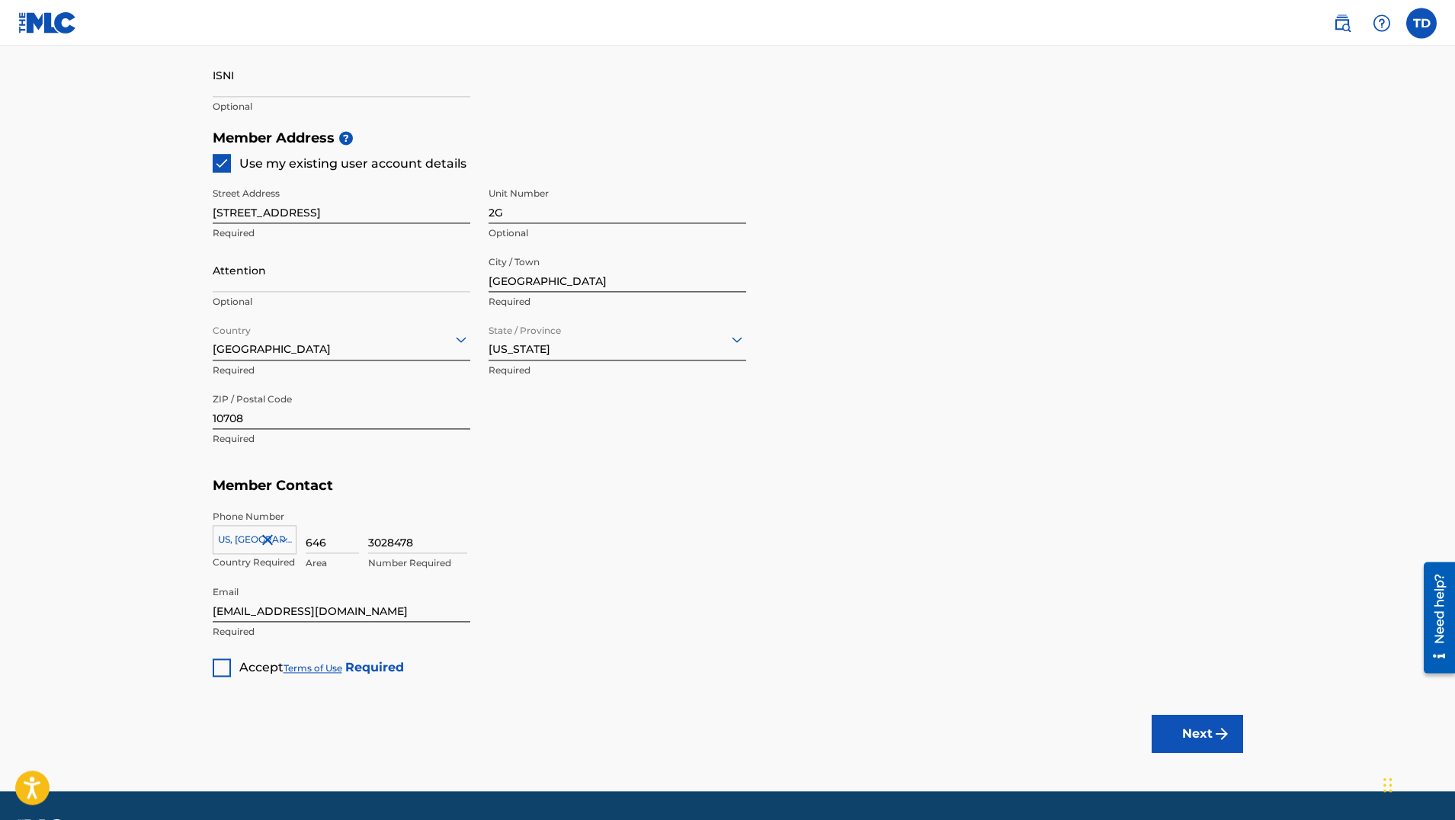
click at [220, 668] on div at bounding box center [222, 668] width 18 height 18
click at [244, 287] on input "Attention" at bounding box center [342, 269] width 258 height 43
click at [250, 267] on input "Attention" at bounding box center [342, 269] width 258 height 43
drag, startPoint x: 258, startPoint y: 261, endPoint x: 207, endPoint y: 261, distance: 51.1
click at [213, 261] on input "Attention" at bounding box center [342, 269] width 258 height 43
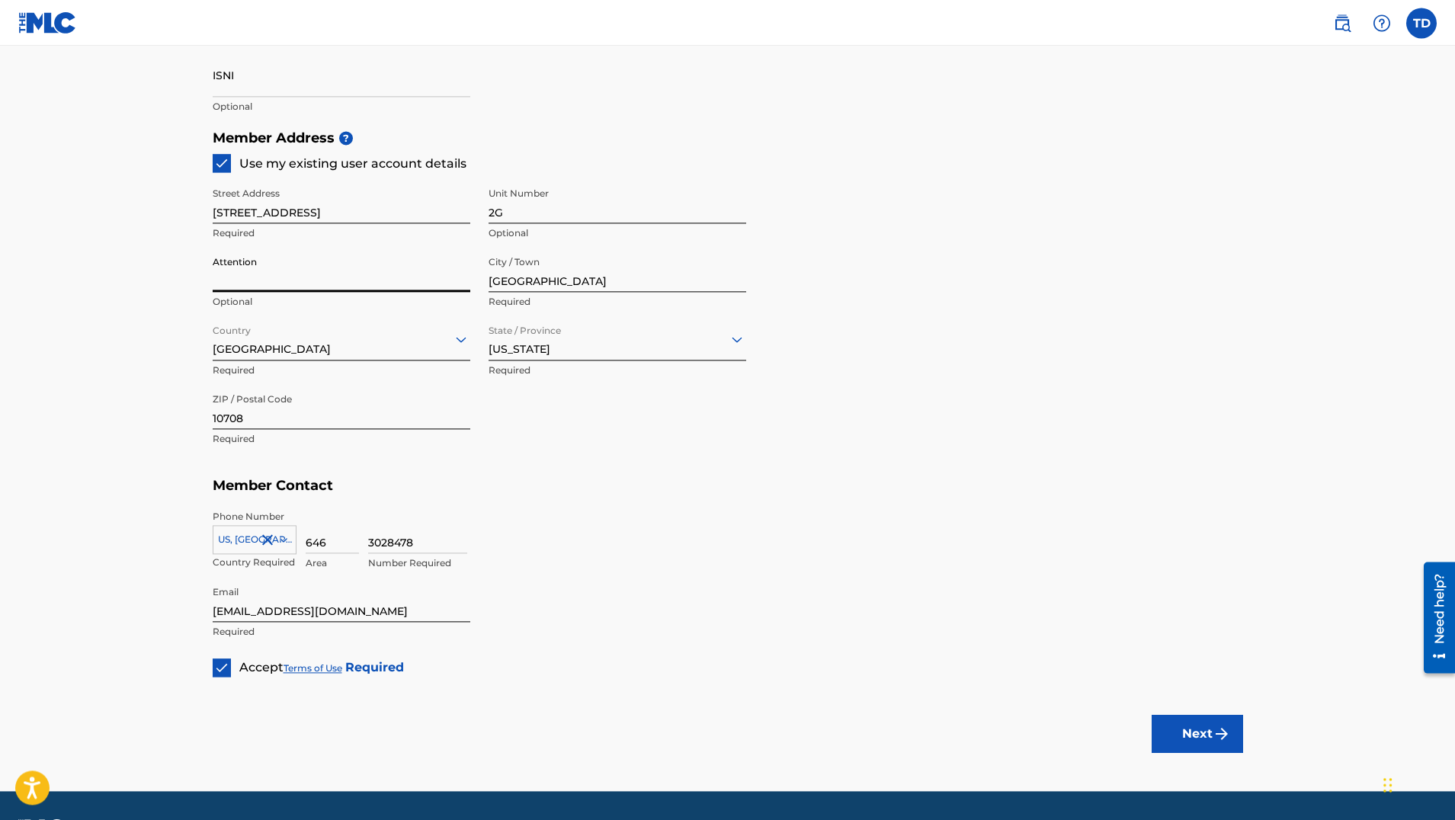
click at [244, 281] on input "Attention" at bounding box center [342, 269] width 258 height 43
click at [1183, 412] on div "Member Address ? Use my existing user account details Street Address 755 Bronx …" at bounding box center [728, 296] width 1030 height 348
drag, startPoint x: 264, startPoint y: 271, endPoint x: 204, endPoint y: 268, distance: 60.3
click at [213, 268] on input "Attention" at bounding box center [342, 269] width 258 height 43
click at [221, 261] on input "Attention" at bounding box center [342, 269] width 258 height 43
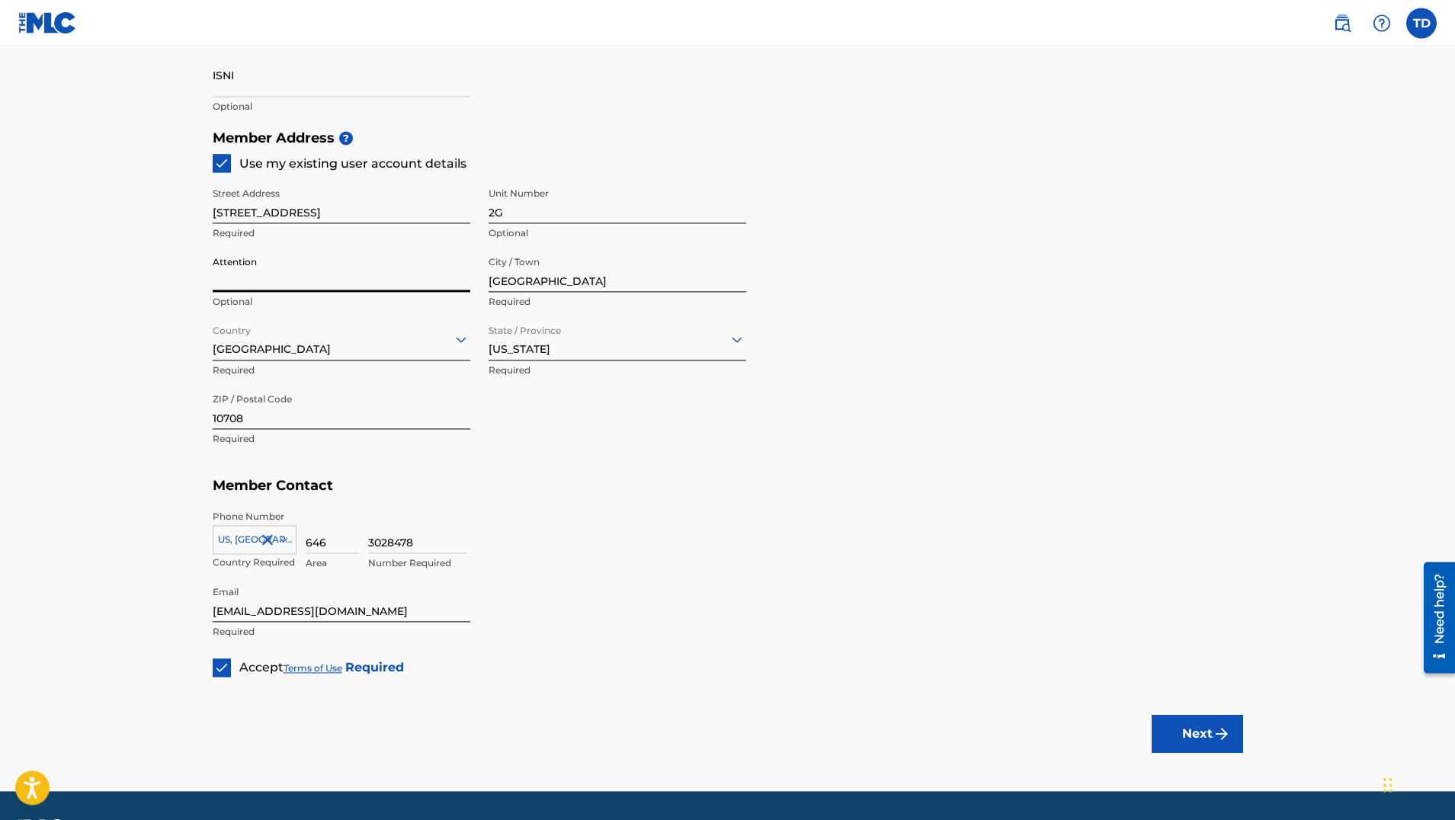
click at [276, 263] on input "Attention" at bounding box center [342, 269] width 258 height 43
drag, startPoint x: 264, startPoint y: 263, endPoint x: 186, endPoint y: 260, distance: 78.6
click at [213, 260] on input "Attention" at bounding box center [342, 269] width 258 height 43
click at [1160, 352] on div "Member Address ? Use my existing user account details Street Address 755 Bronx …" at bounding box center [728, 296] width 1030 height 348
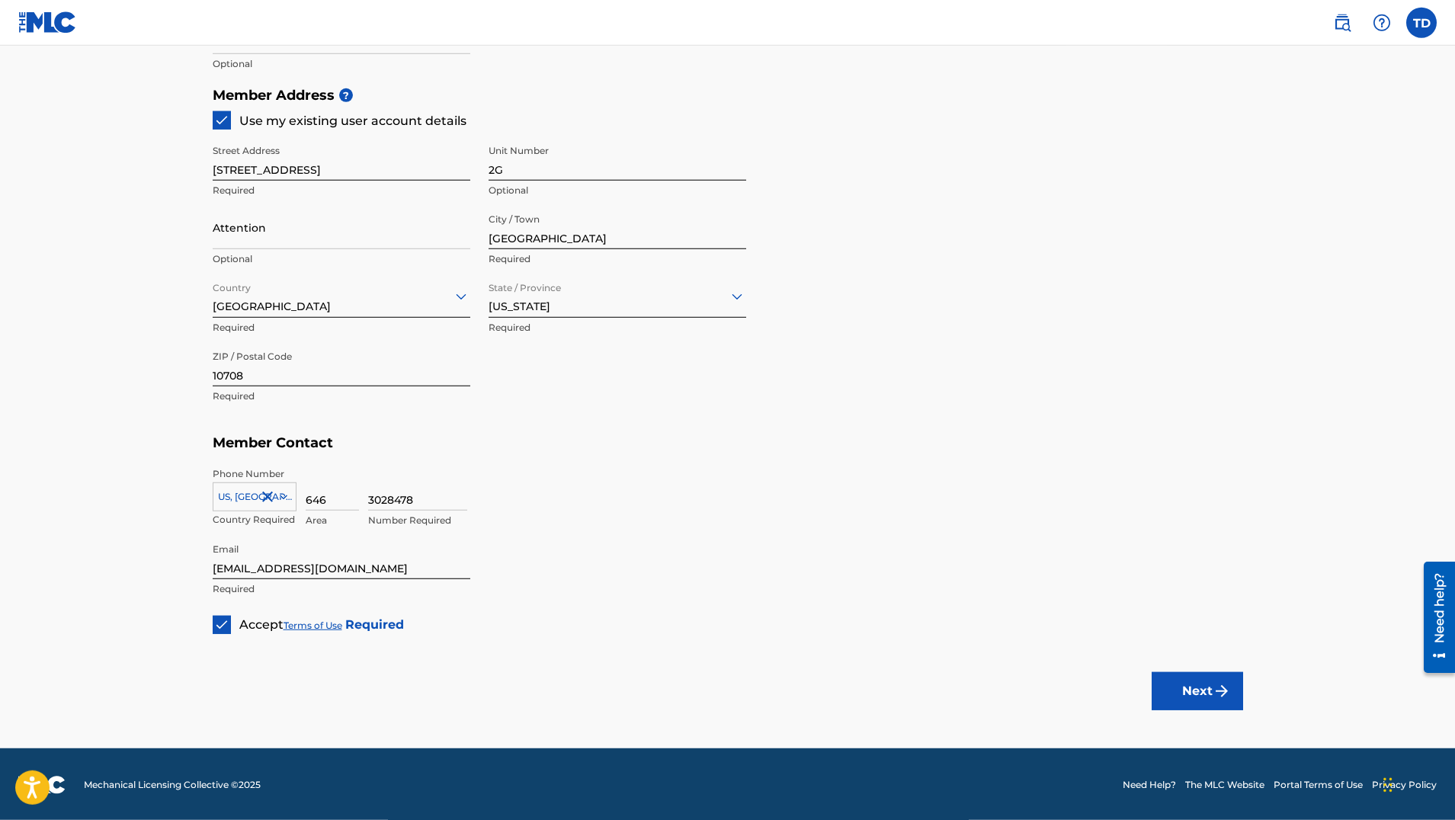
scroll to position [668, 0]
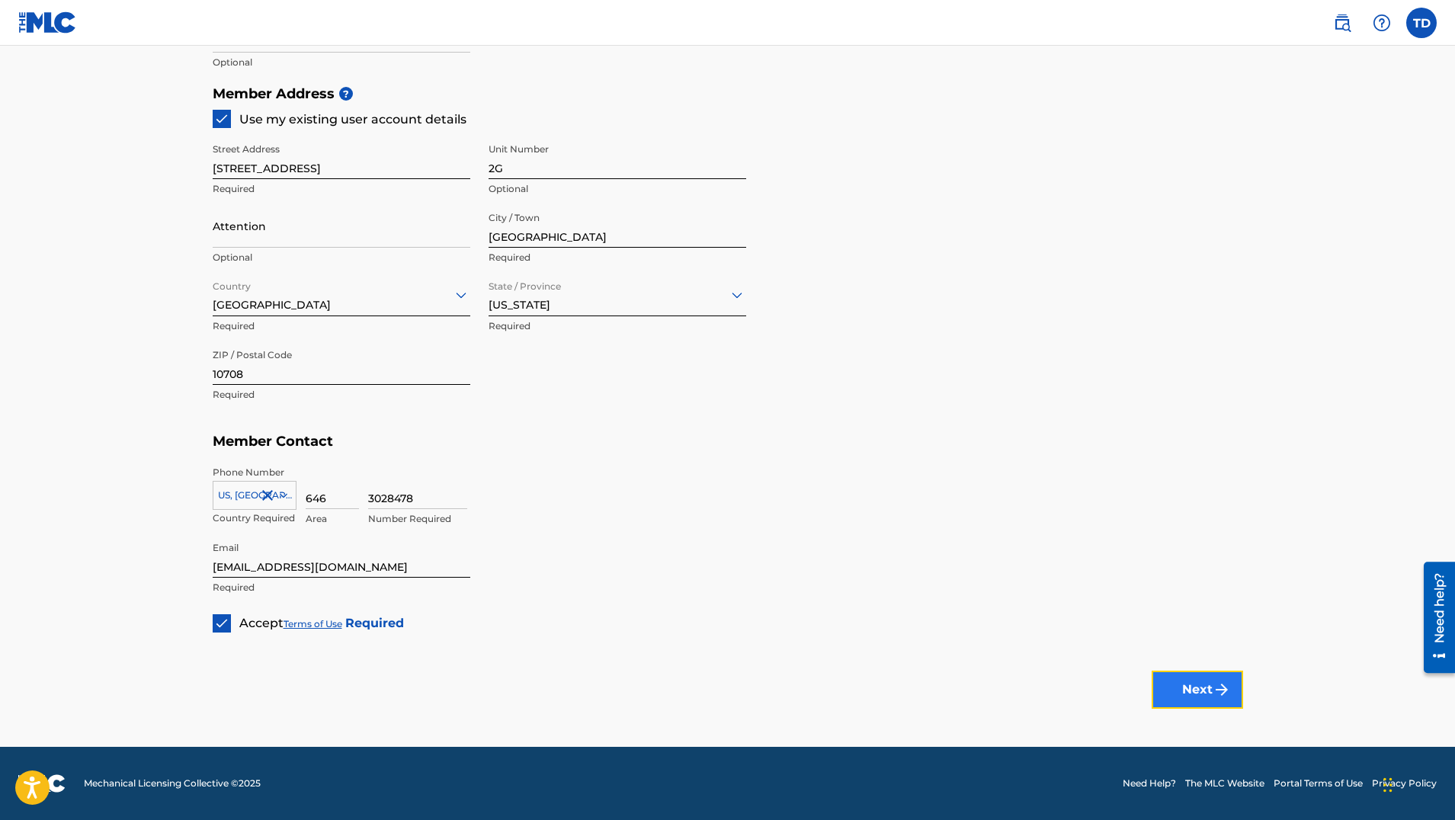
click at [1206, 688] on button "Next" at bounding box center [1197, 690] width 91 height 38
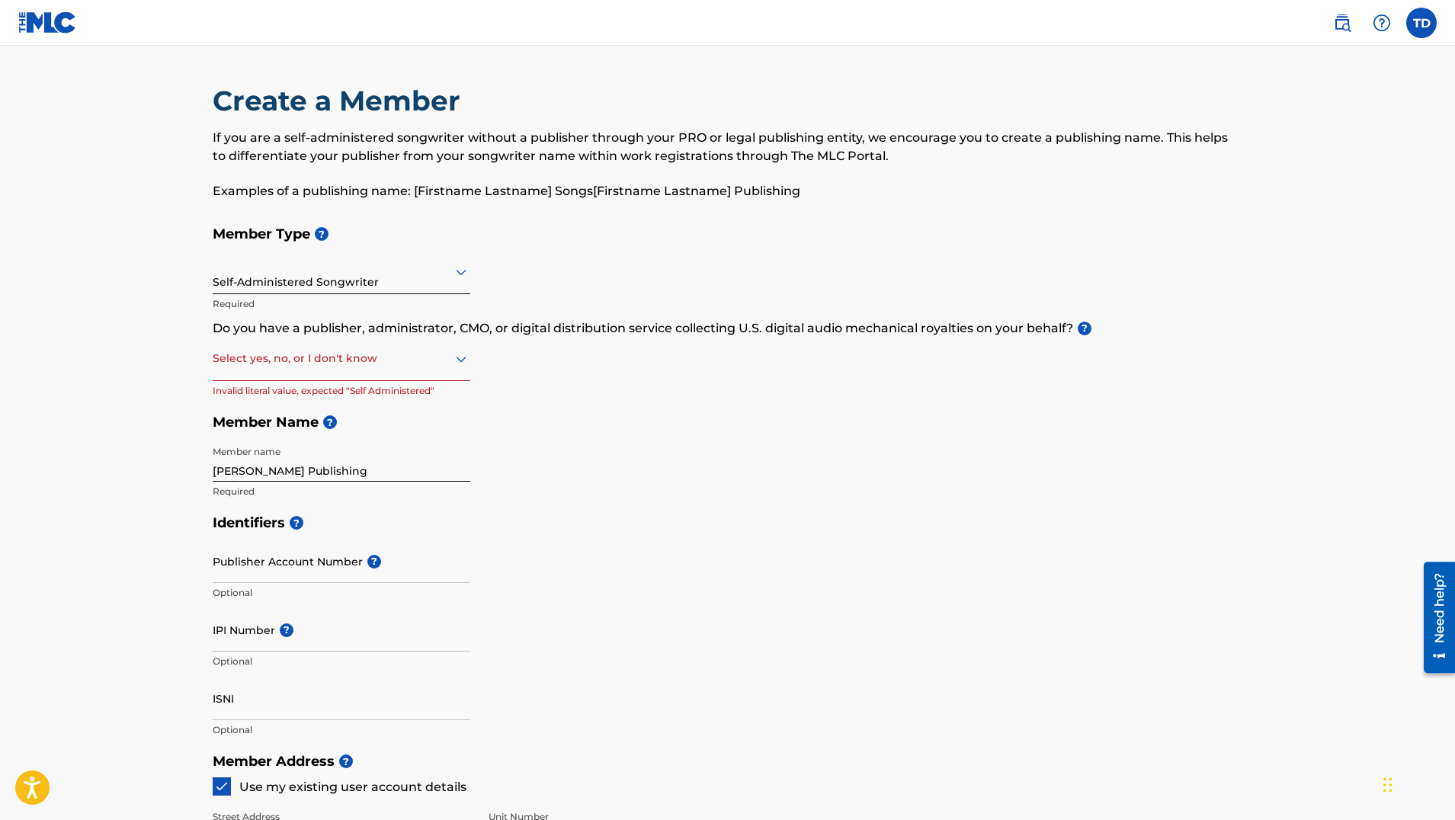
click at [322, 368] on div "Select yes, no, or I don't know" at bounding box center [342, 359] width 258 height 43
click at [280, 463] on div "I don't know" at bounding box center [341, 467] width 256 height 34
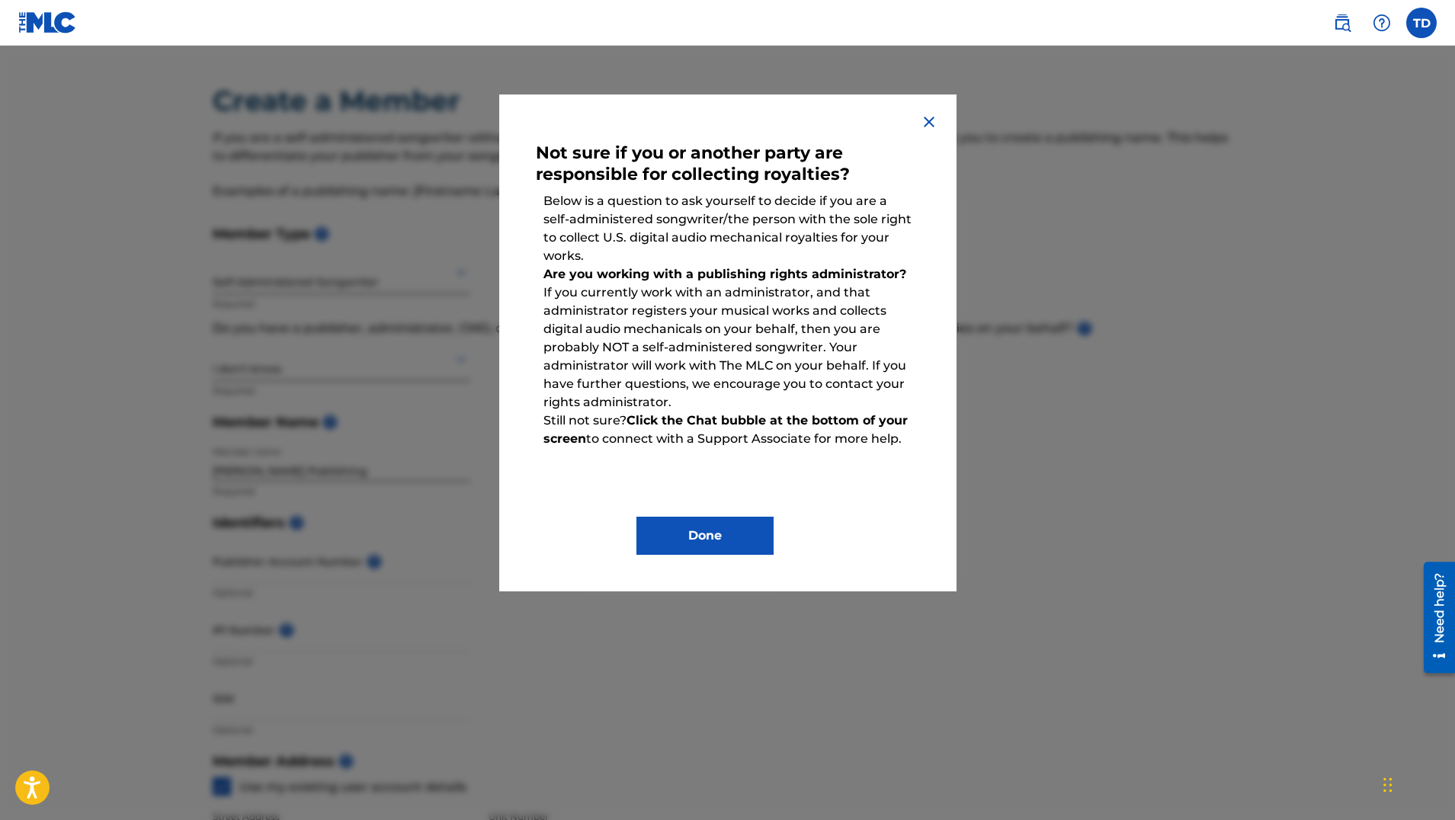
click at [928, 123] on img at bounding box center [929, 122] width 18 height 18
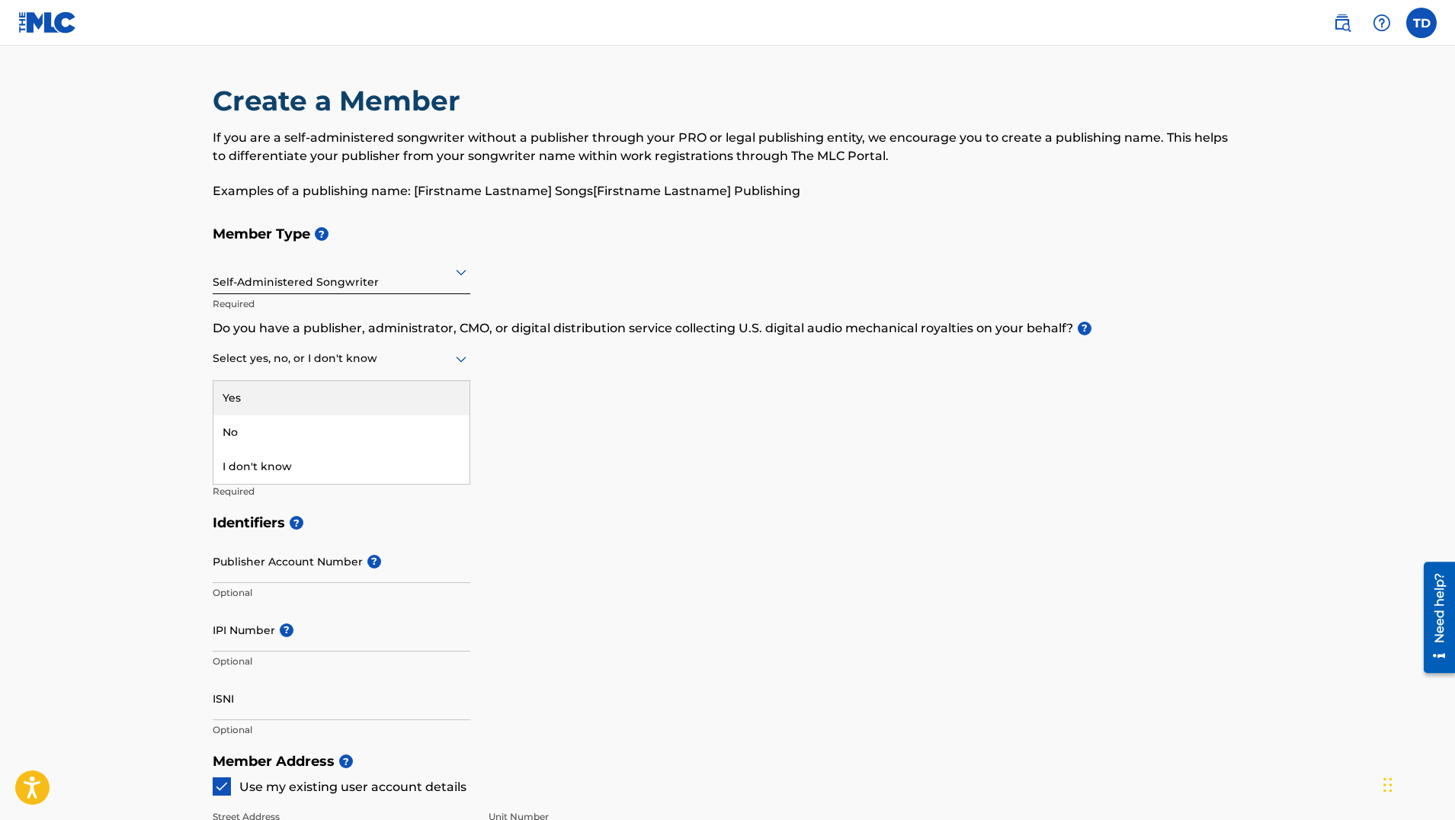
click at [278, 358] on div at bounding box center [342, 358] width 258 height 19
click at [233, 428] on div "No" at bounding box center [341, 432] width 256 height 34
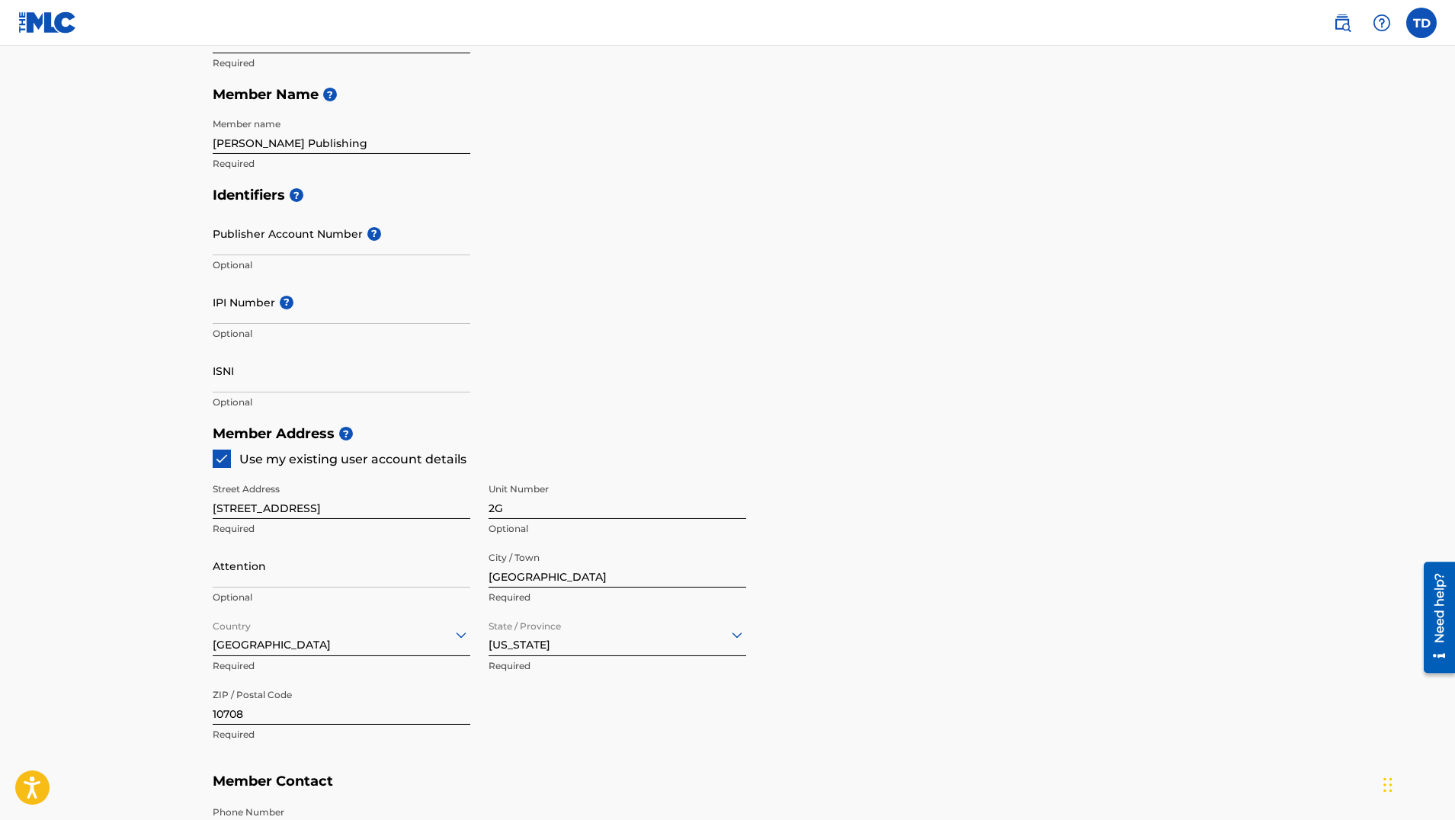
scroll to position [559, 0]
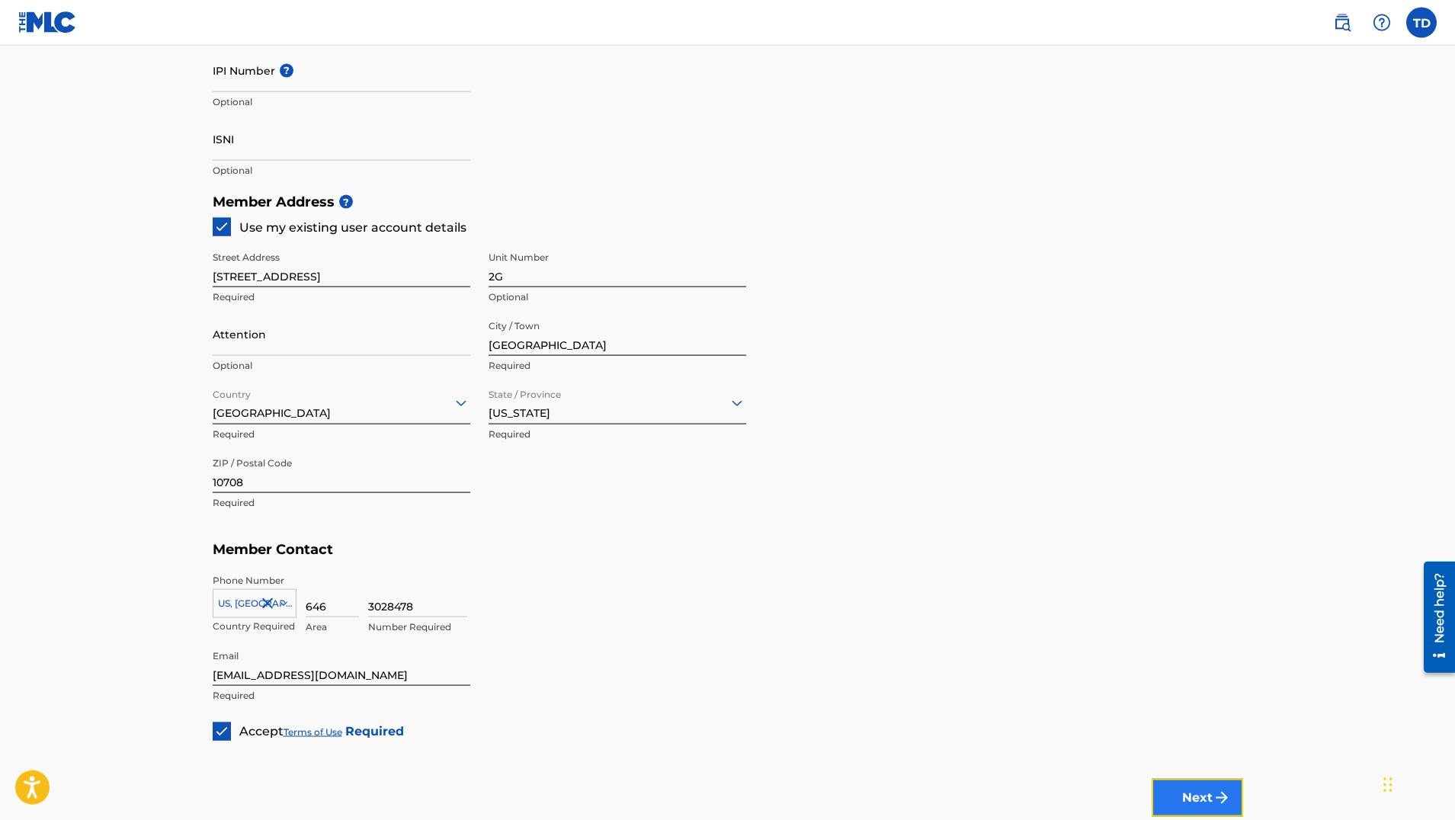
click at [1212, 797] on button "Next" at bounding box center [1197, 798] width 91 height 38
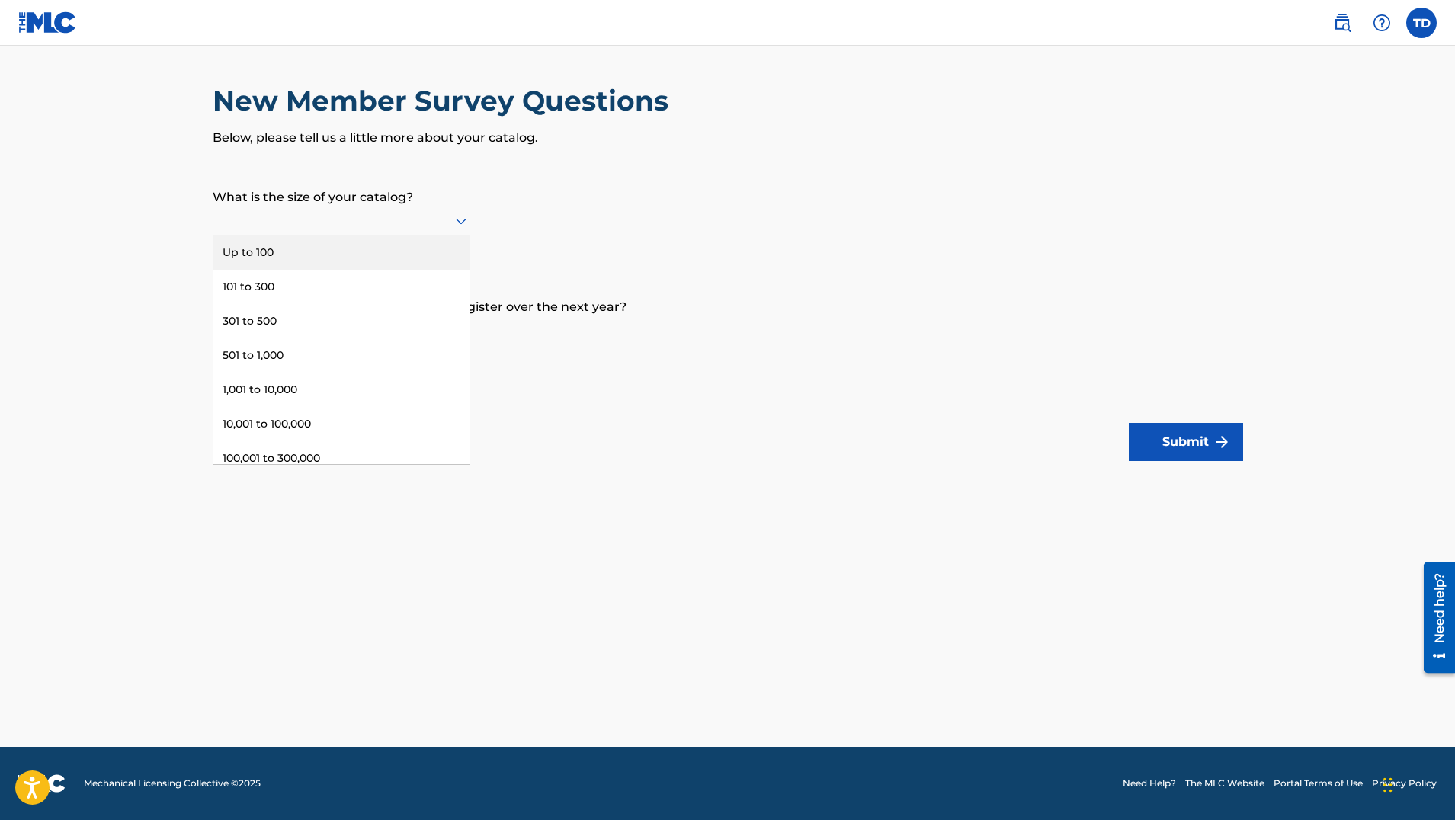
click at [463, 223] on icon at bounding box center [461, 222] width 11 height 6
click at [261, 253] on div "Up to 100" at bounding box center [341, 253] width 256 height 34
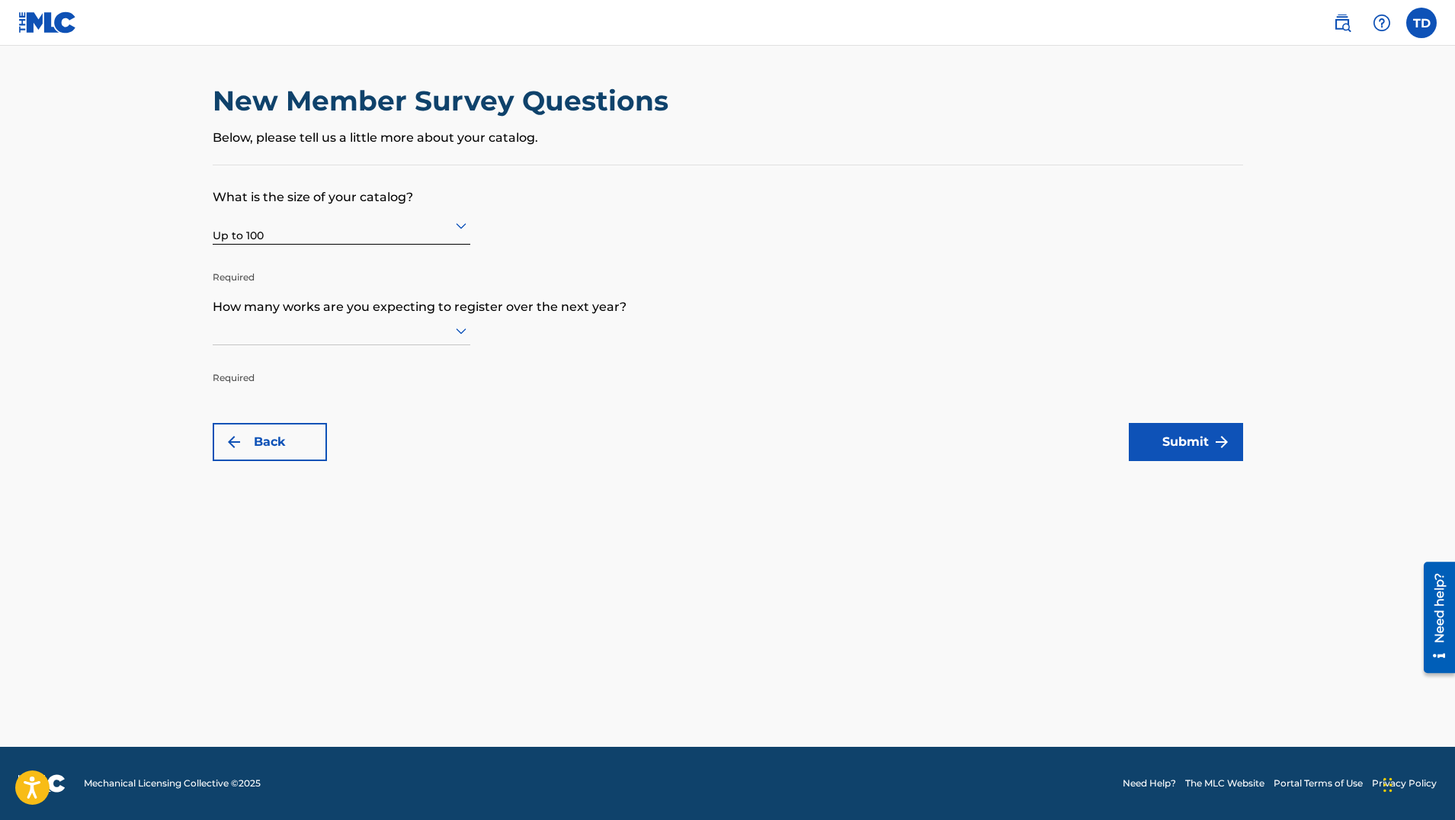
click at [460, 331] on icon at bounding box center [461, 331] width 11 height 6
click at [277, 358] on div "Up to 100" at bounding box center [341, 362] width 256 height 34
click at [1190, 444] on button "Submit" at bounding box center [1186, 442] width 114 height 38
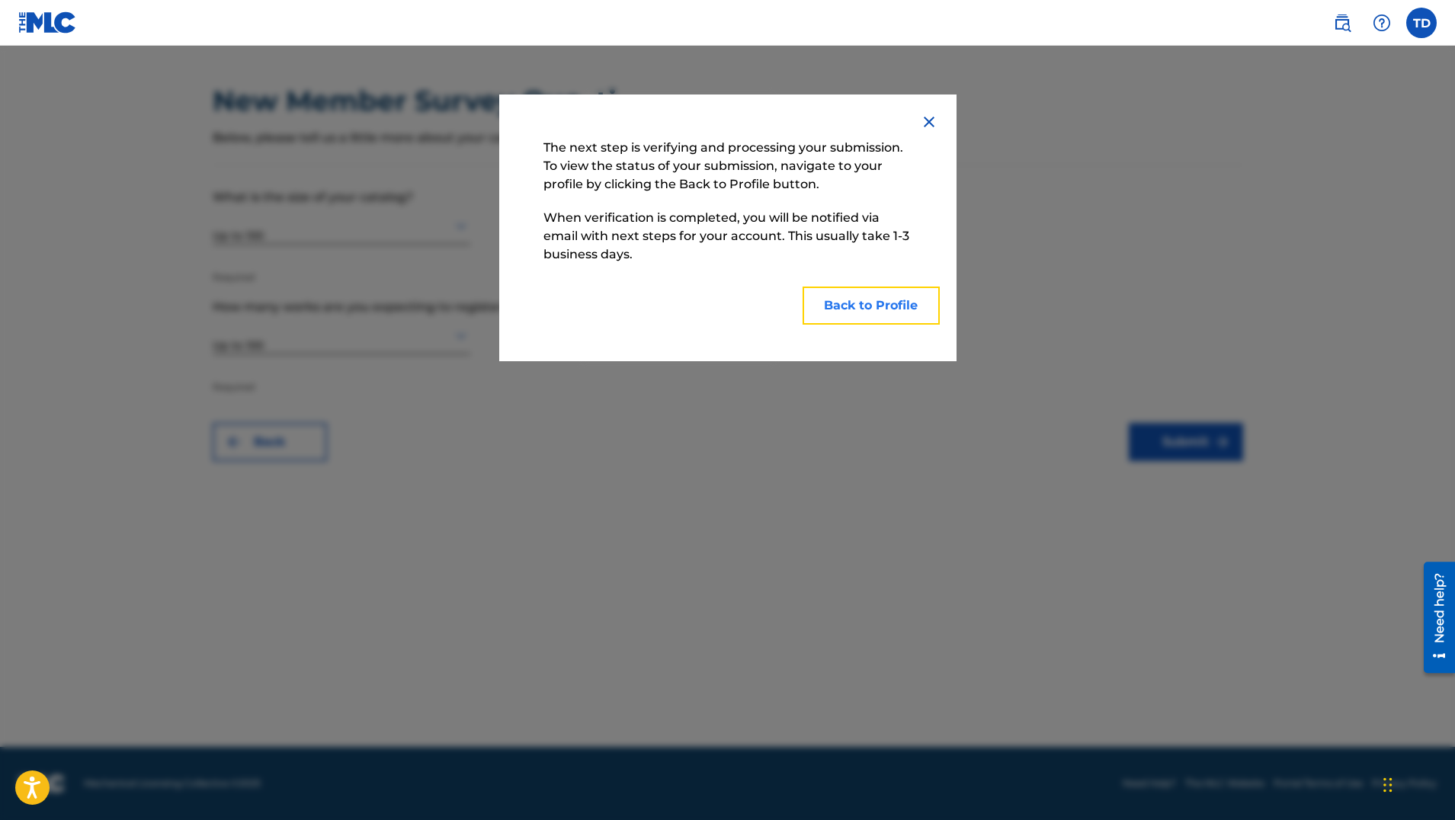
click at [871, 304] on button "Back to Profile" at bounding box center [871, 306] width 137 height 38
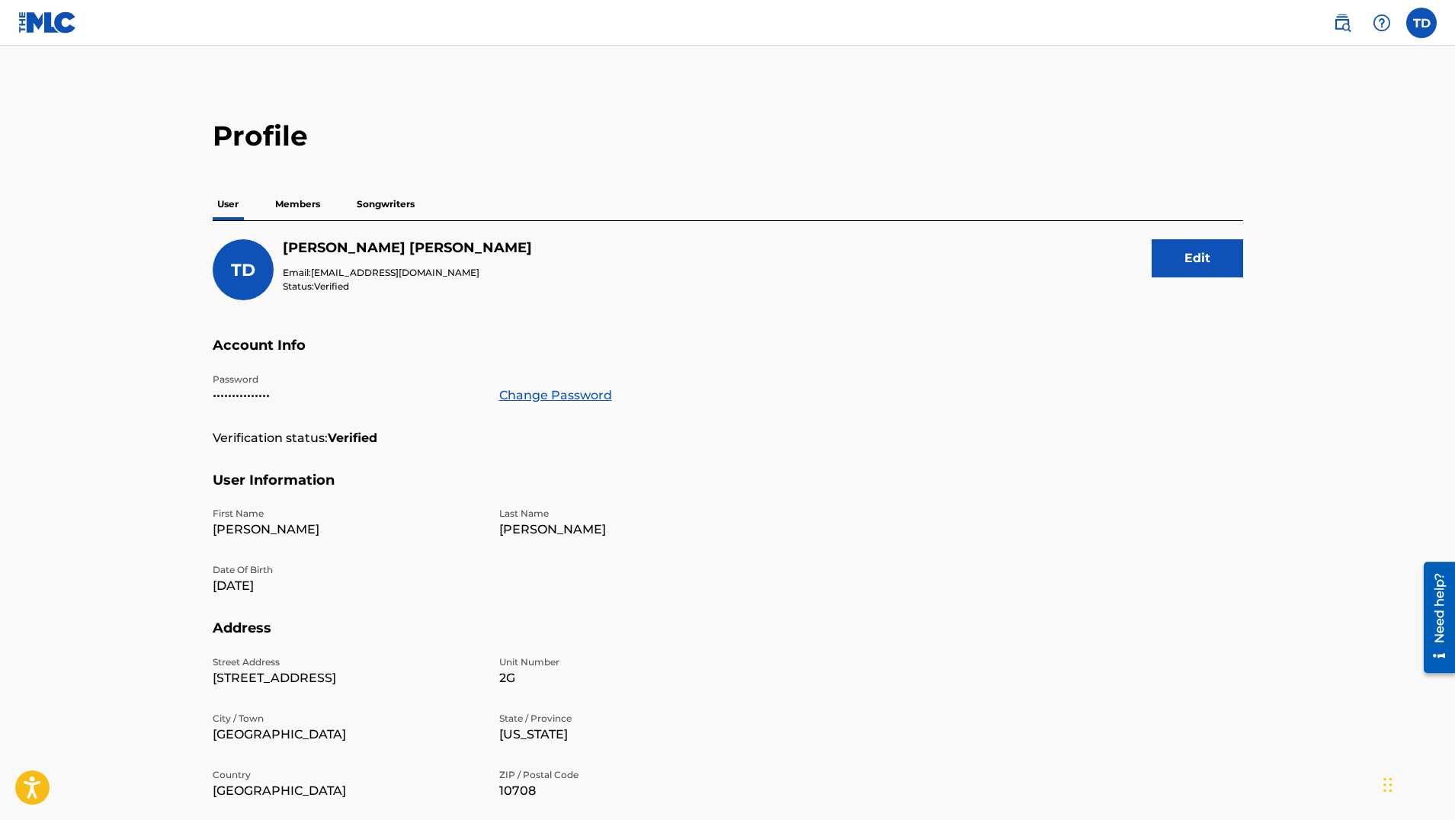
click at [294, 202] on p "Members" at bounding box center [298, 204] width 54 height 32
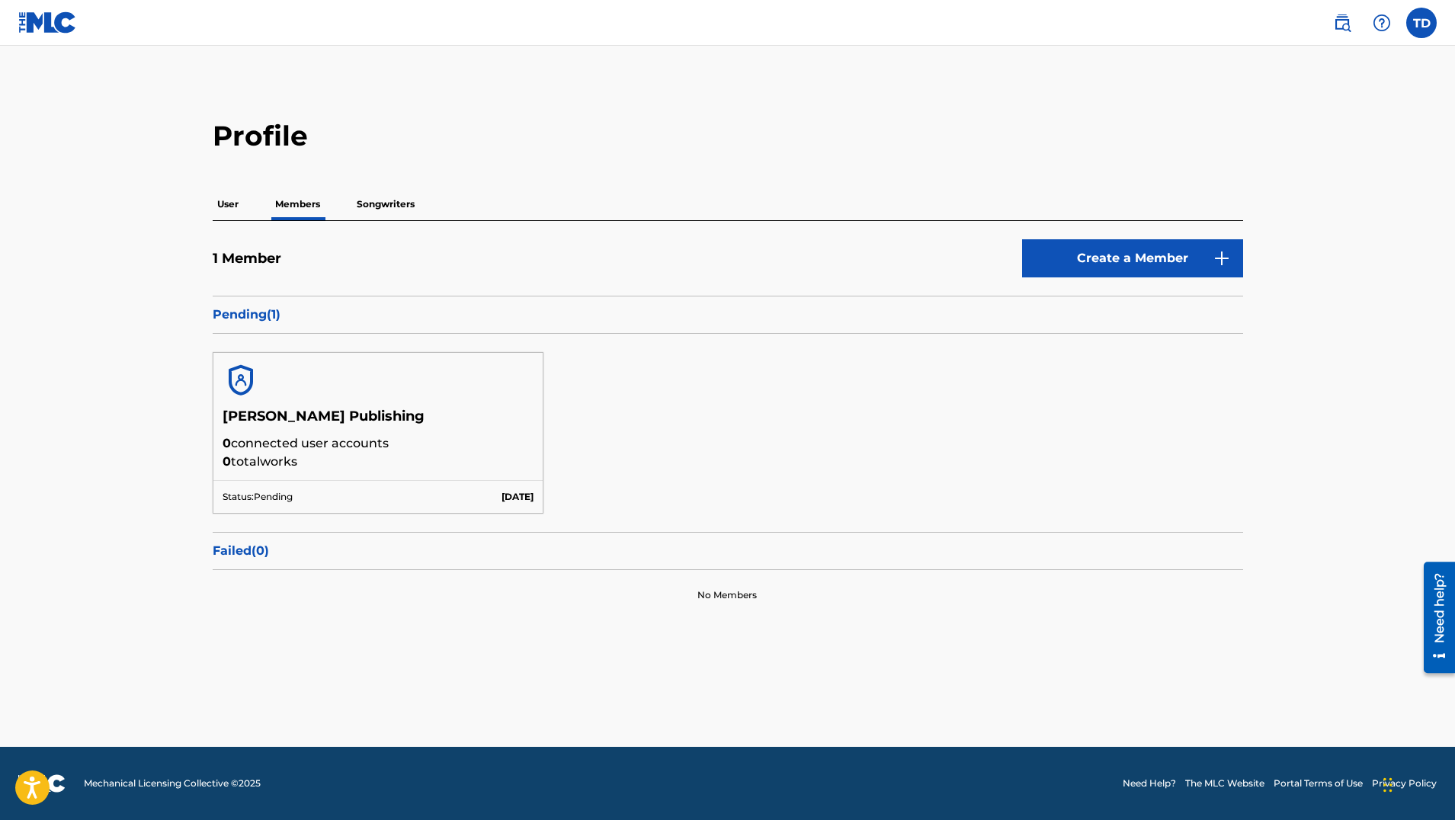
click at [386, 200] on p "Songwriters" at bounding box center [385, 204] width 67 height 32
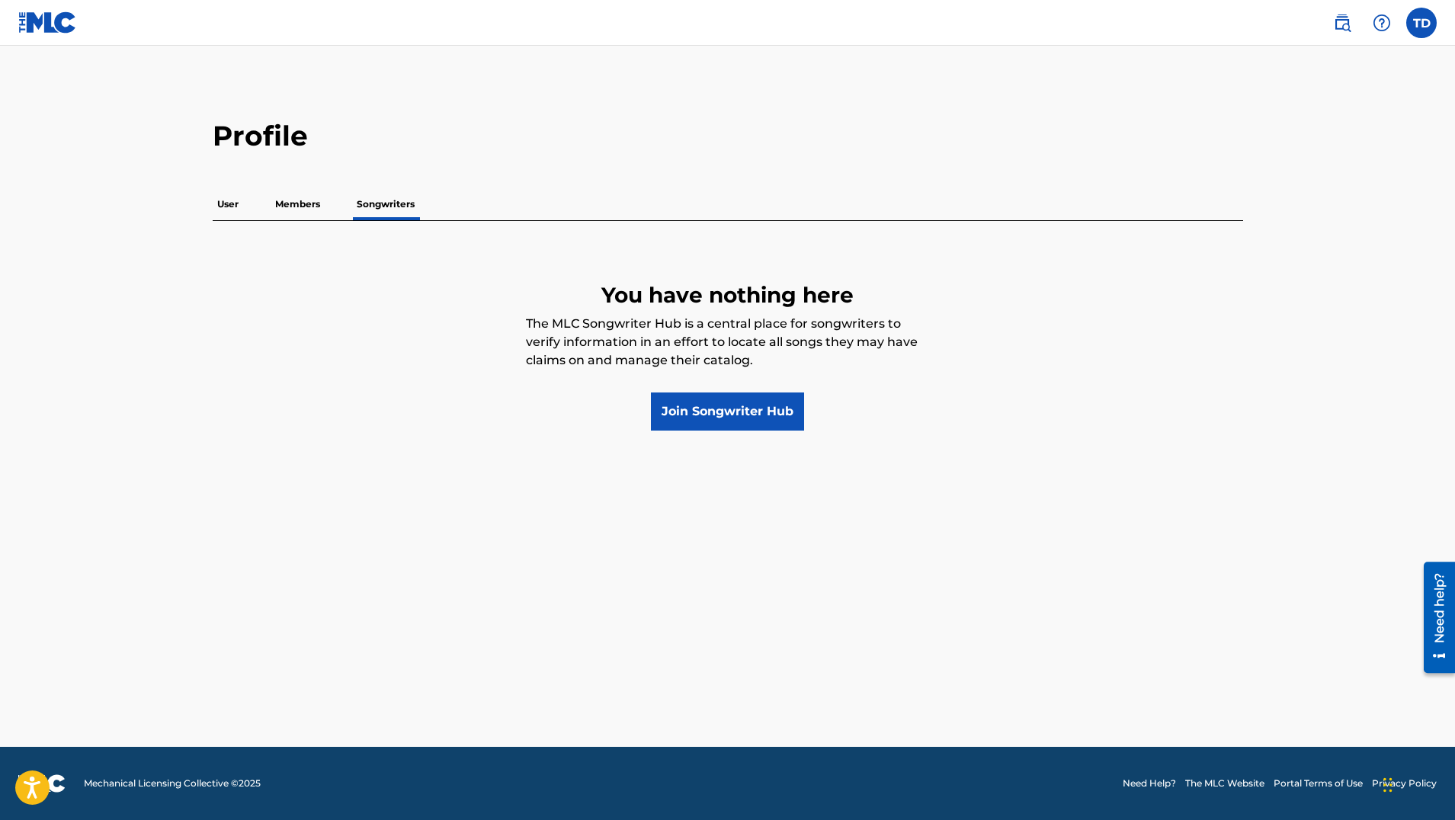
click at [302, 200] on p "Members" at bounding box center [298, 204] width 54 height 32
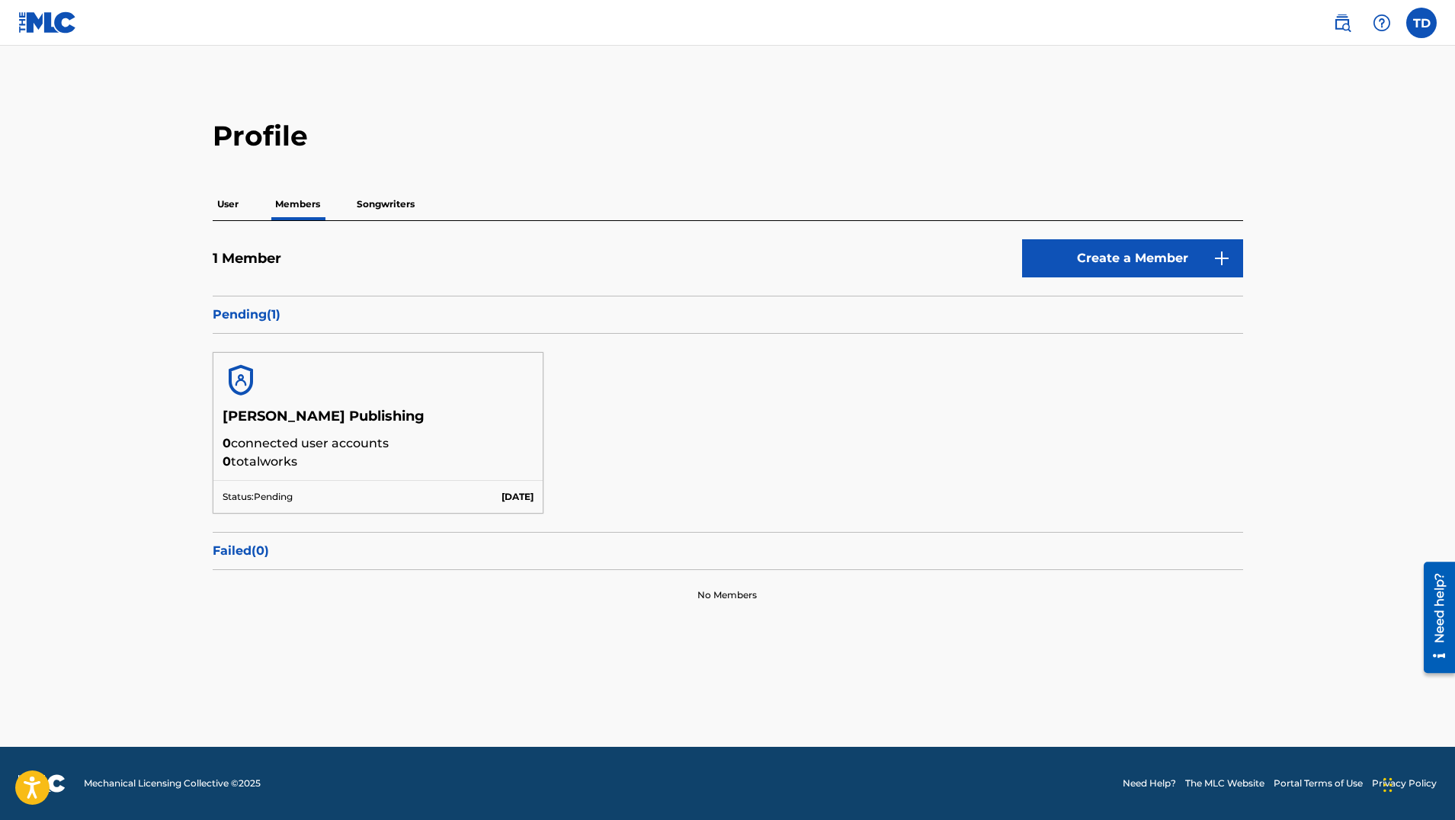
click at [225, 204] on p "User" at bounding box center [228, 204] width 30 height 32
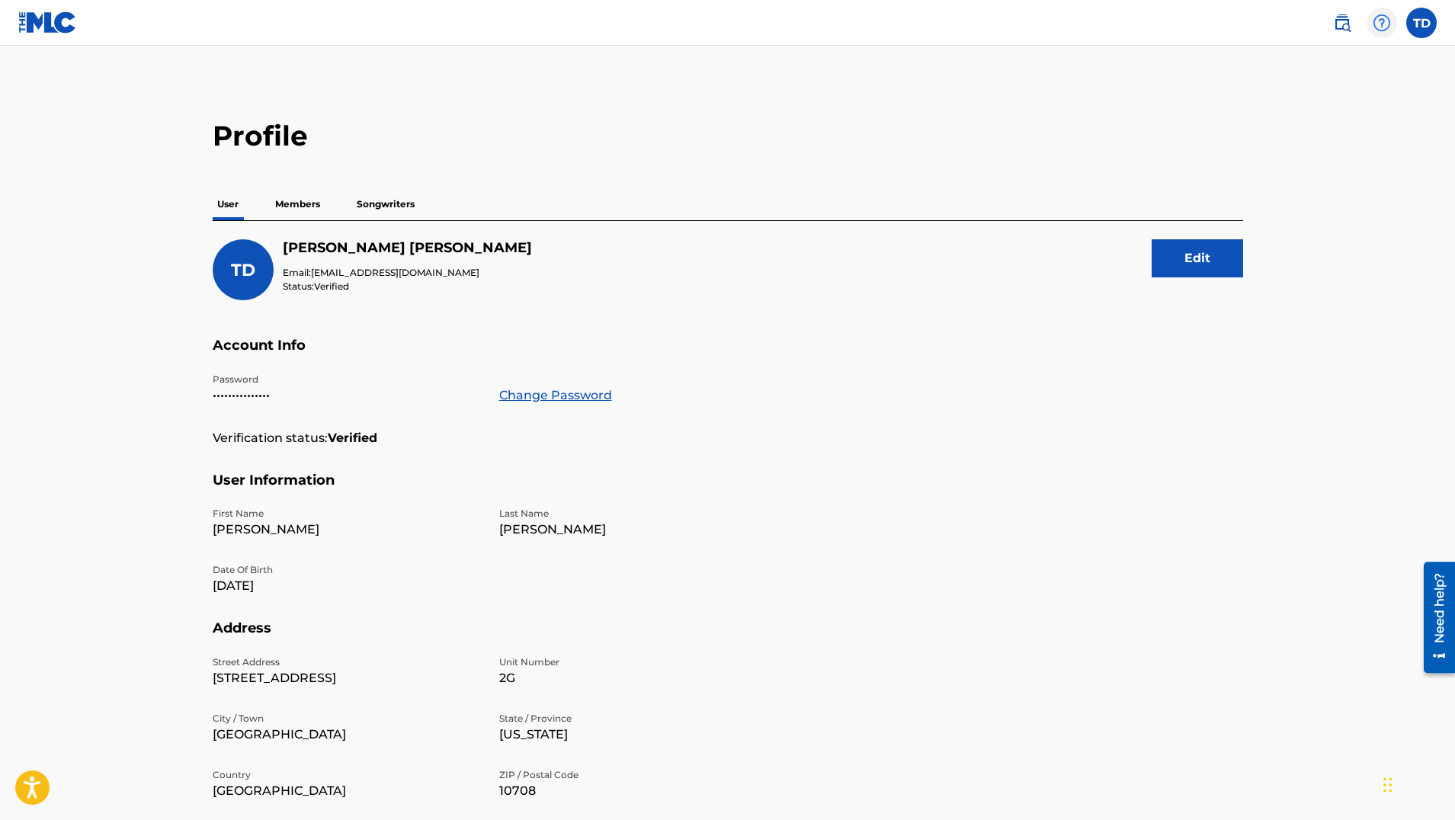
click at [1382, 21] on img at bounding box center [1382, 23] width 18 height 18
click at [1113, 107] on main "Profile User Members Songwriters TD Thomas DeMicco Email: tdemicco@me.com Statu…" at bounding box center [727, 499] width 1455 height 907
click at [1421, 21] on label at bounding box center [1421, 23] width 30 height 30
click at [1421, 23] on input "TD Thomas DeMicco tdemicco@me.com Notification Preferences Profile Log out" at bounding box center [1421, 23] width 0 height 0
click at [1132, 114] on main "Profile User Members Songwriters TD Thomas DeMicco Email: tdemicco@me.com Statu…" at bounding box center [727, 499] width 1455 height 907
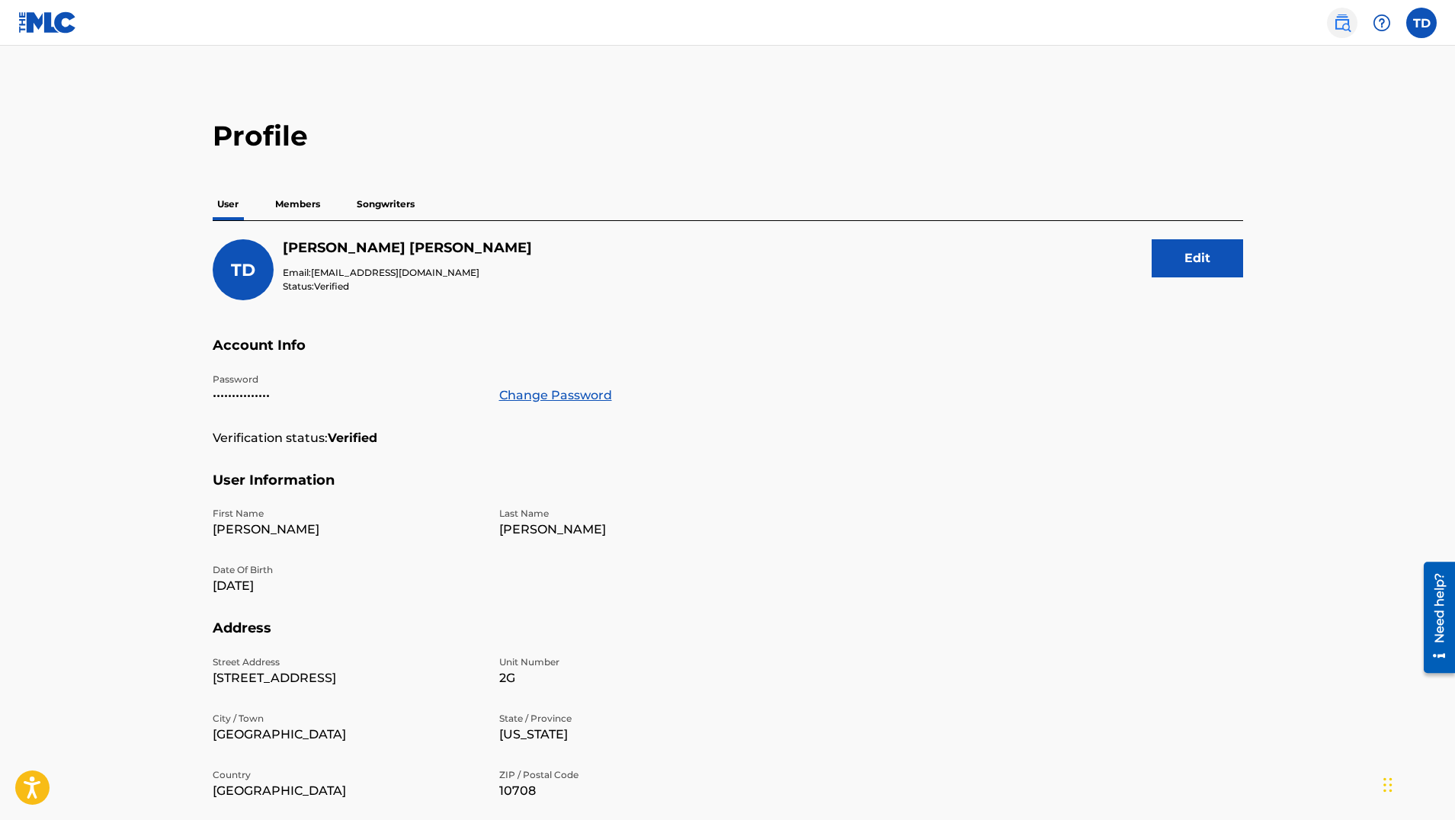
click at [1344, 21] on img at bounding box center [1342, 23] width 18 height 18
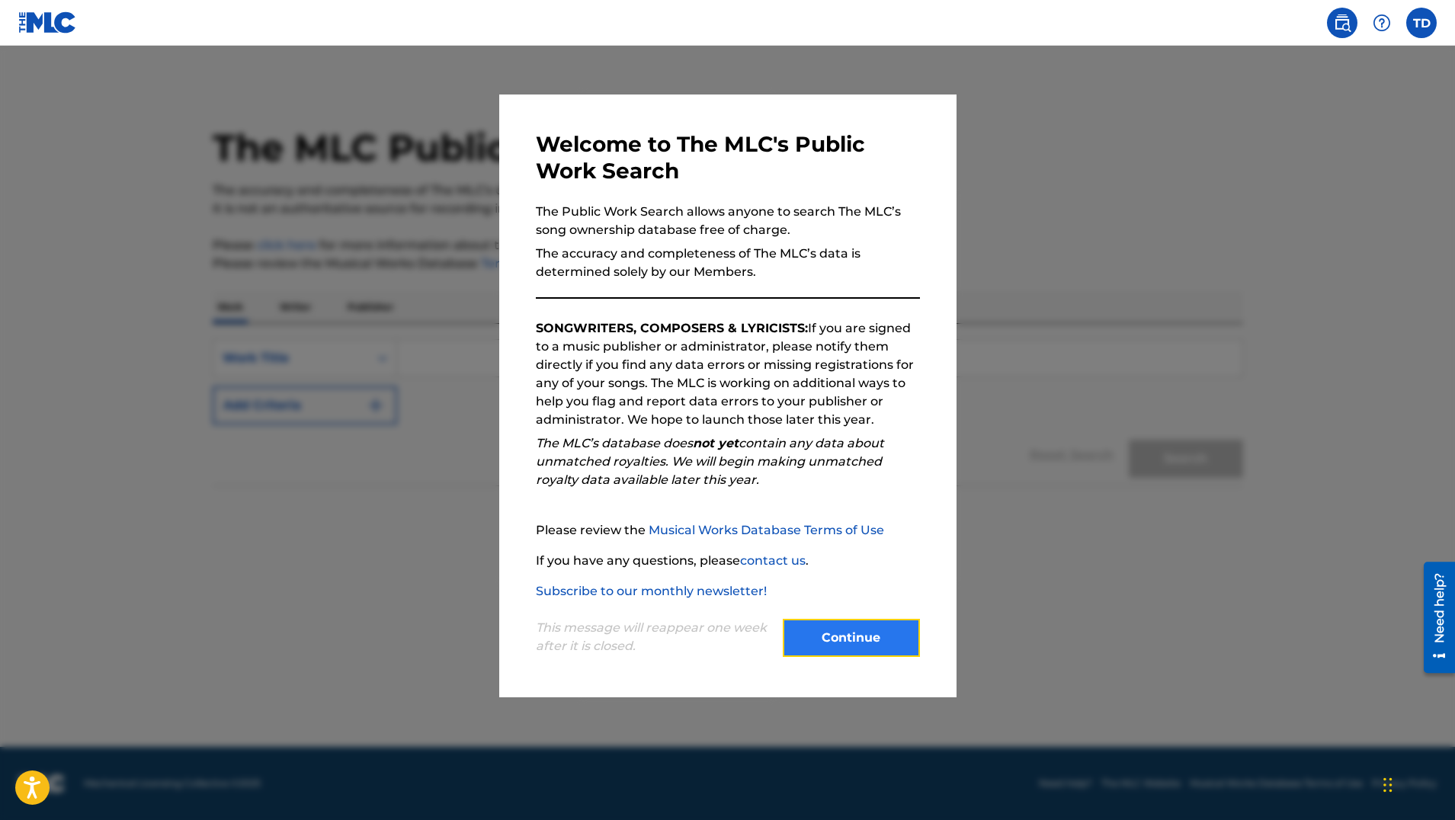
click at [854, 632] on button "Continue" at bounding box center [851, 638] width 137 height 38
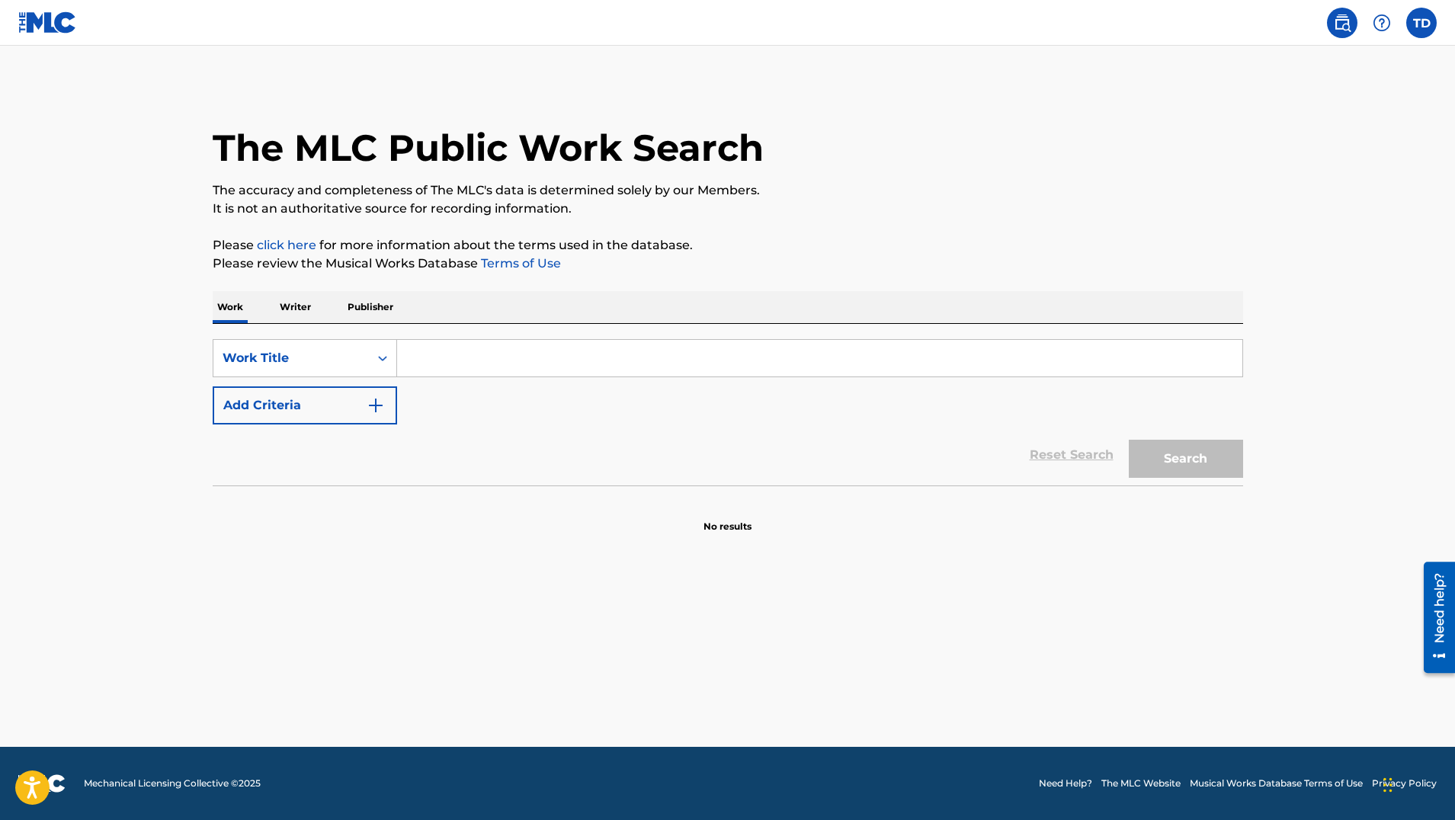
click at [451, 360] on input "Search Form" at bounding box center [819, 358] width 845 height 37
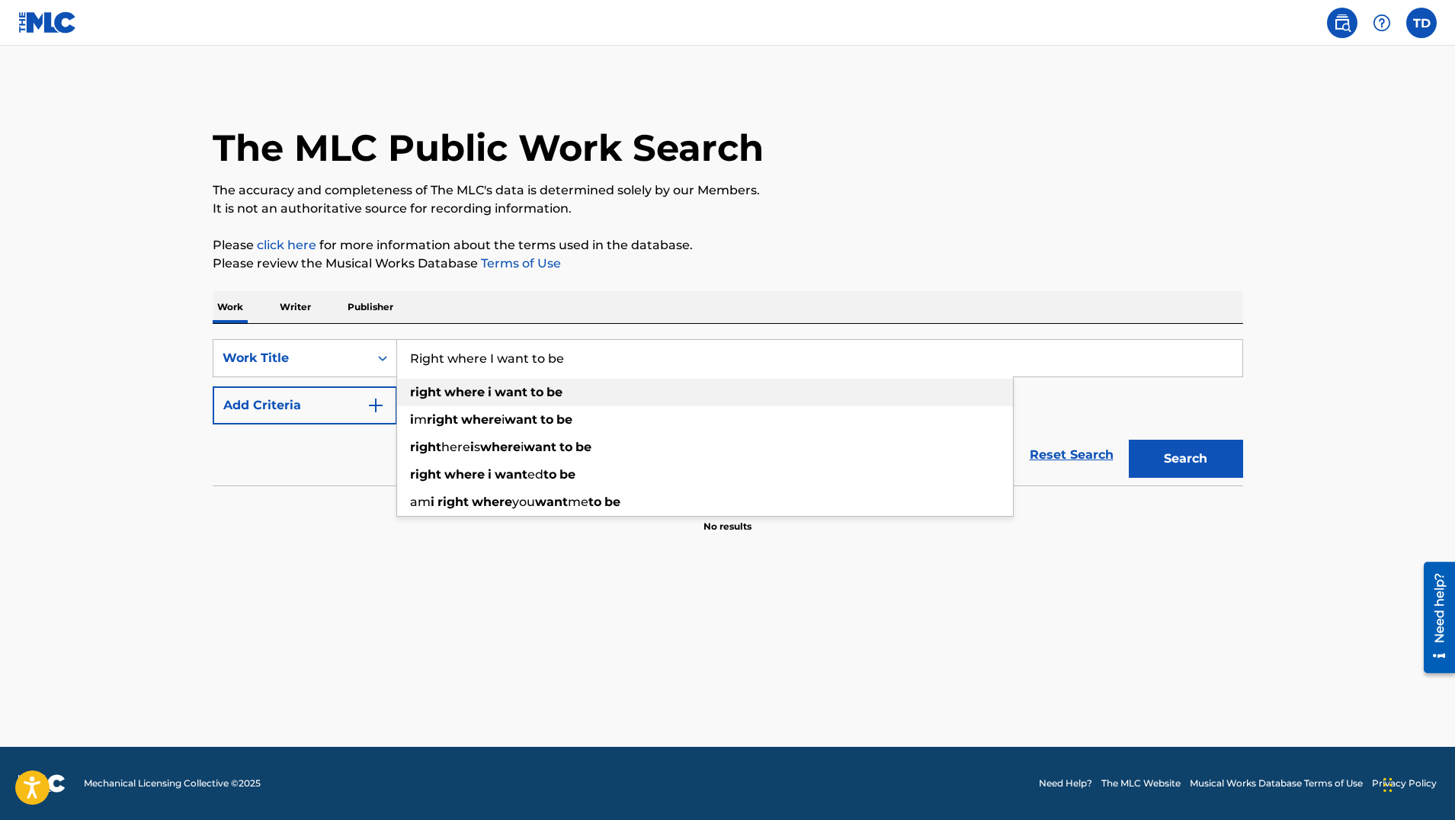
click at [508, 389] on strong "want" at bounding box center [511, 392] width 33 height 14
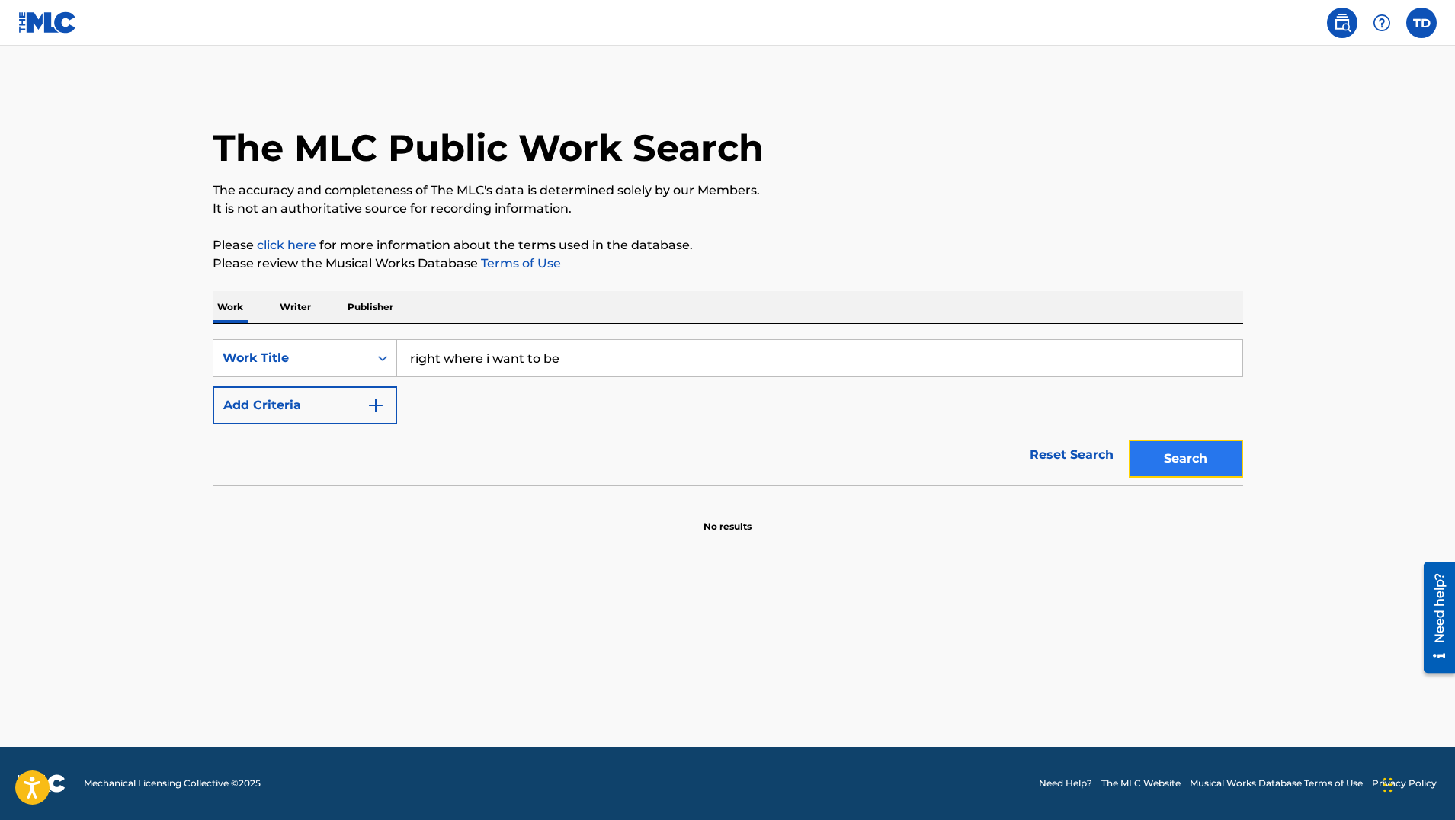
click at [1185, 461] on button "Search" at bounding box center [1186, 459] width 114 height 38
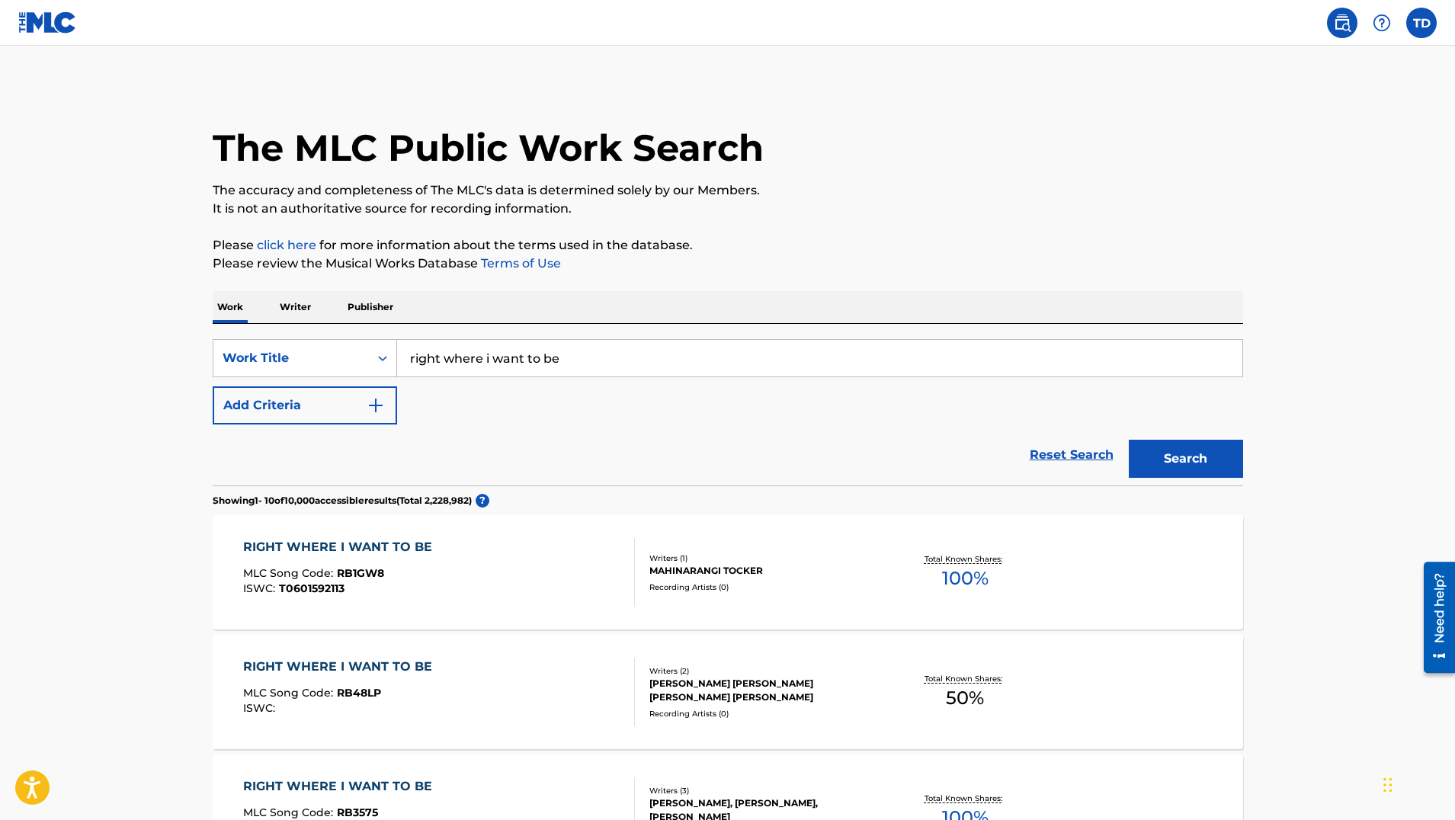
click at [607, 360] on input "right where i want to be" at bounding box center [819, 358] width 845 height 37
type input "right where i want to be Thomas DeMicco"
click at [1179, 462] on button "Search" at bounding box center [1186, 459] width 114 height 38
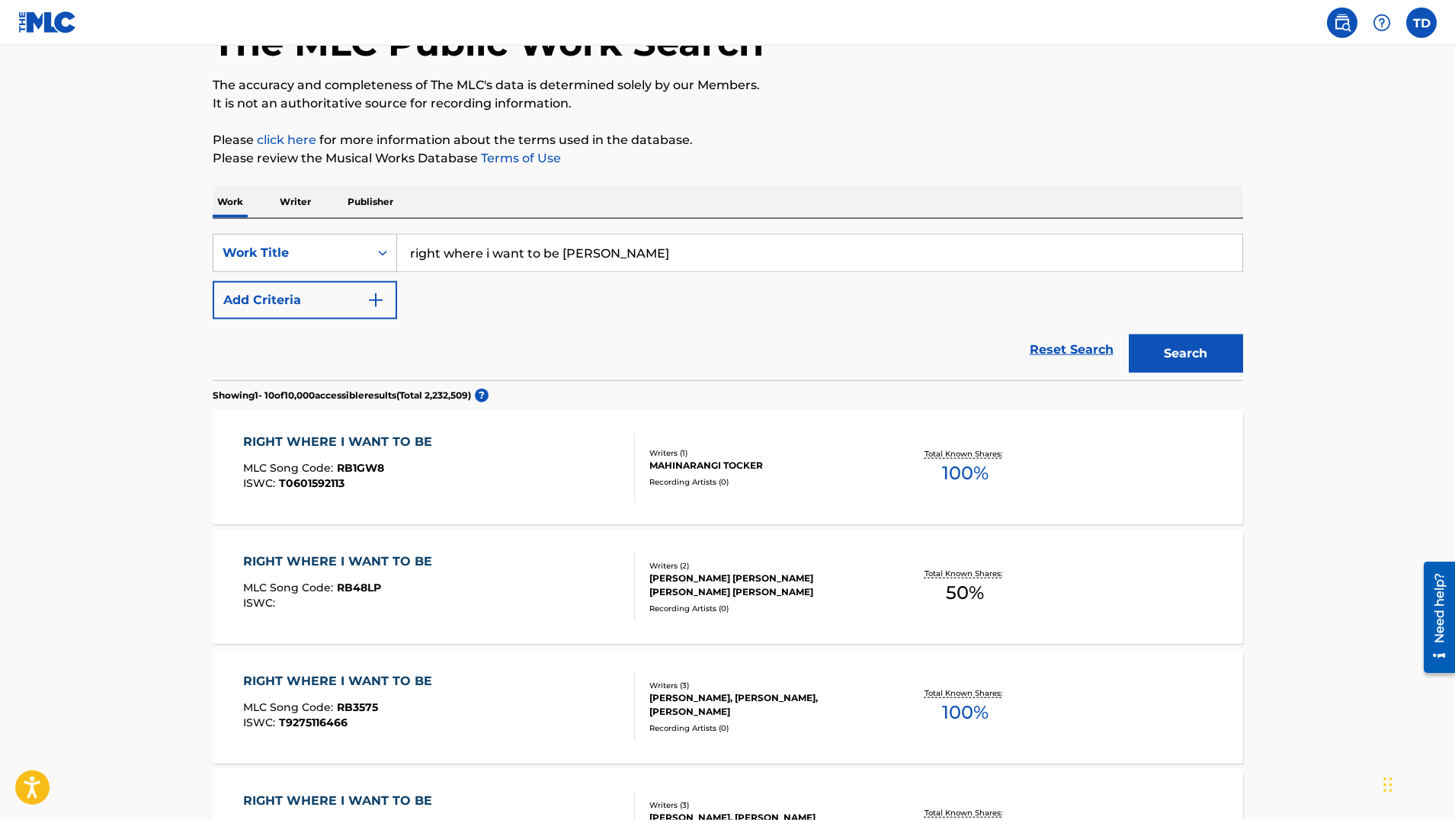
scroll to position [104, 0]
drag, startPoint x: 665, startPoint y: 247, endPoint x: 346, endPoint y: 230, distance: 319.8
click at [397, 236] on input "right where i want to be Thomas DeMicco" at bounding box center [819, 254] width 845 height 37
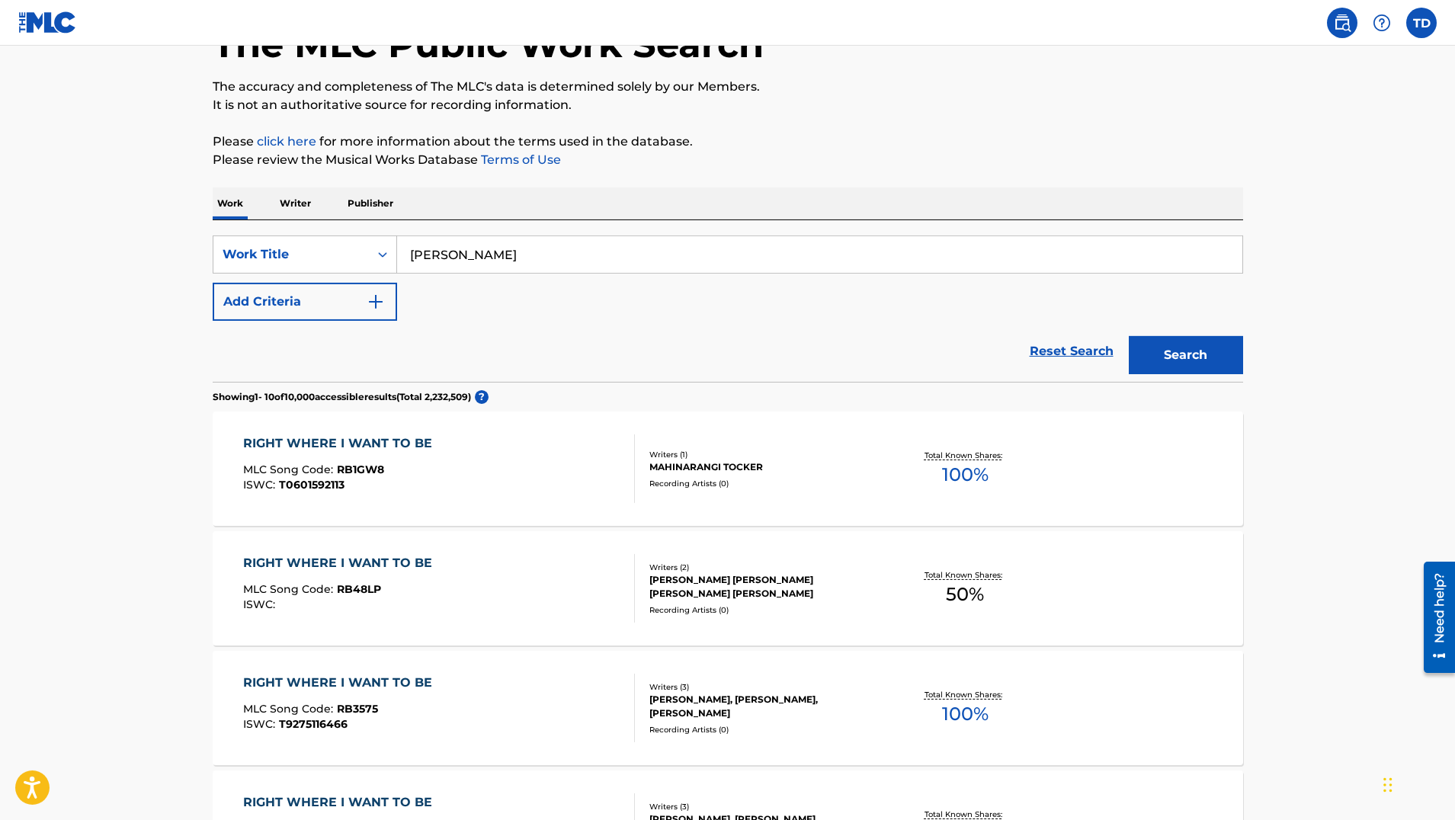
type input "Thomas DeMicco"
click at [288, 200] on p "Writer" at bounding box center [295, 203] width 40 height 32
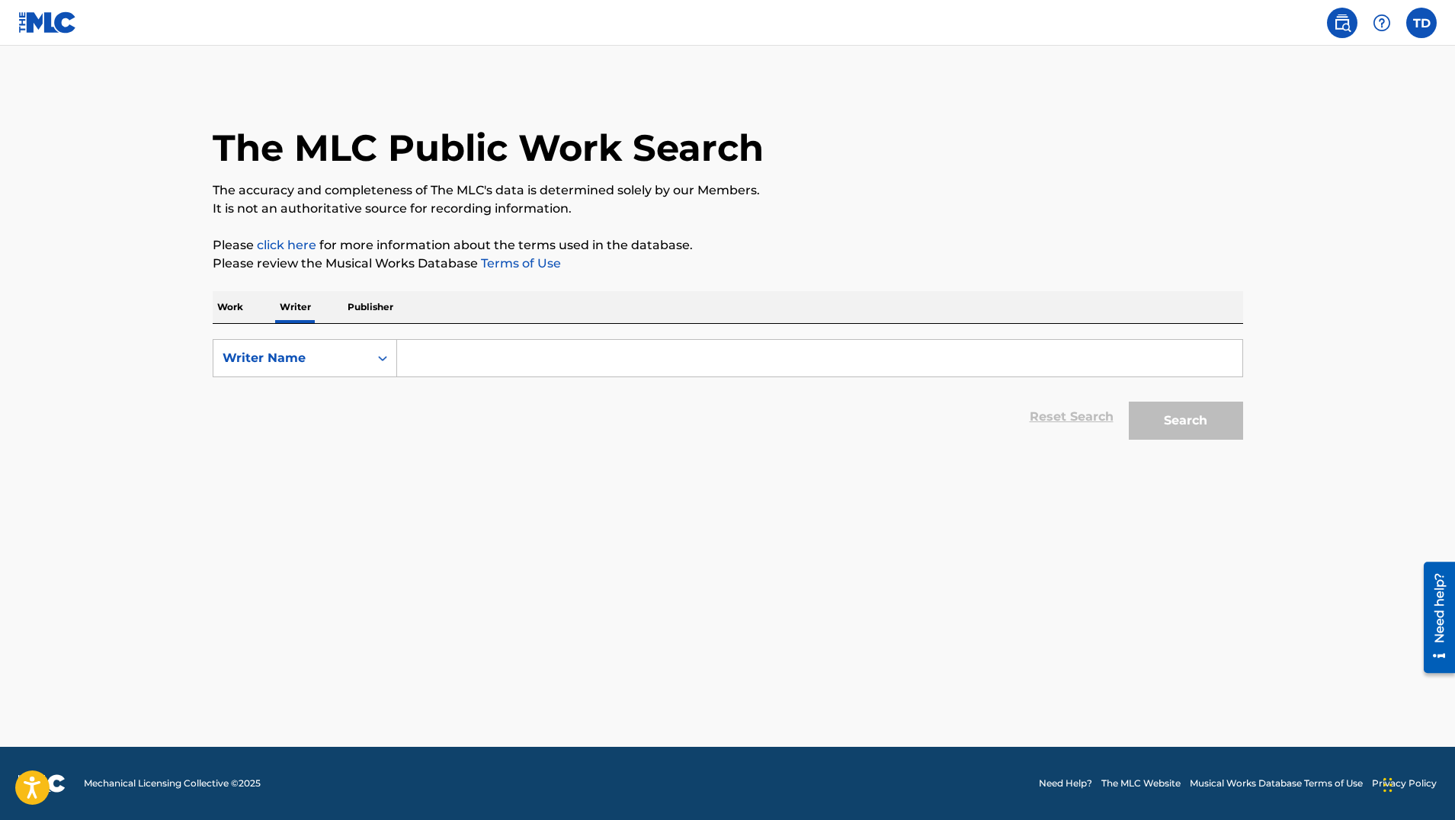
click at [486, 363] on input "Search Form" at bounding box center [819, 358] width 845 height 37
type input "Thomas J DeMicco"
click at [1172, 412] on button "Search" at bounding box center [1186, 421] width 114 height 38
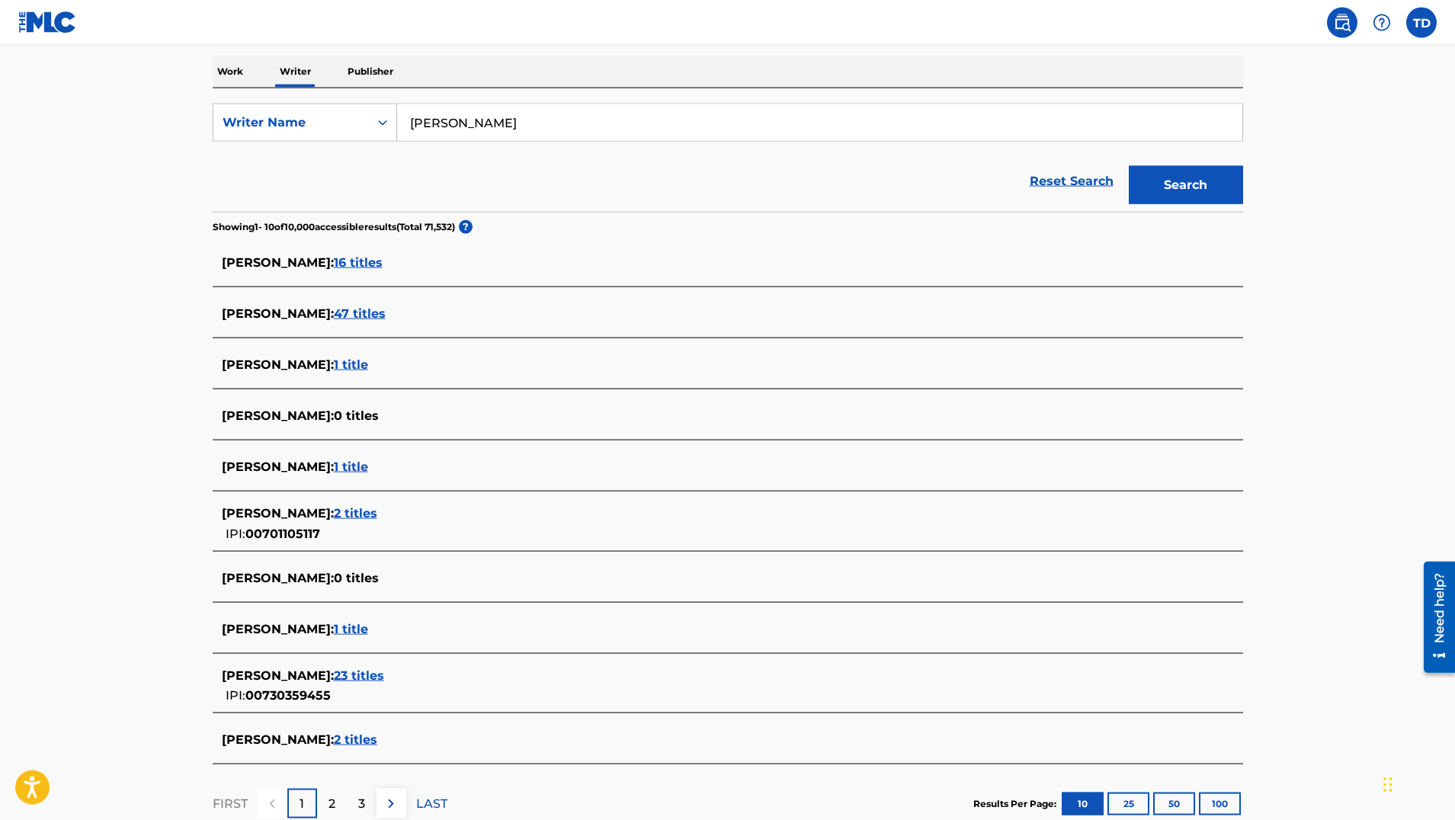
scroll to position [243, 0]
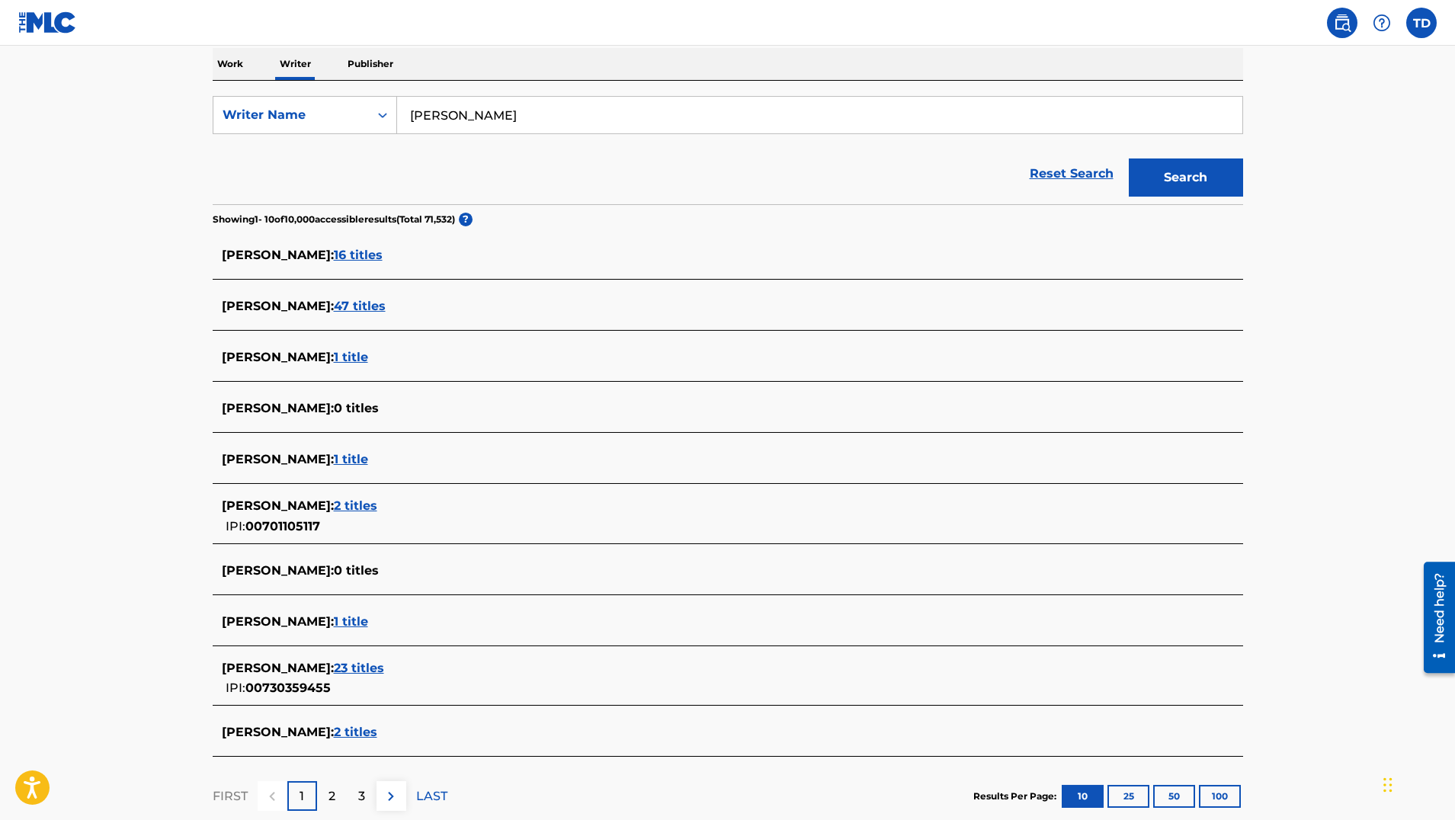
click at [335, 461] on span "1 title" at bounding box center [351, 459] width 34 height 14
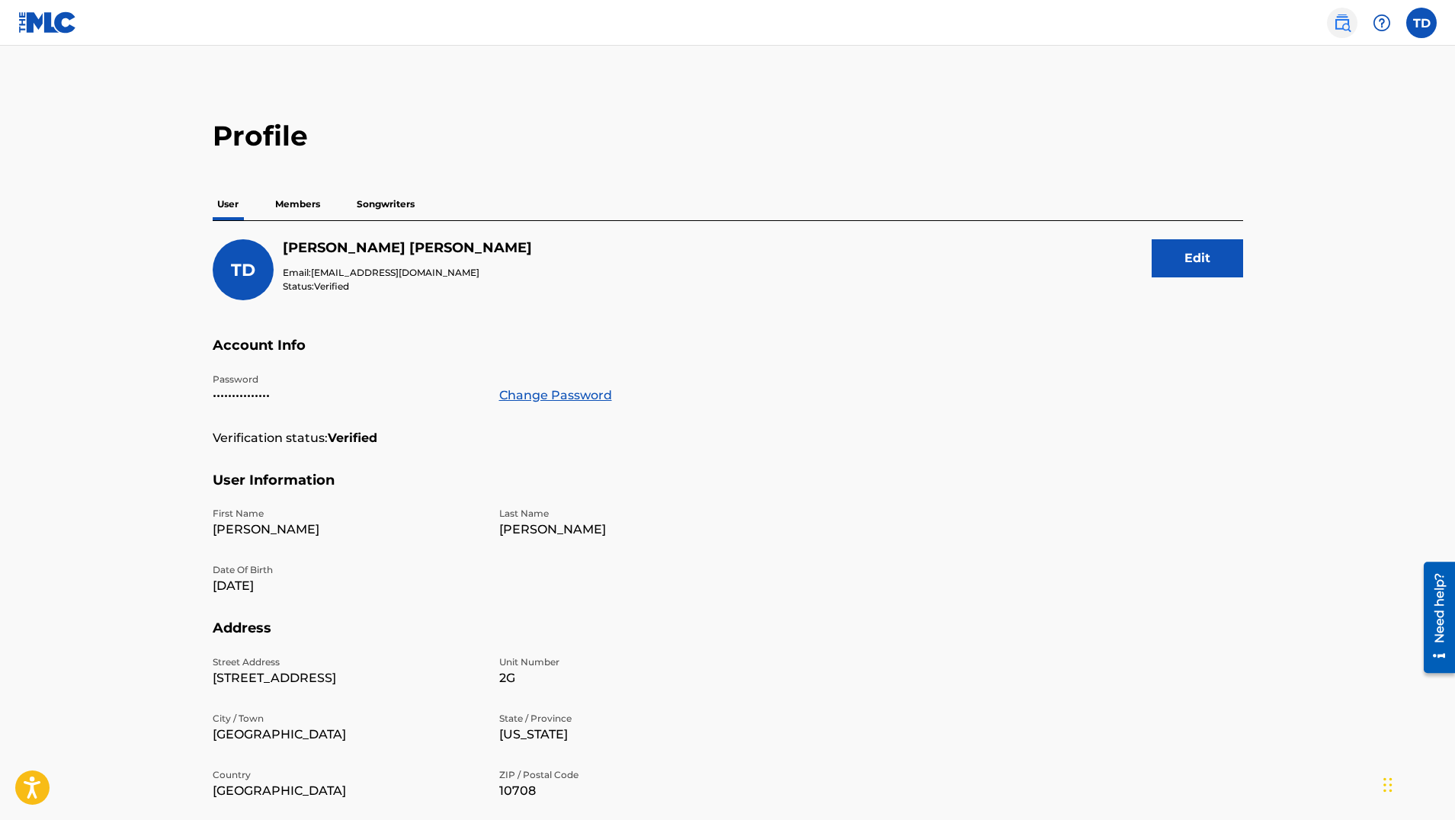
click at [1338, 23] on img at bounding box center [1342, 23] width 18 height 18
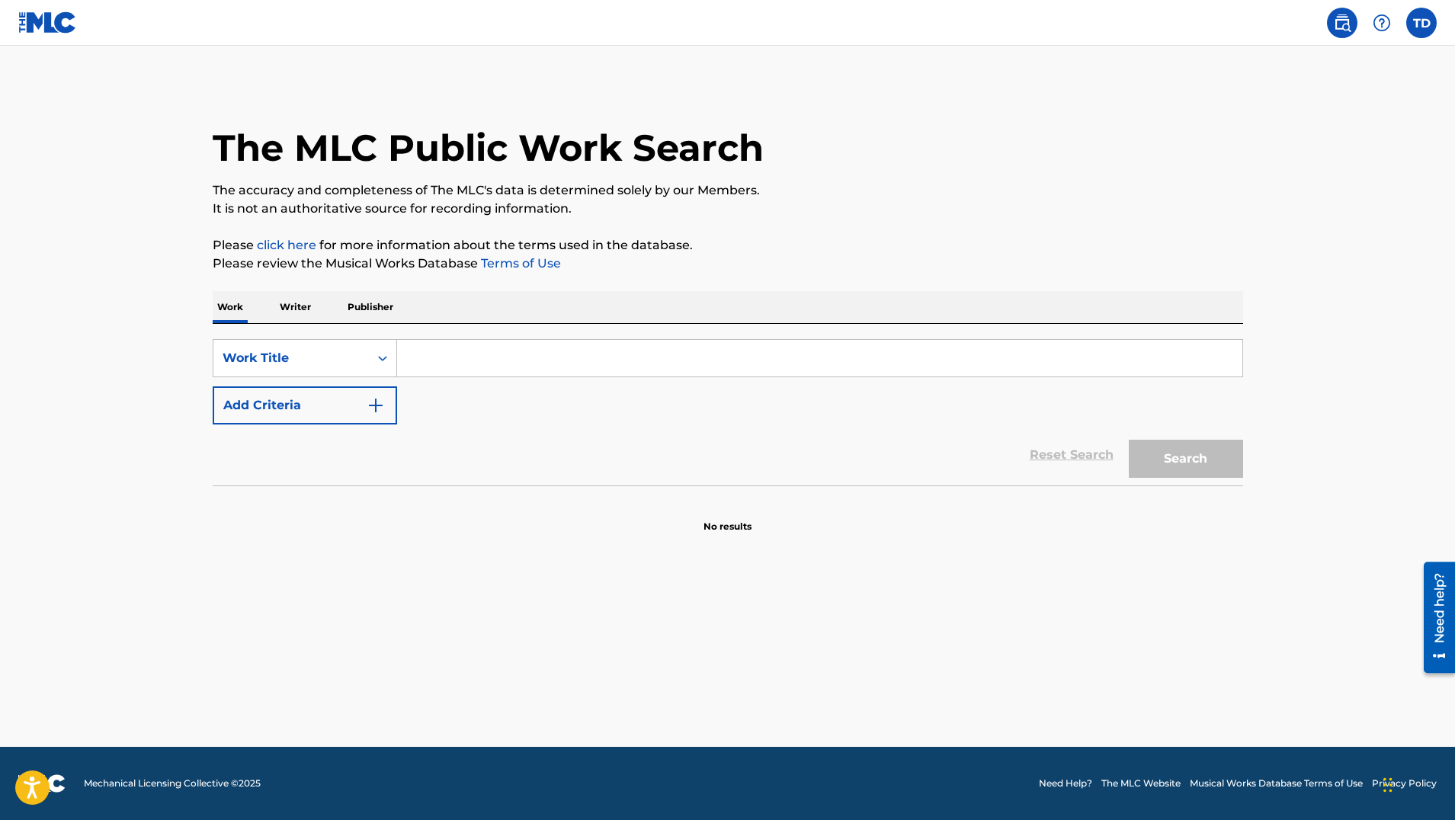
click at [291, 306] on p "Writer" at bounding box center [295, 307] width 40 height 32
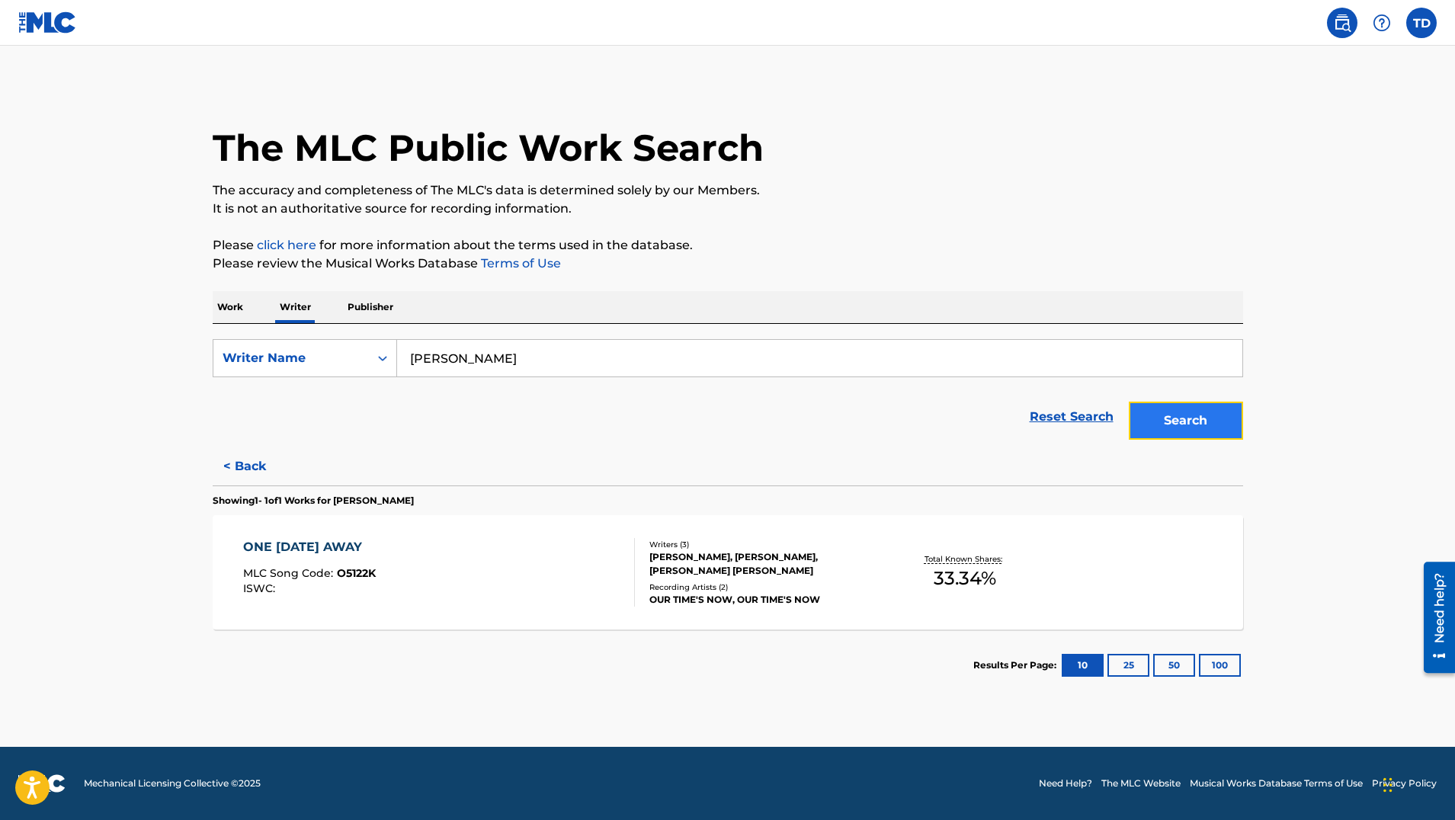
click at [1188, 424] on button "Search" at bounding box center [1186, 421] width 114 height 38
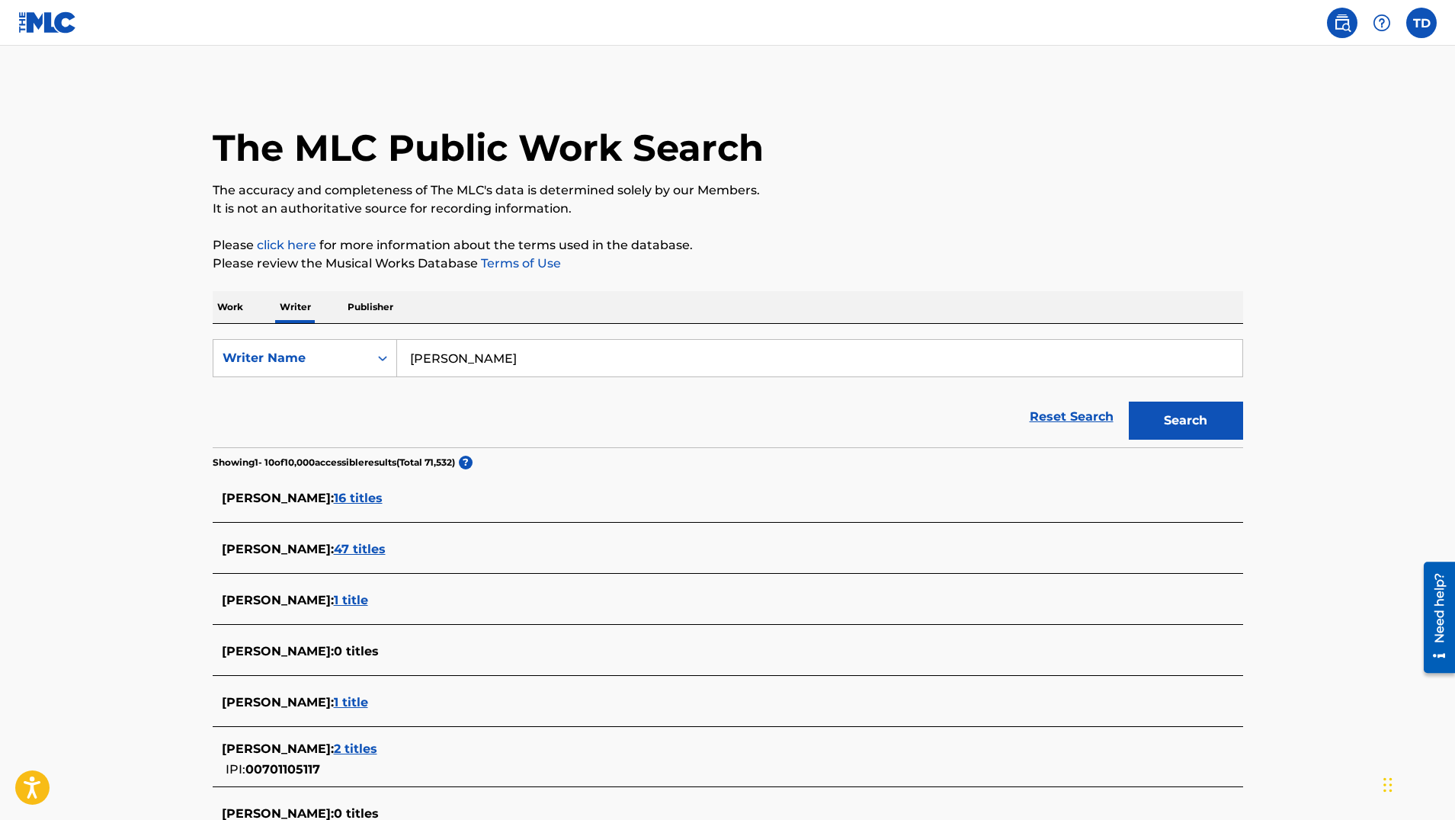
click at [334, 498] on span "16 titles" at bounding box center [358, 498] width 49 height 14
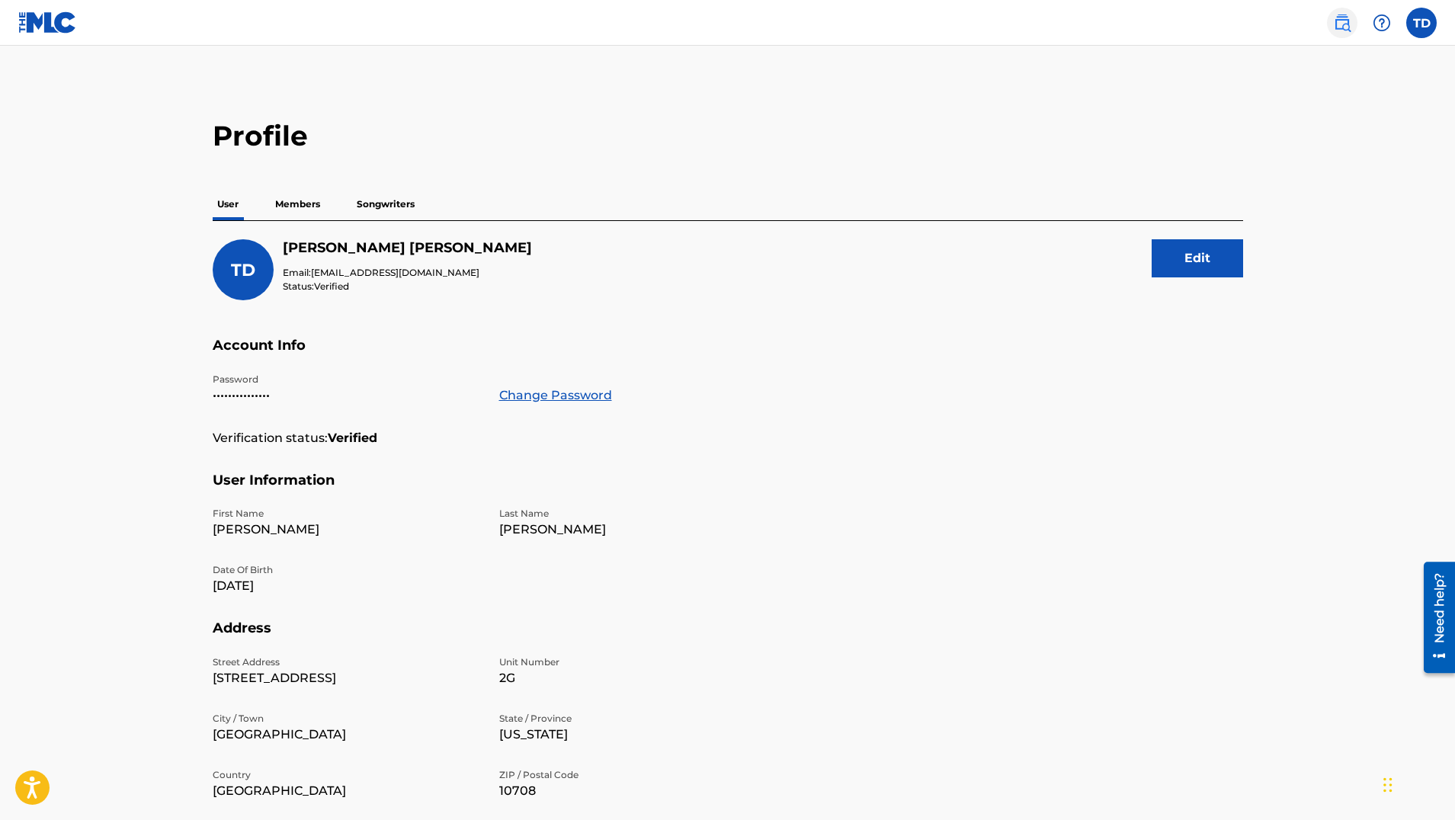
click at [1342, 21] on img at bounding box center [1342, 23] width 18 height 18
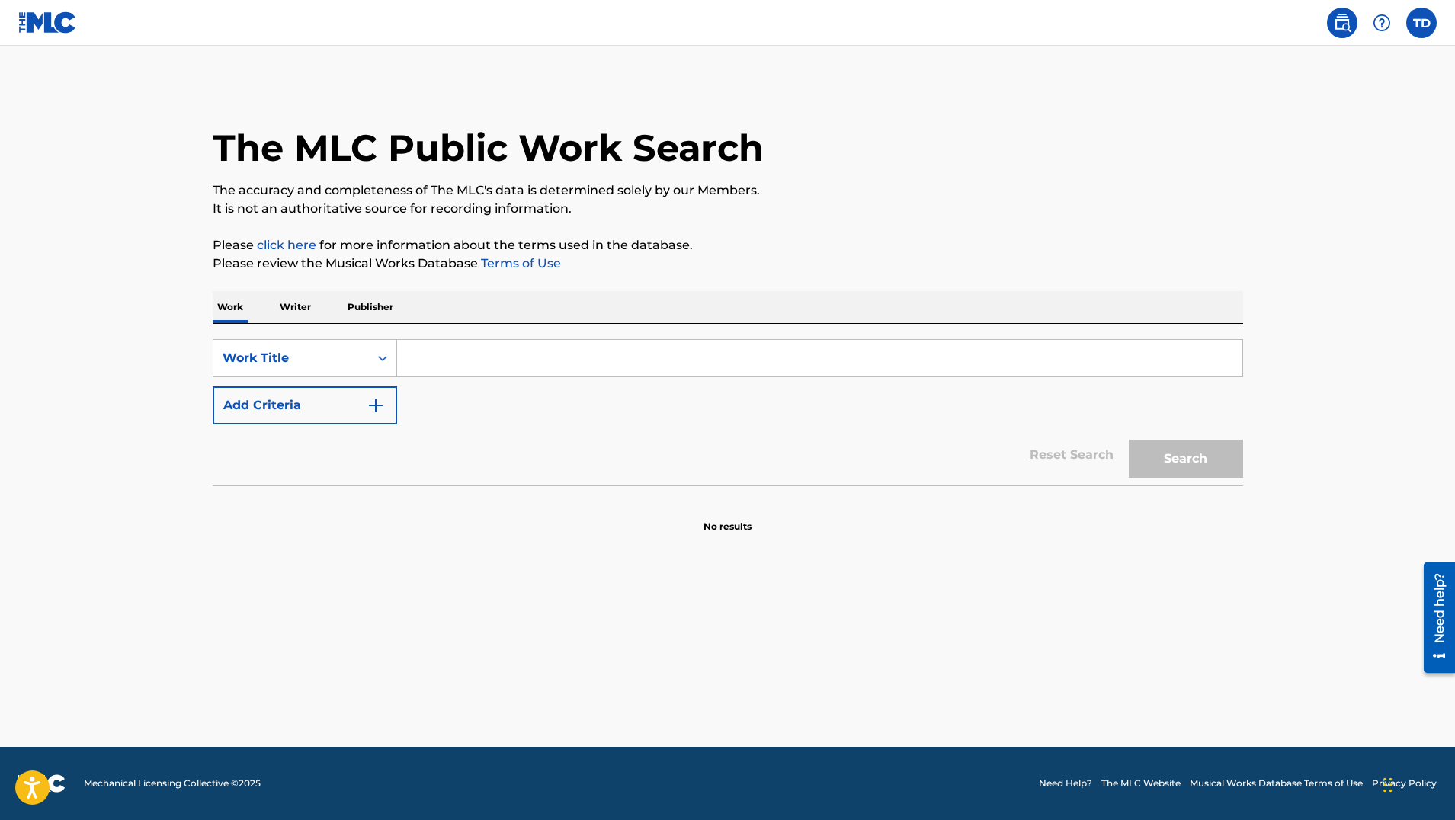
click at [296, 307] on p "Writer" at bounding box center [295, 307] width 40 height 32
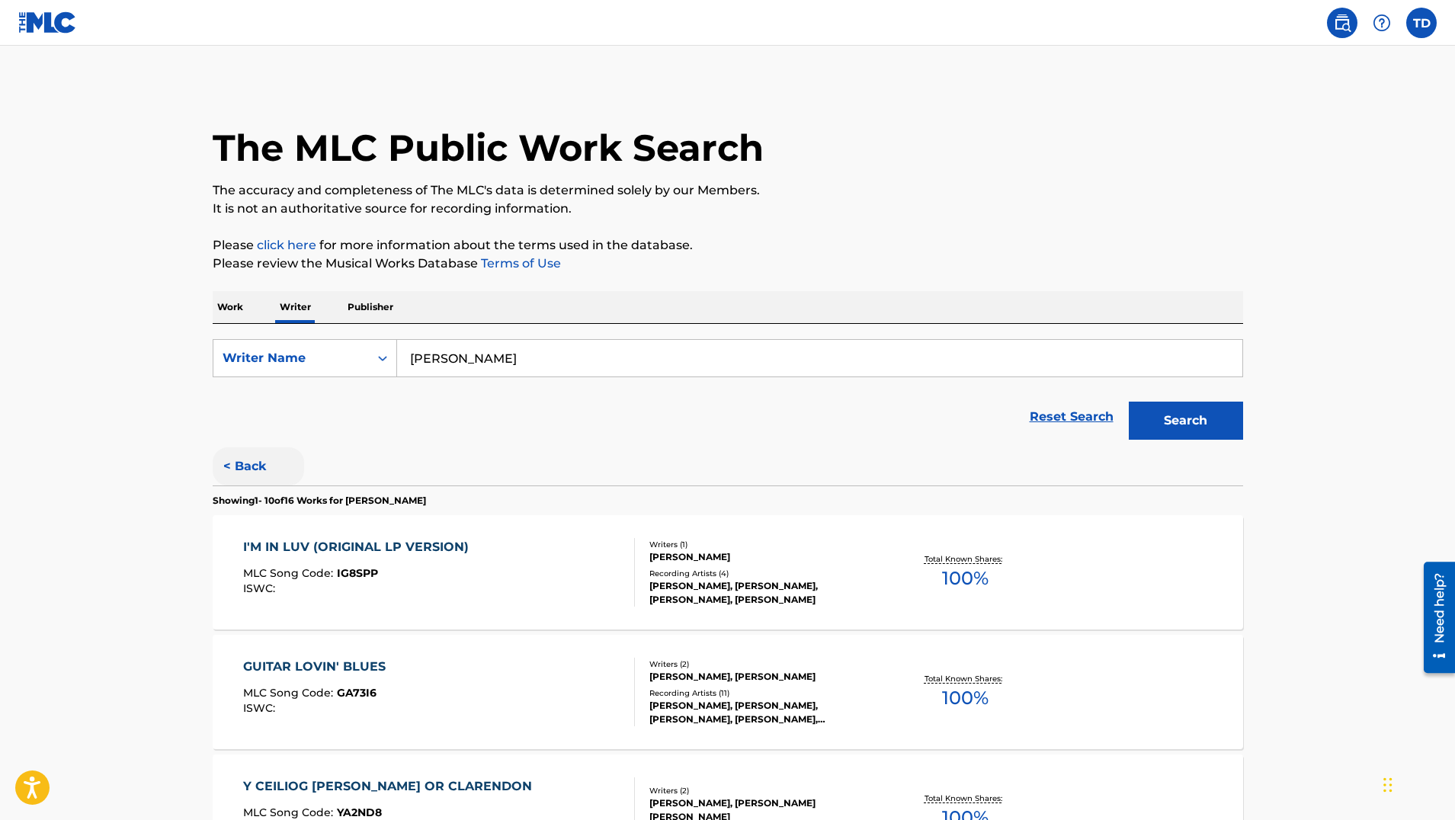
click at [248, 469] on button "< Back" at bounding box center [258, 466] width 91 height 38
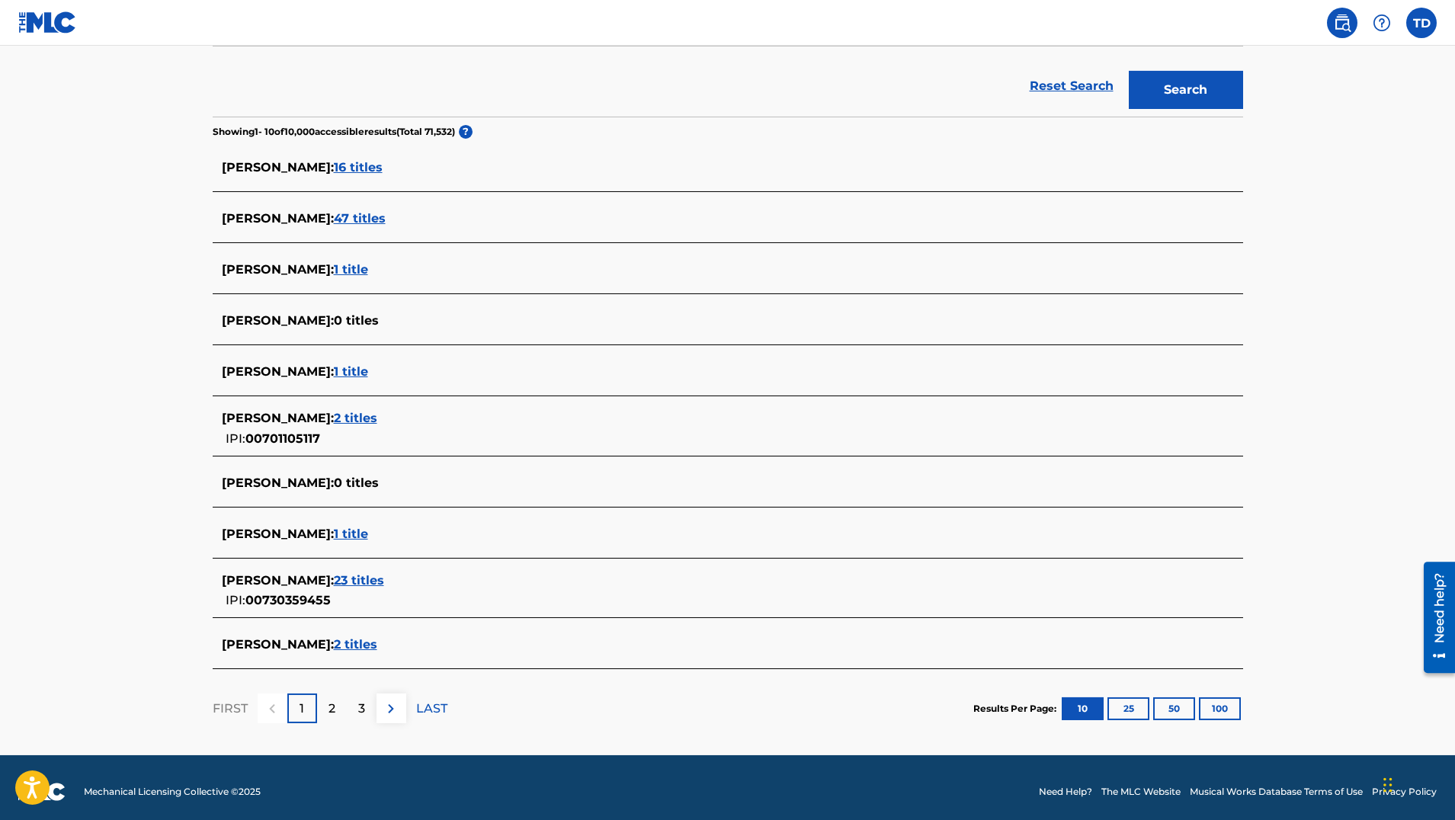
scroll to position [339, 0]
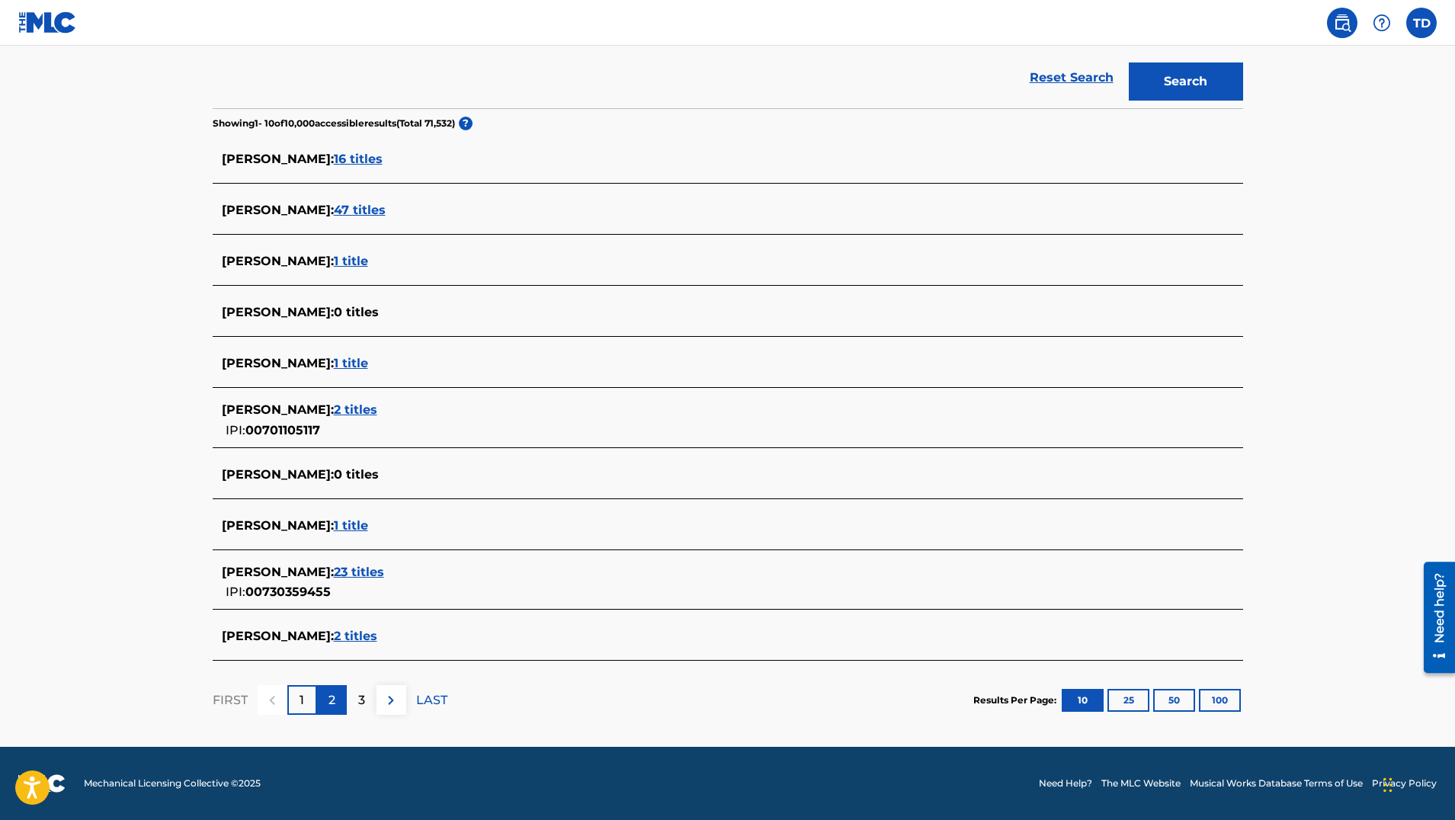
click at [332, 698] on p "2" at bounding box center [331, 700] width 7 height 18
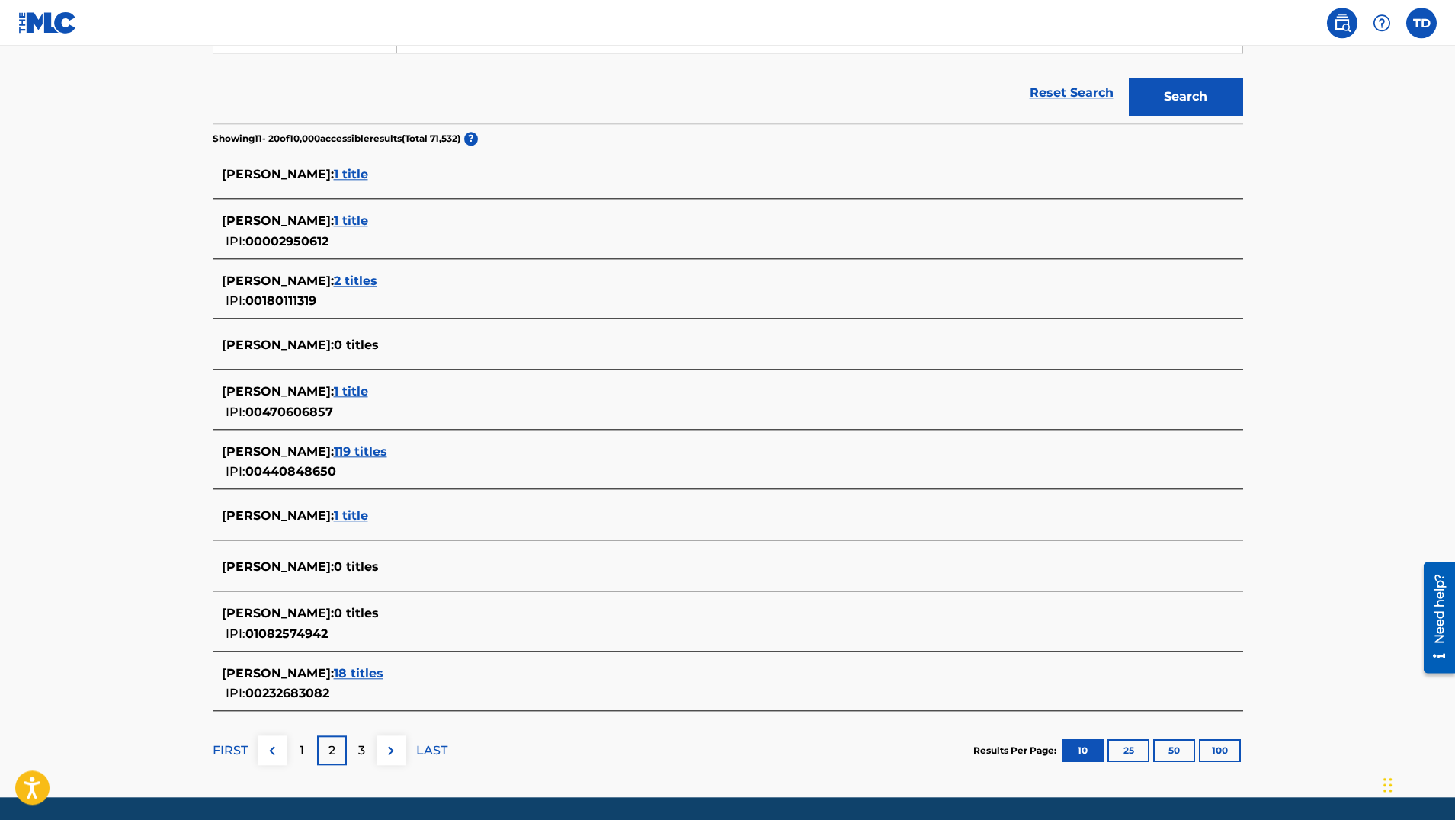
scroll to position [374, 0]
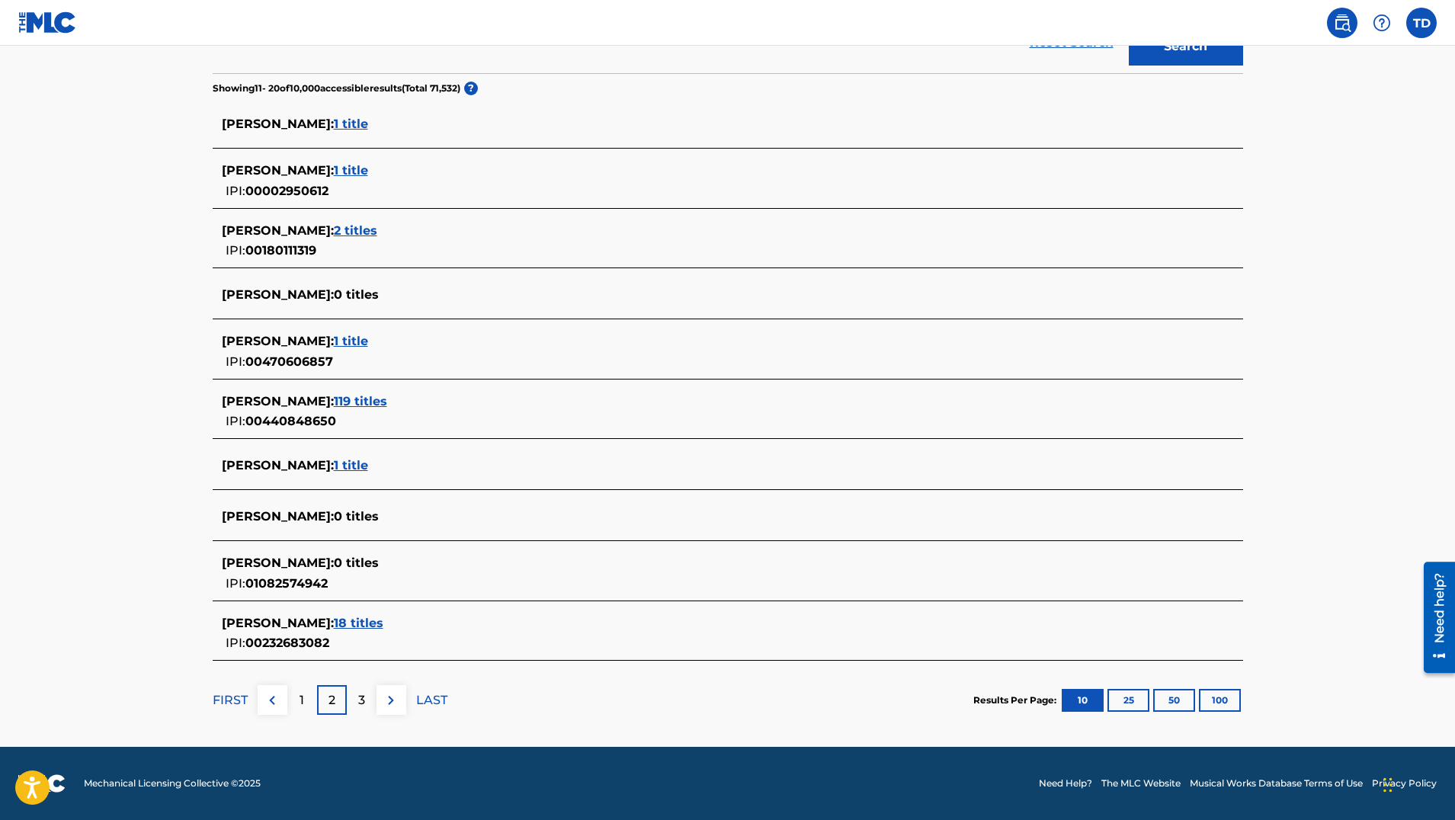
drag, startPoint x: 1458, startPoint y: 293, endPoint x: 21, endPoint y: 4, distance: 1466.3
click at [364, 700] on p "3" at bounding box center [361, 700] width 7 height 18
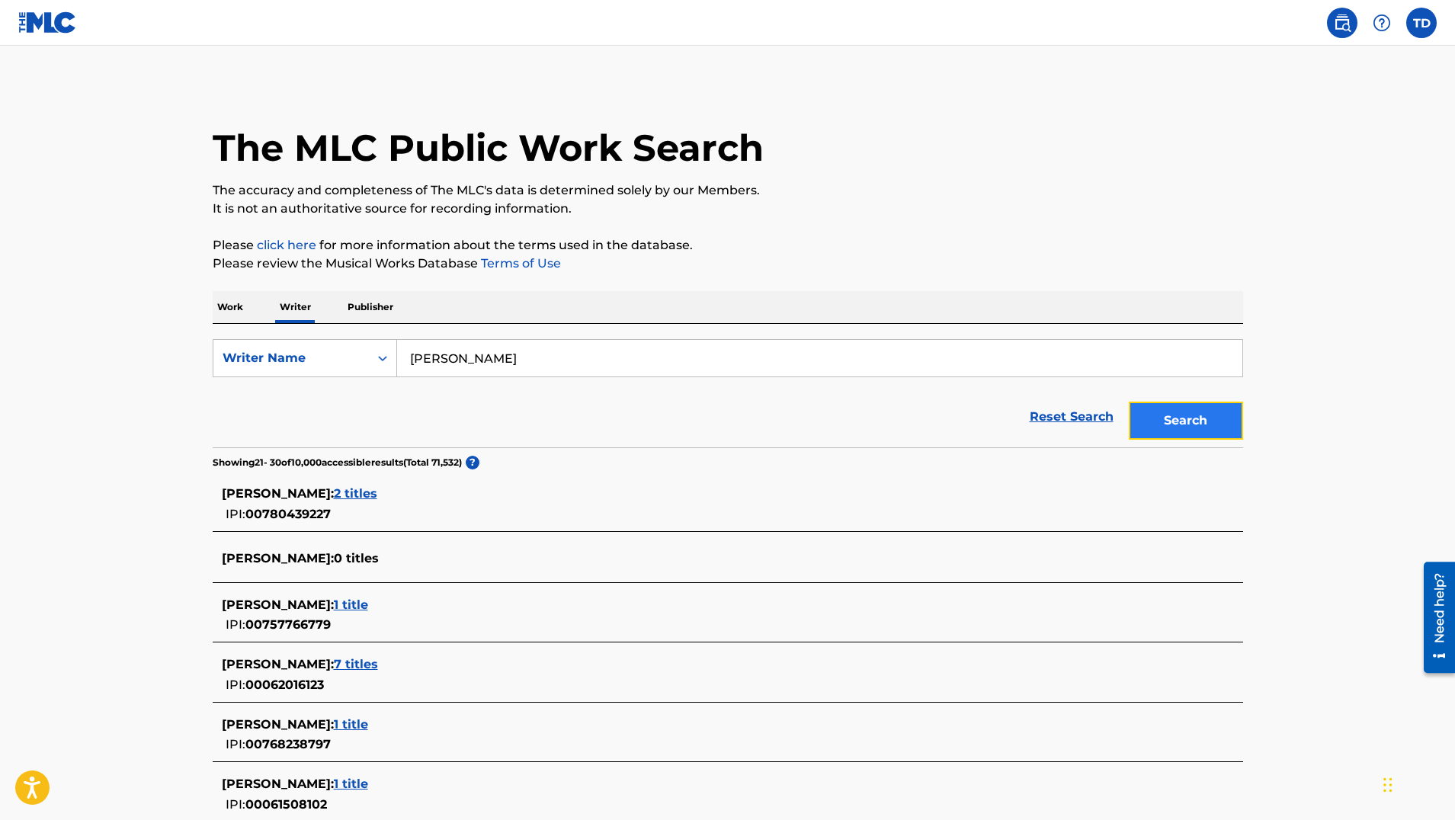
click at [1184, 417] on button "Search" at bounding box center [1186, 421] width 114 height 38
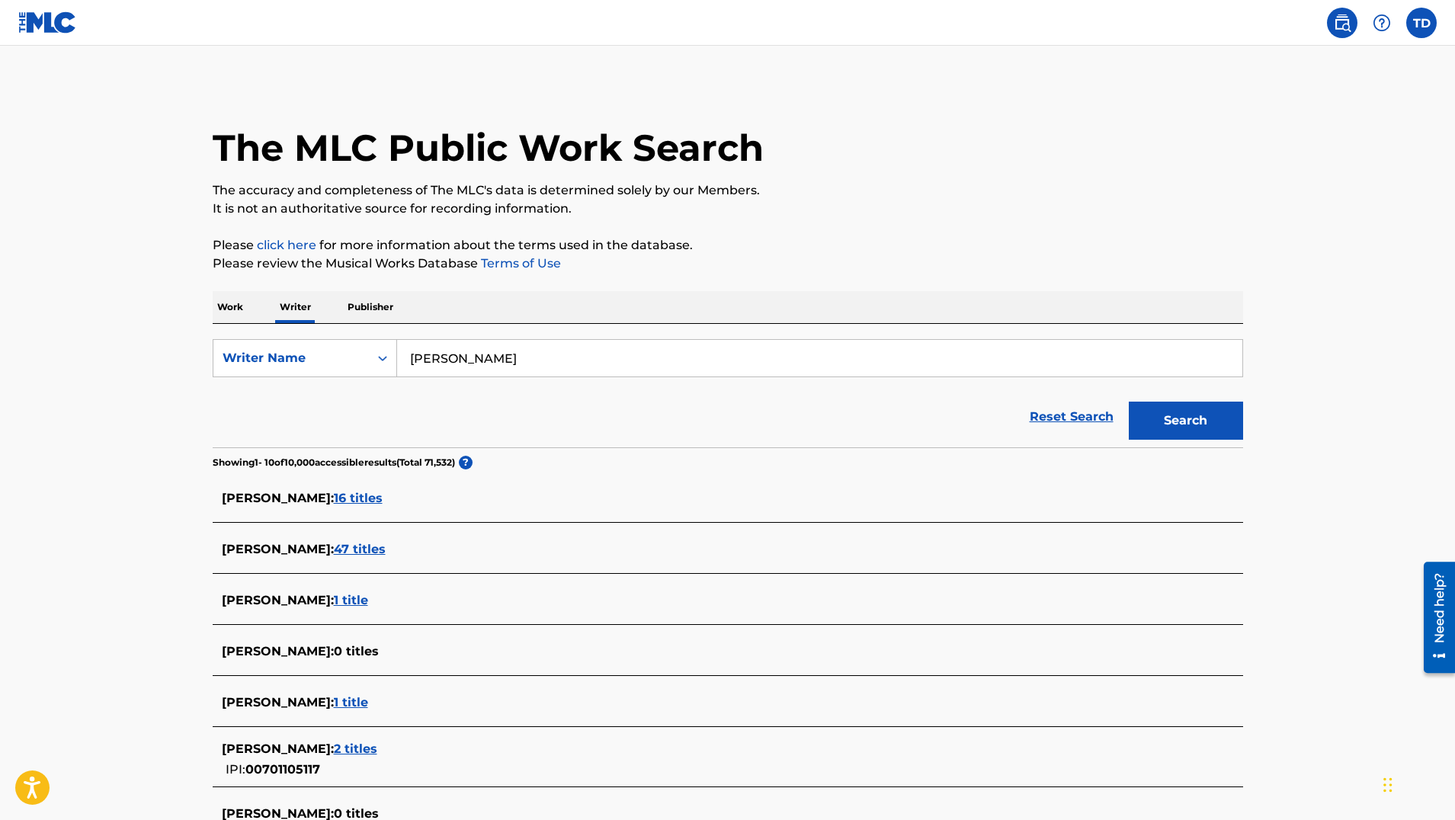
click at [342, 702] on span "1 title" at bounding box center [351, 702] width 34 height 14
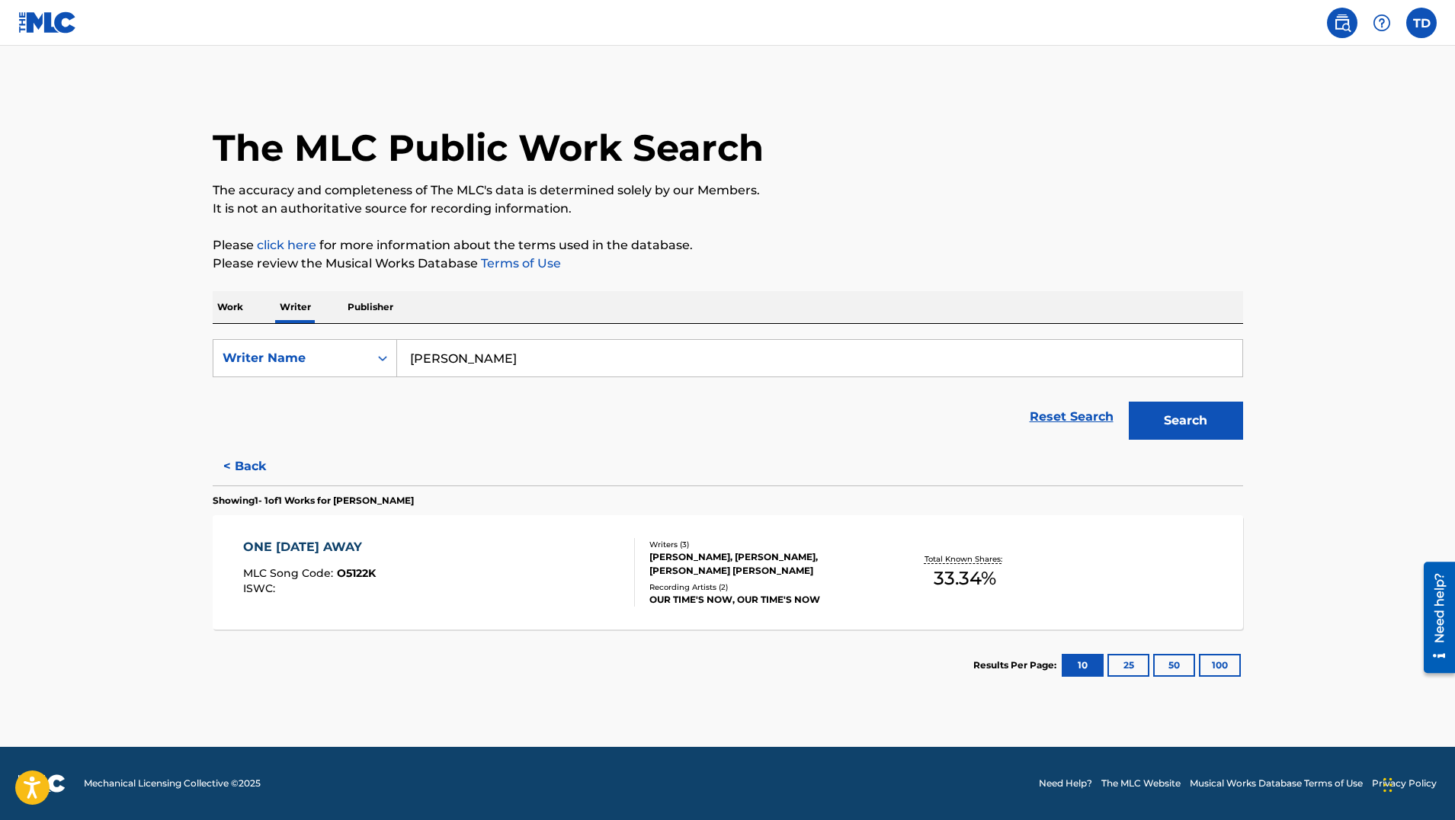
click at [328, 547] on div "ONE TODAY AWAY" at bounding box center [309, 547] width 133 height 18
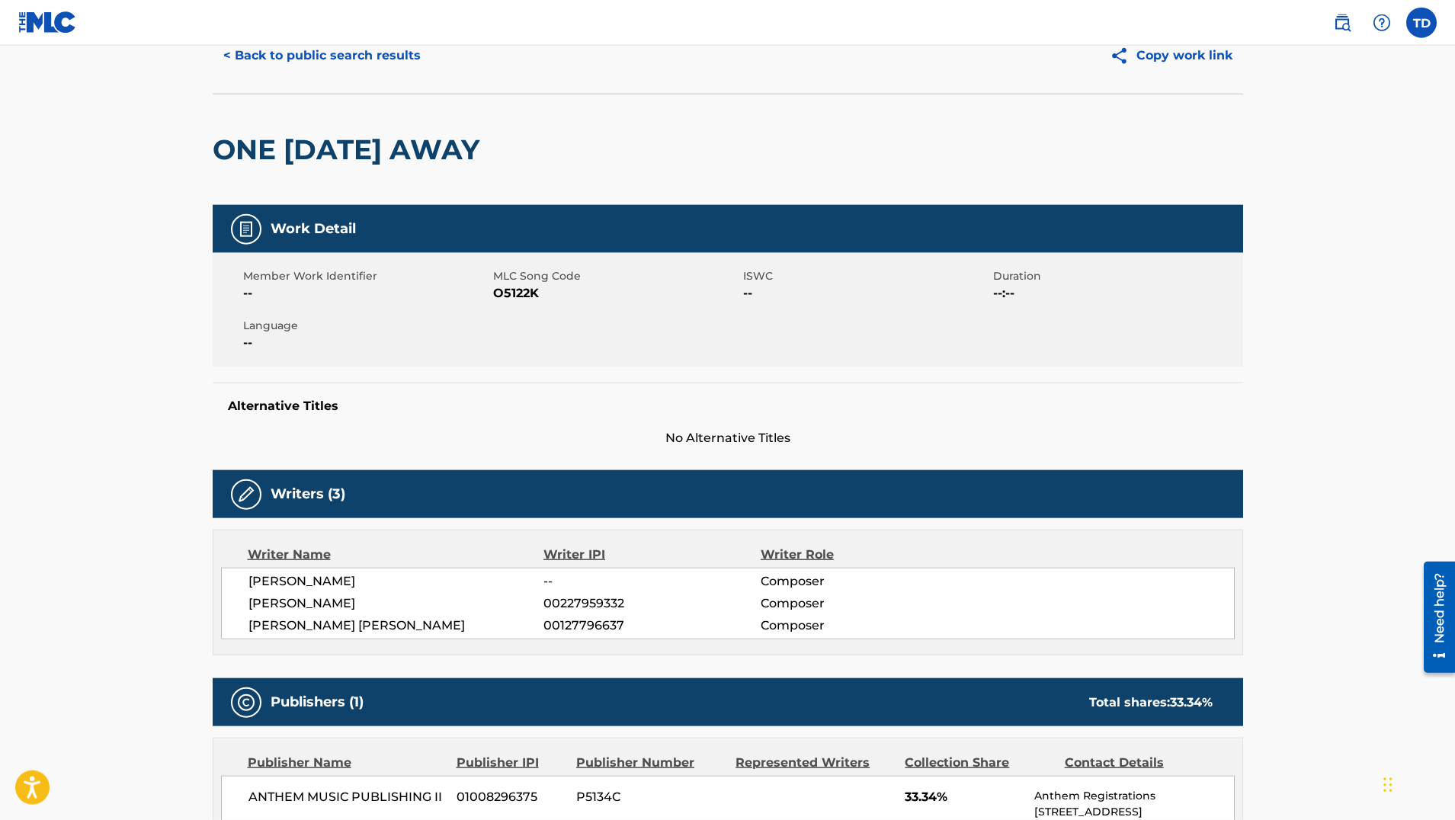
scroll to position [44, 0]
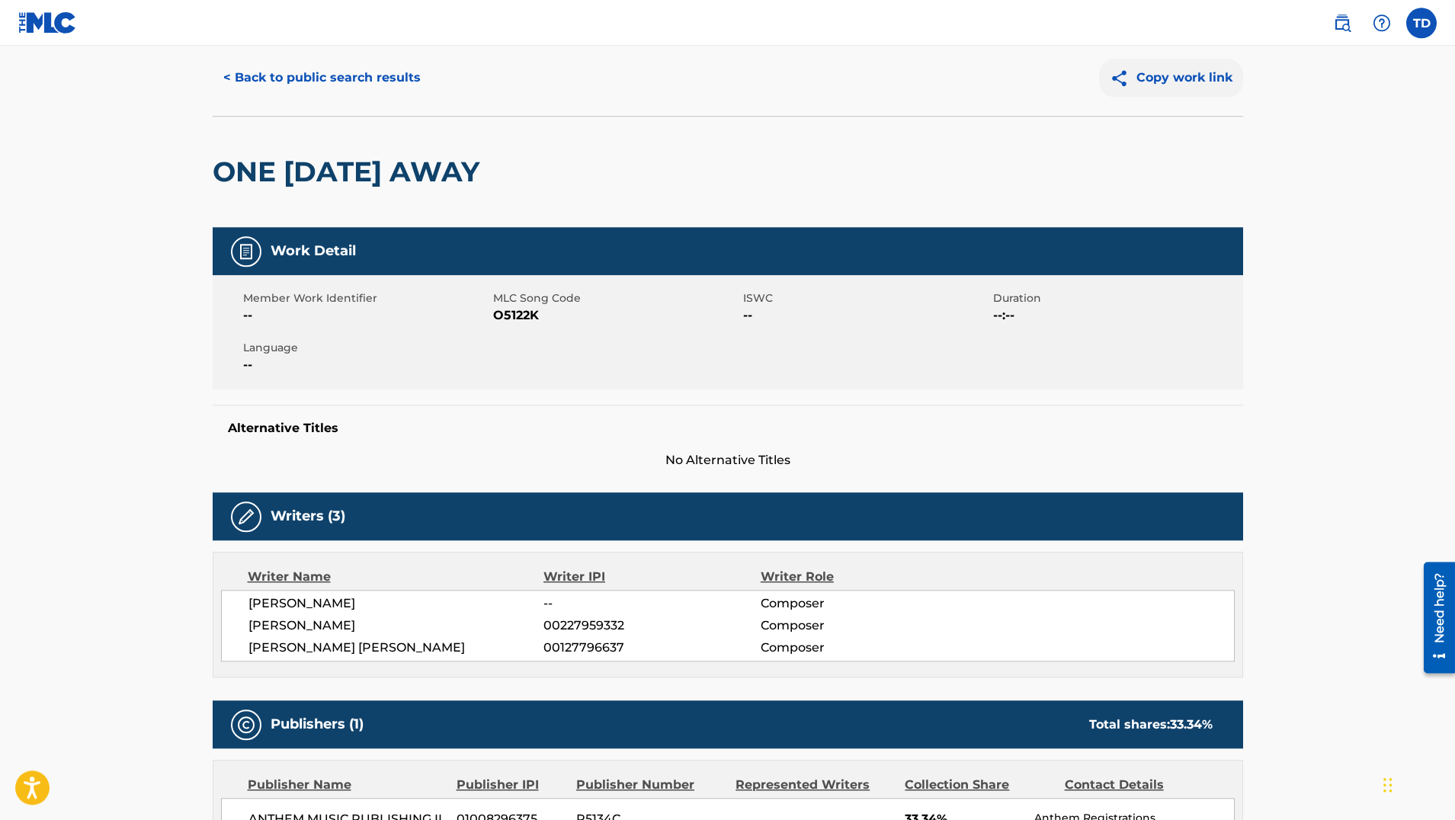
click at [1179, 77] on button "Copy work link" at bounding box center [1171, 78] width 144 height 38
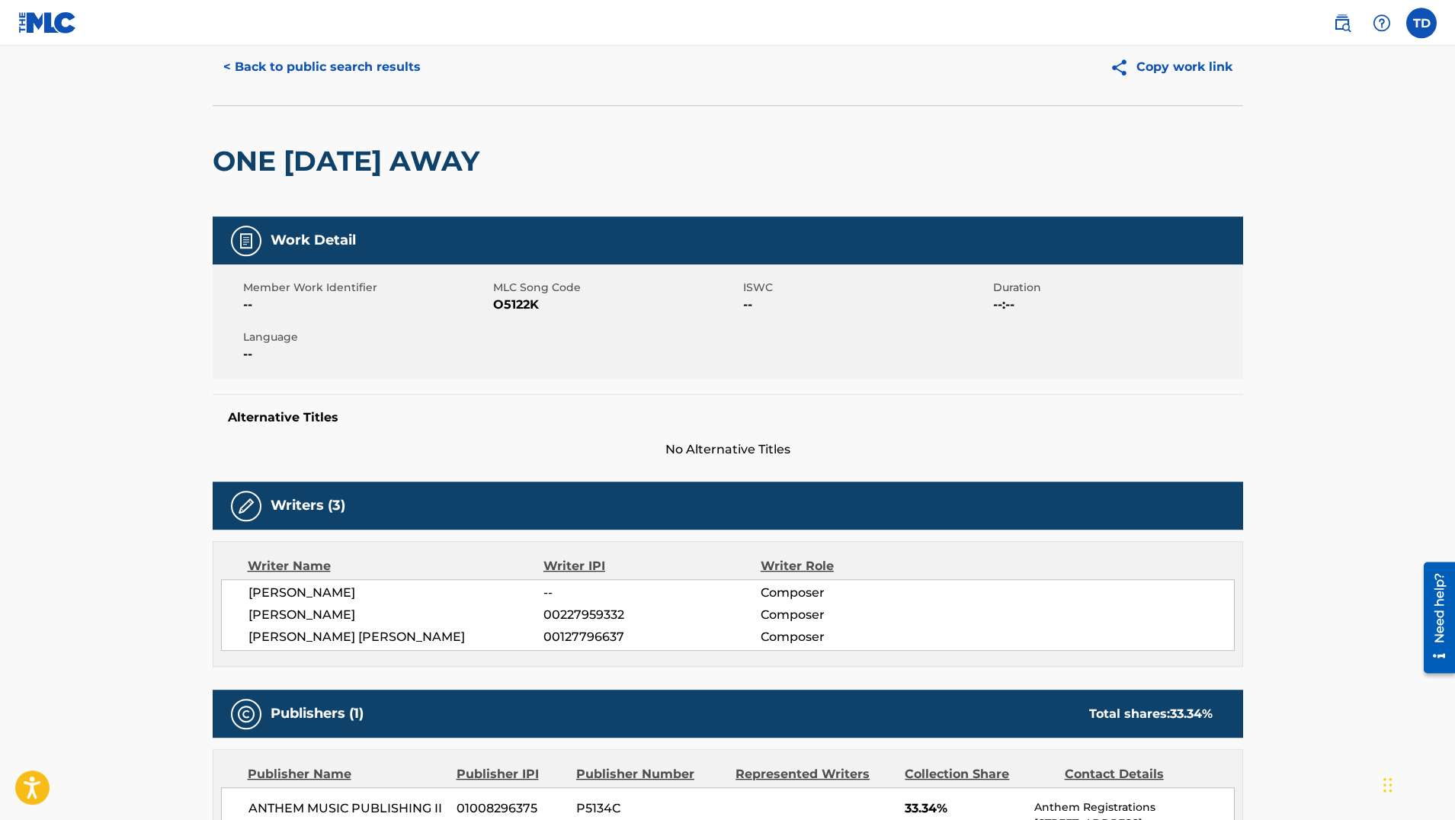
scroll to position [57, 0]
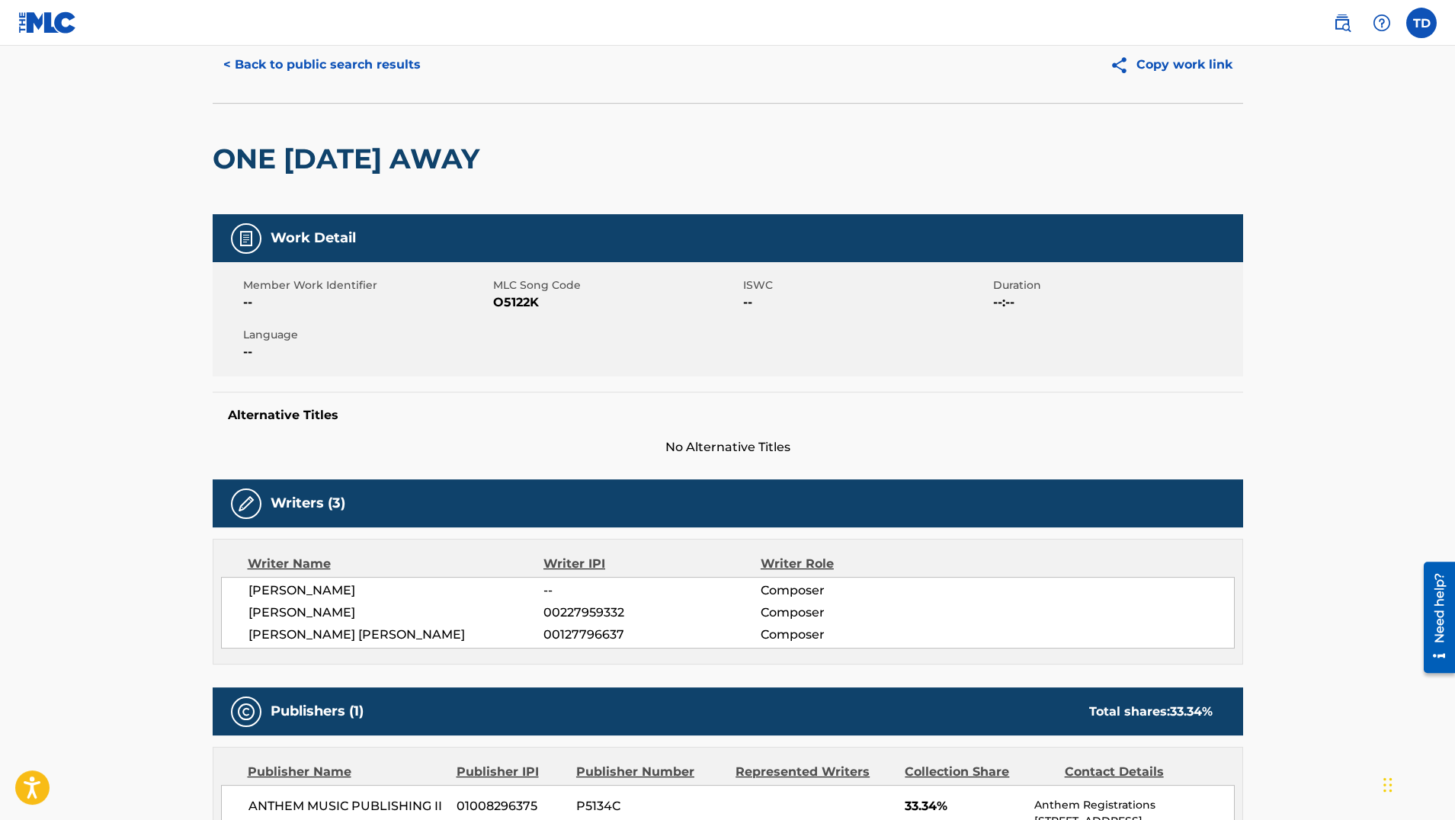
click at [244, 238] on img at bounding box center [246, 238] width 18 height 18
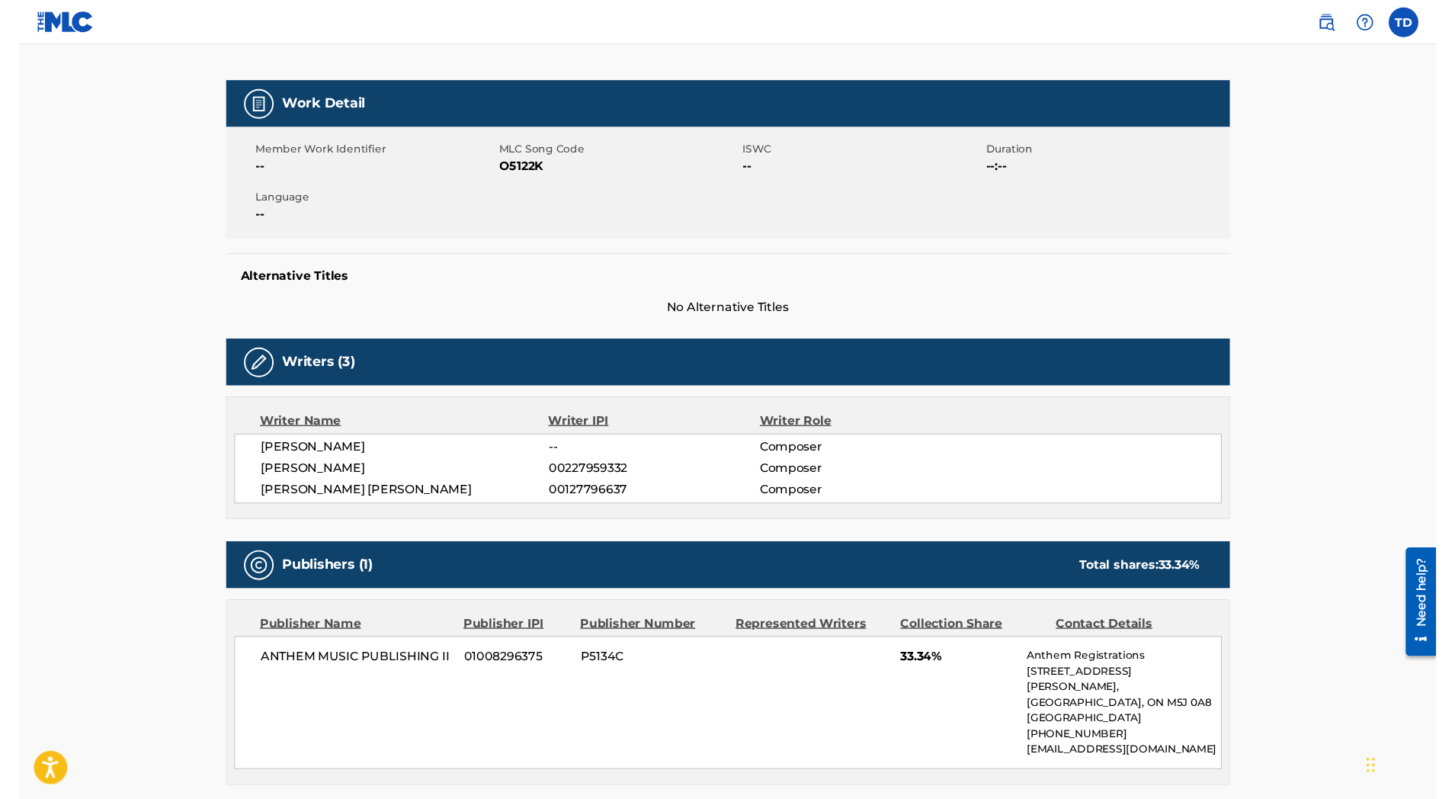
scroll to position [191, 0]
